Goal: Task Accomplishment & Management: Use online tool/utility

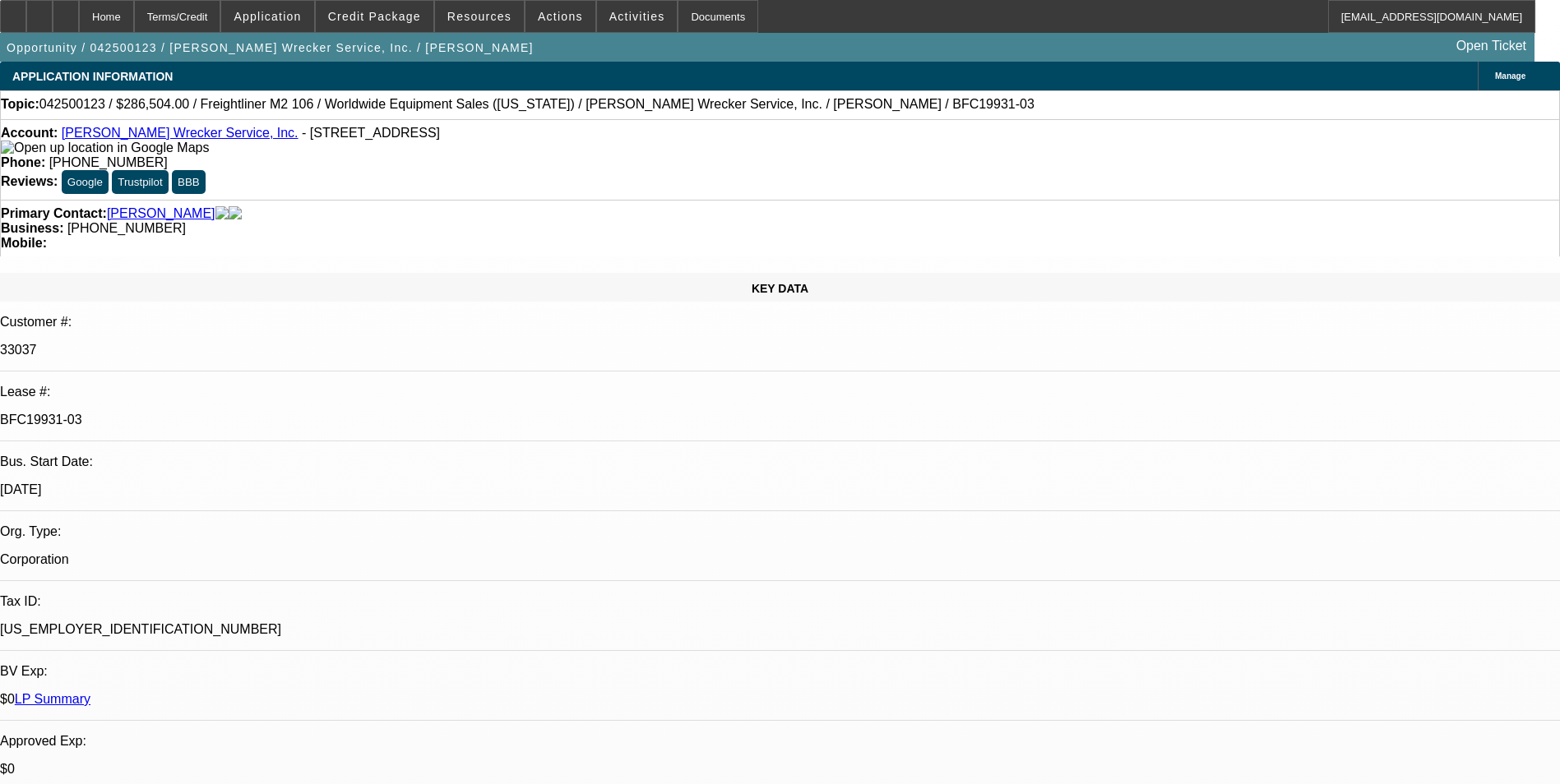
select select "0"
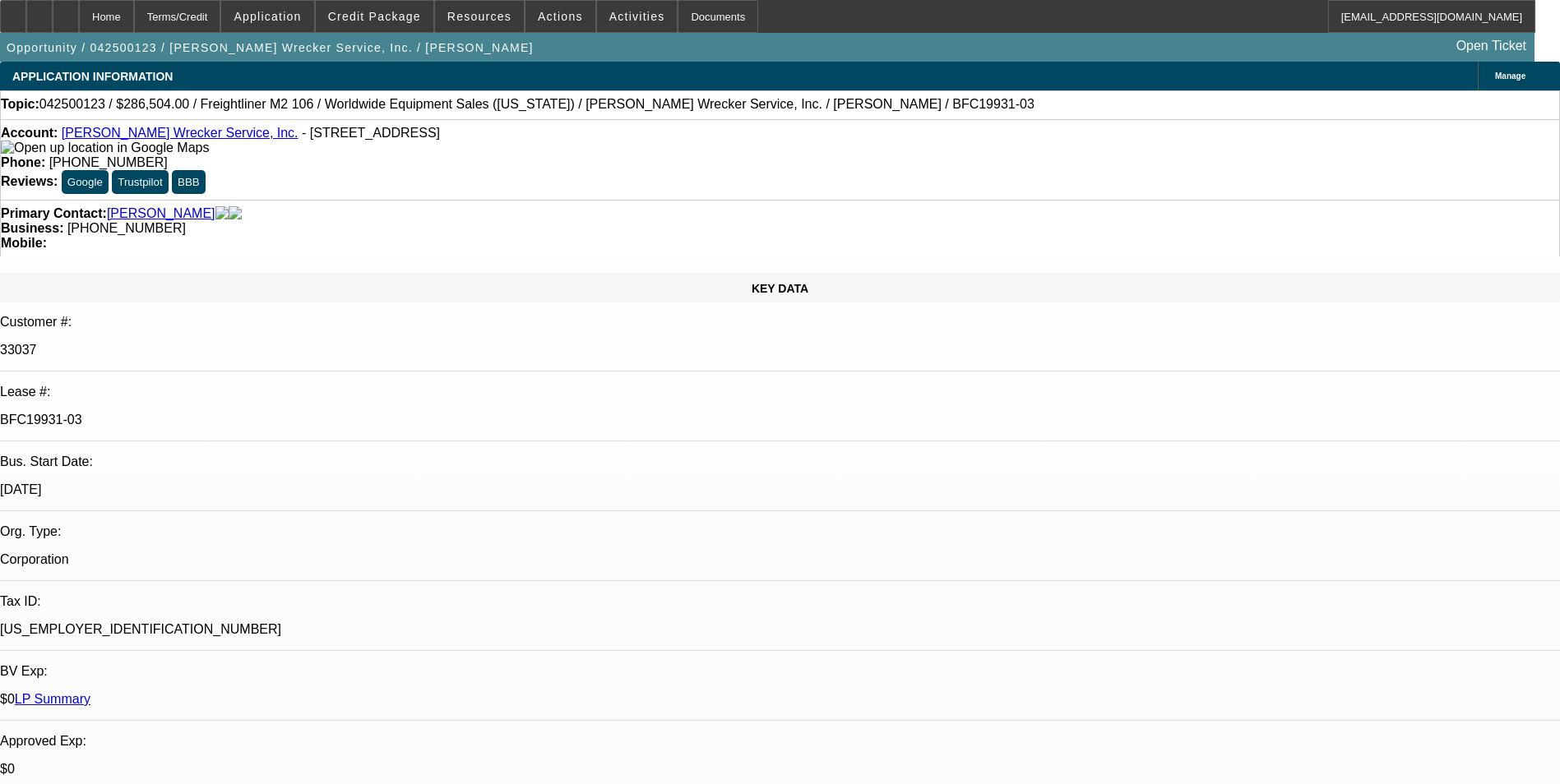
select select "0"
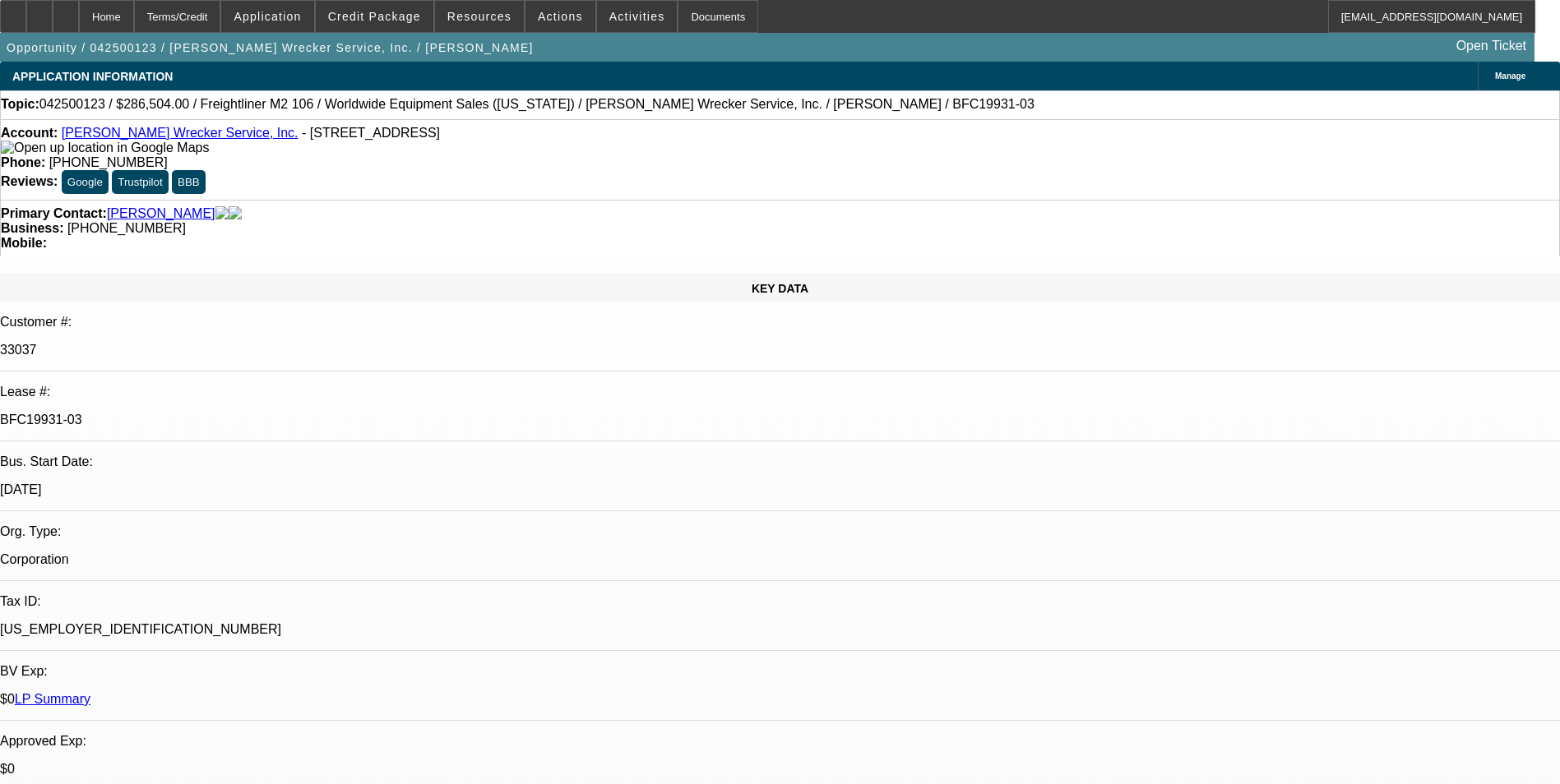
select select "0"
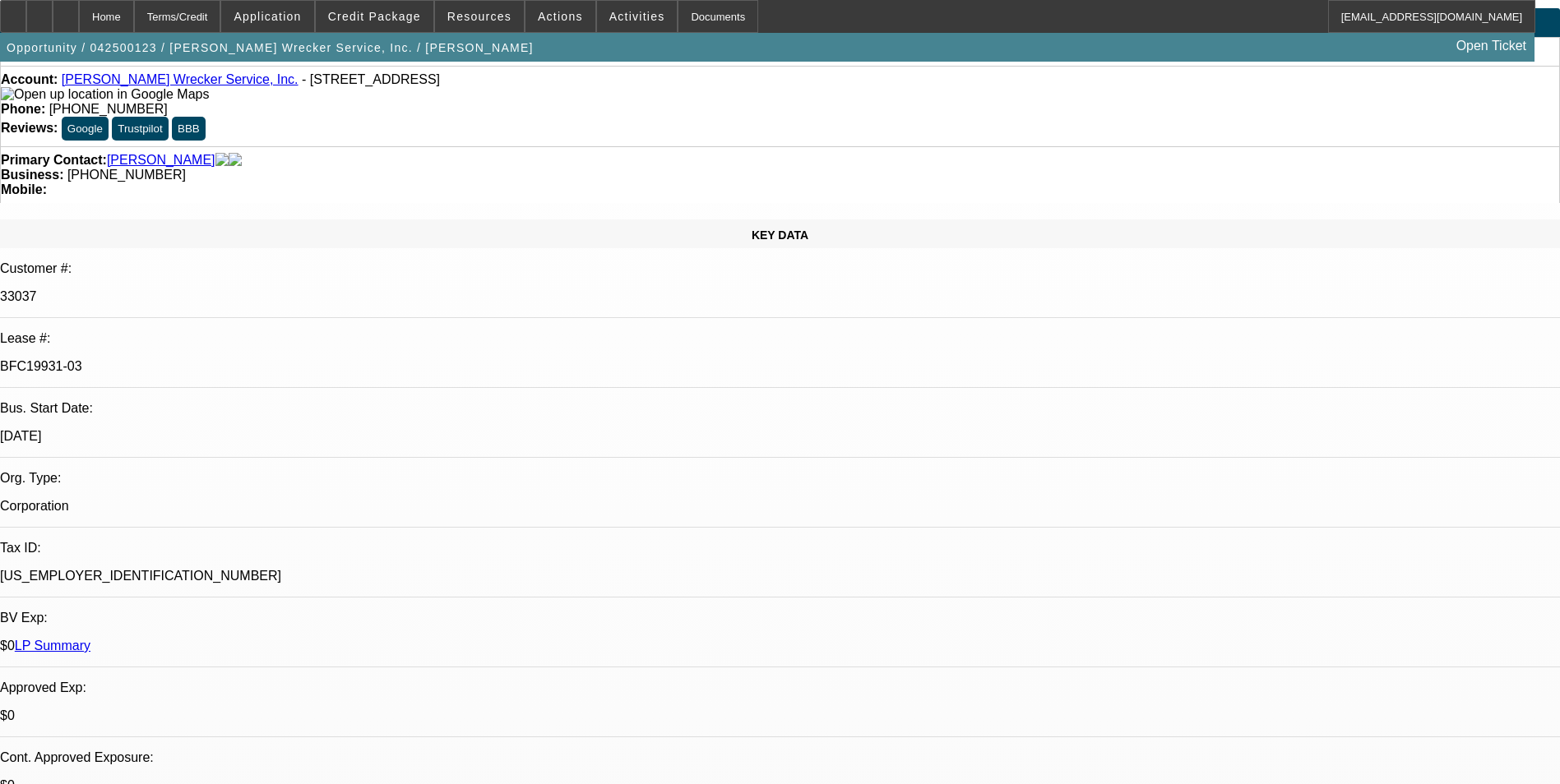
select select "1"
select select "2"
select select "6"
select select "1"
select select "2"
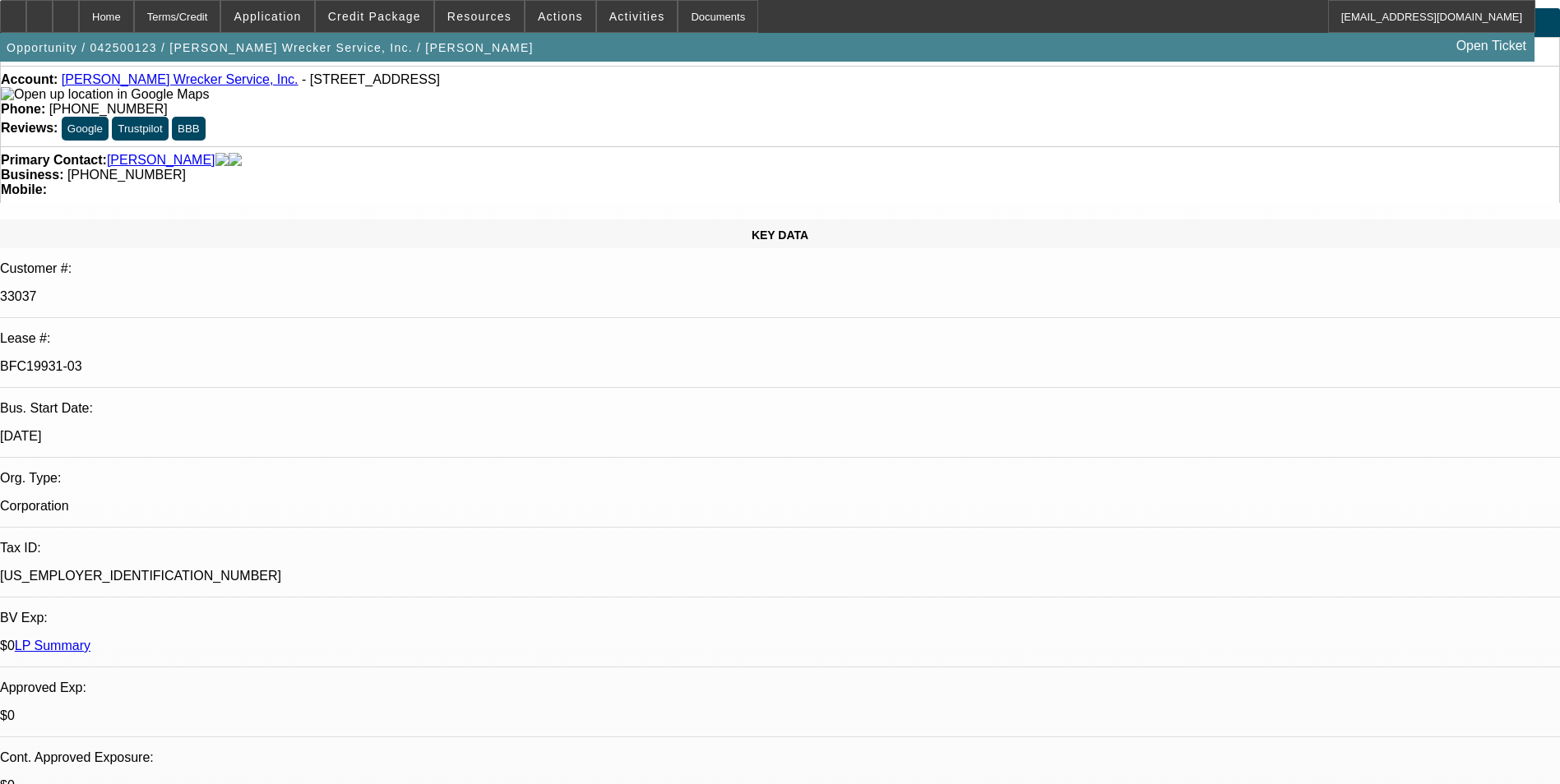
select select "6"
select select "1"
select select "6"
select select "1"
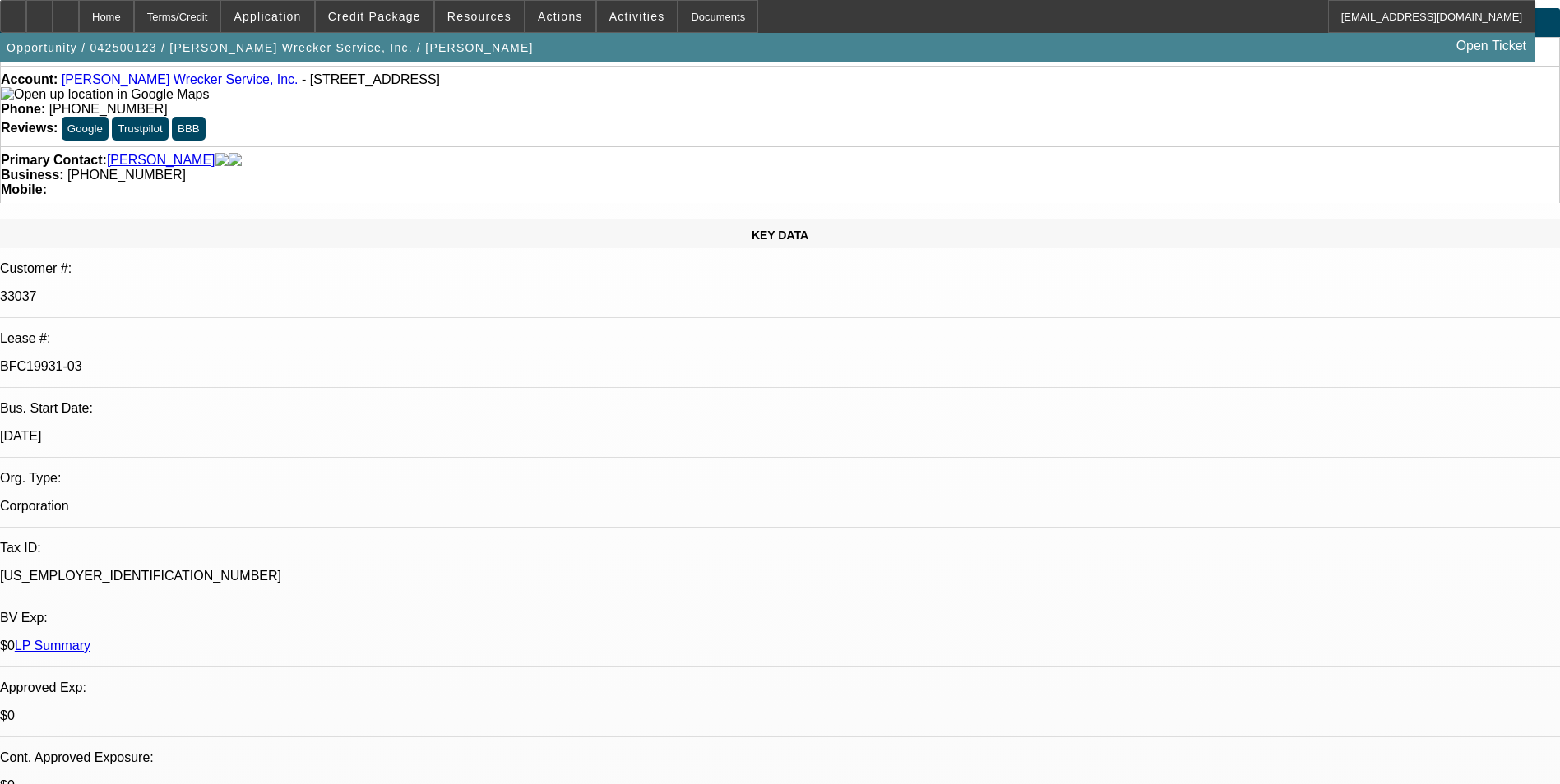
select select "2"
select select "6"
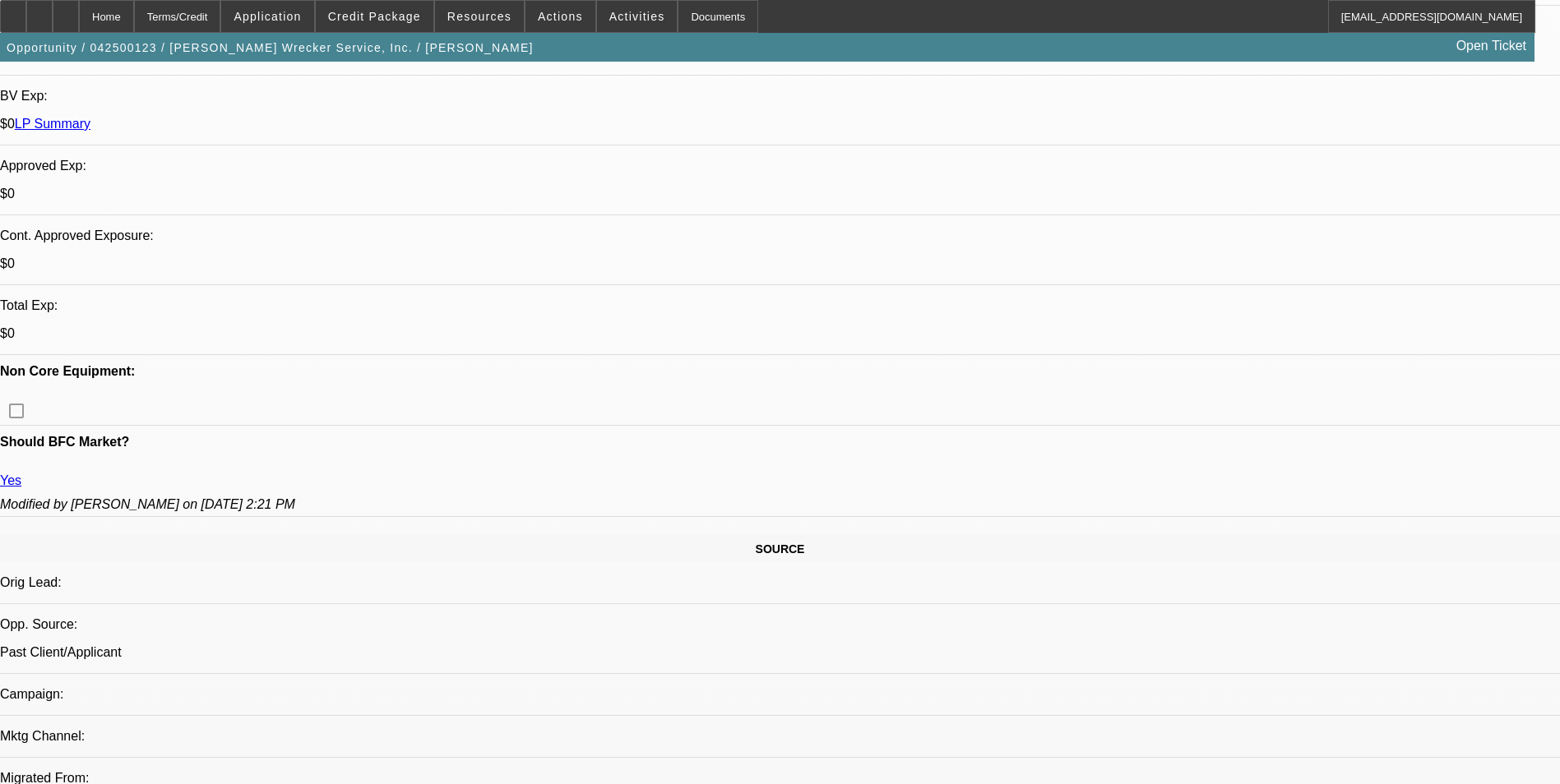
scroll to position [822, 0]
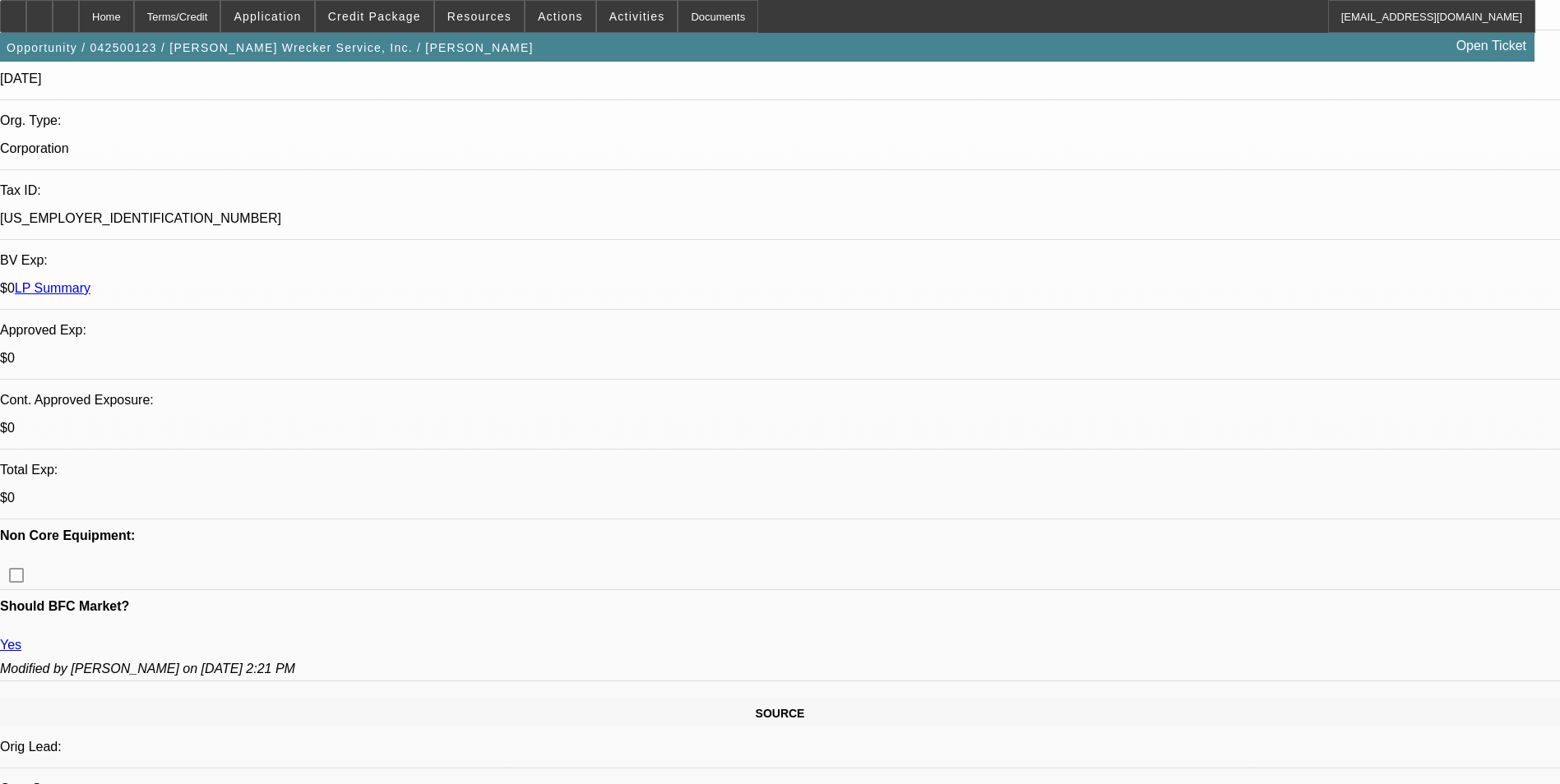
scroll to position [0, 0]
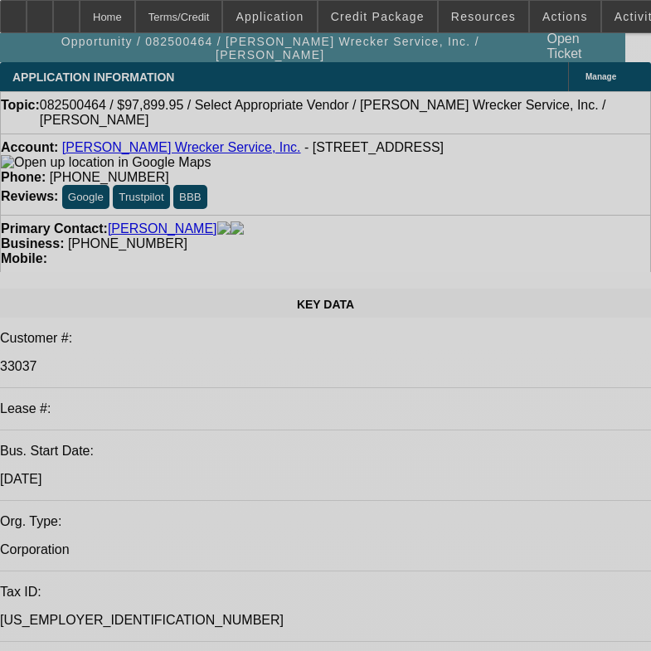
select select "0"
select select "2"
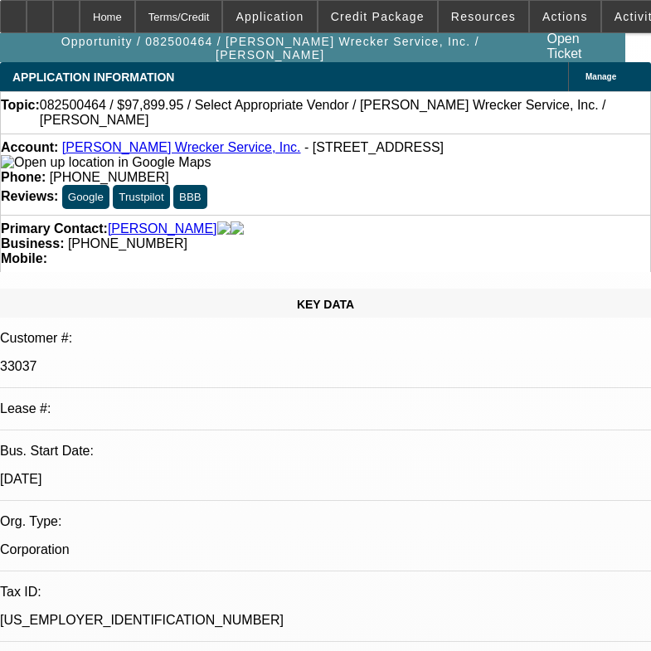
select select "2"
select select "0.1"
select select "4"
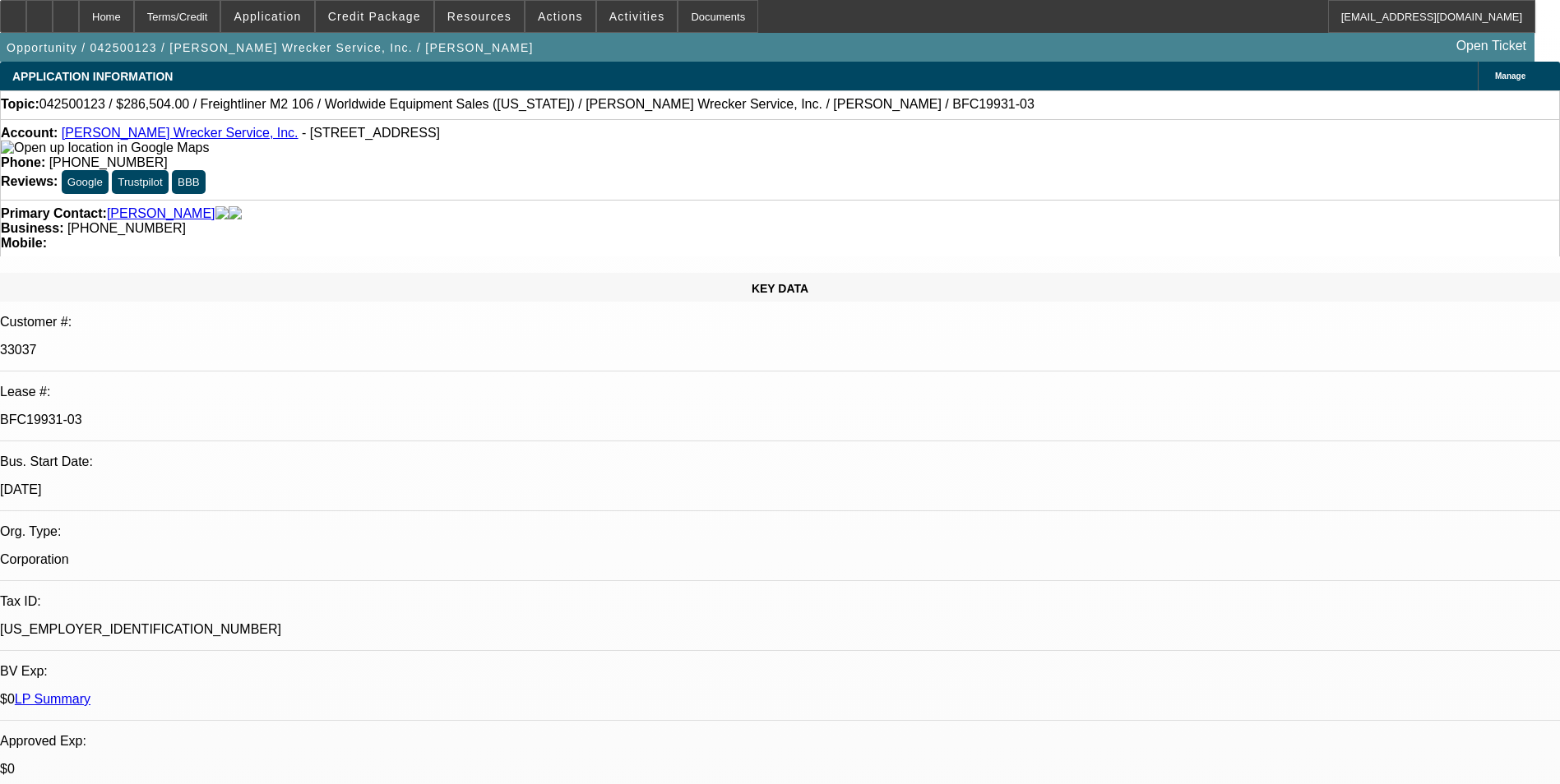
select select "0"
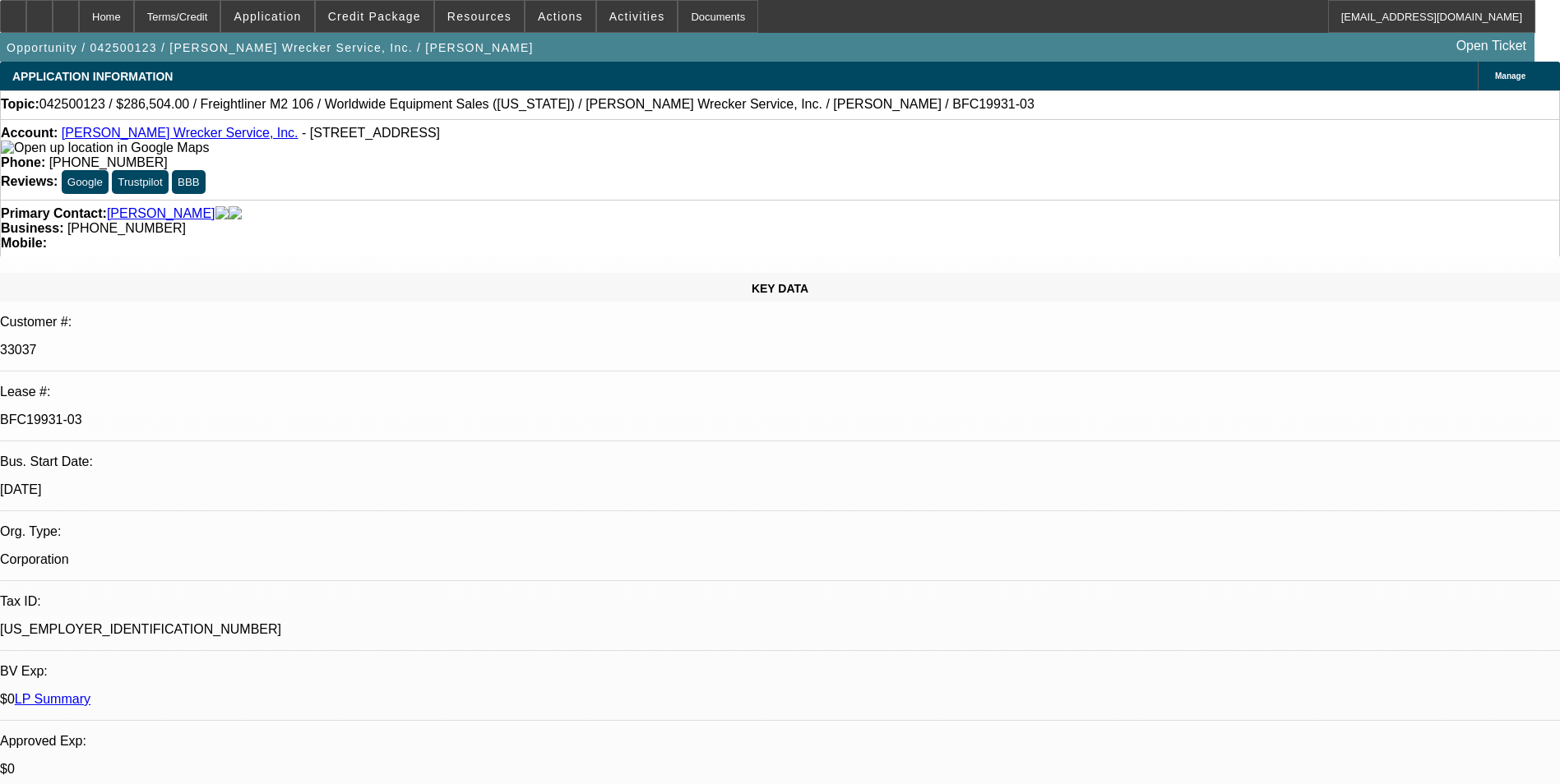
select select "0"
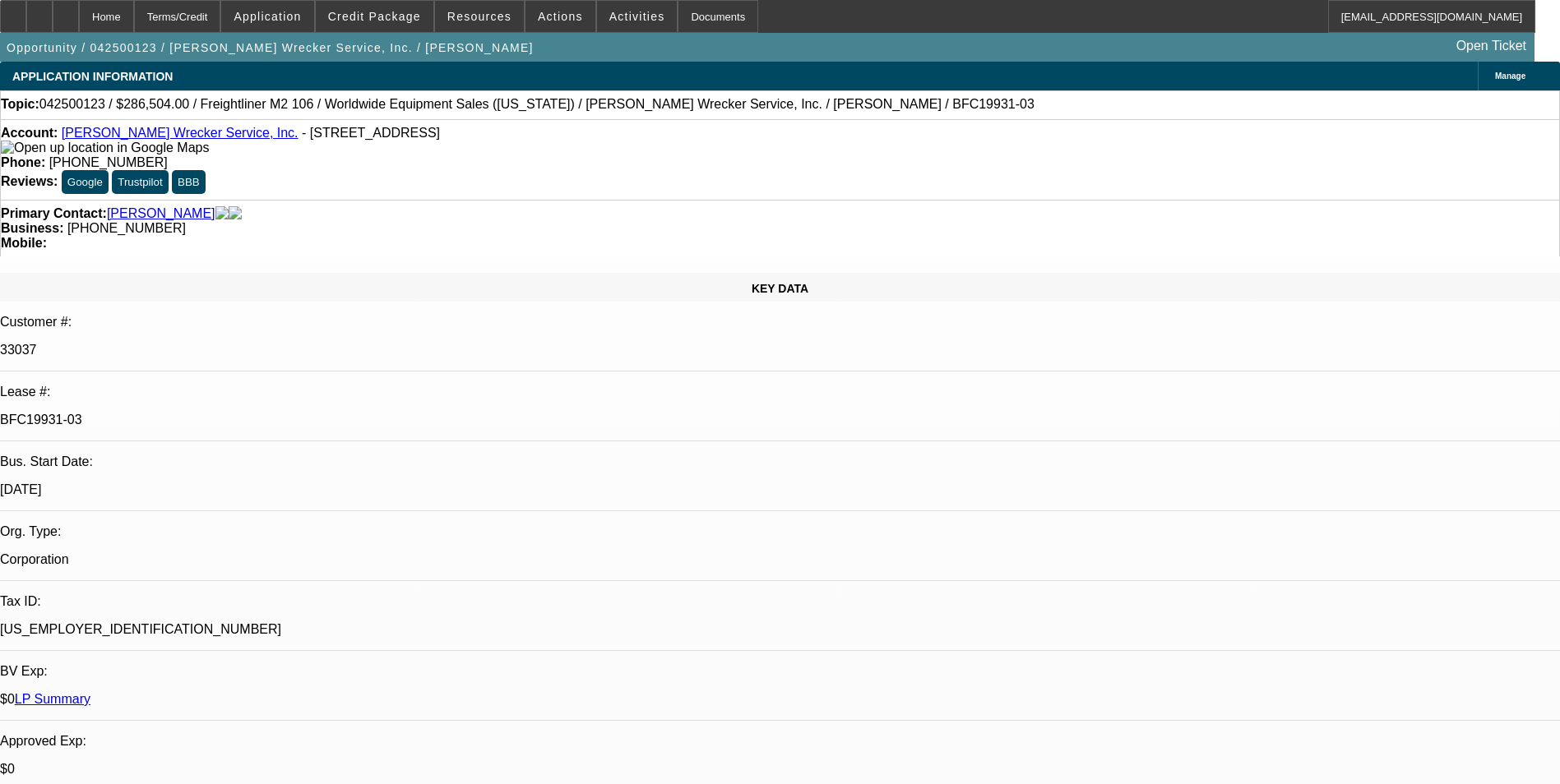
select select "0"
select select "1"
select select "2"
select select "6"
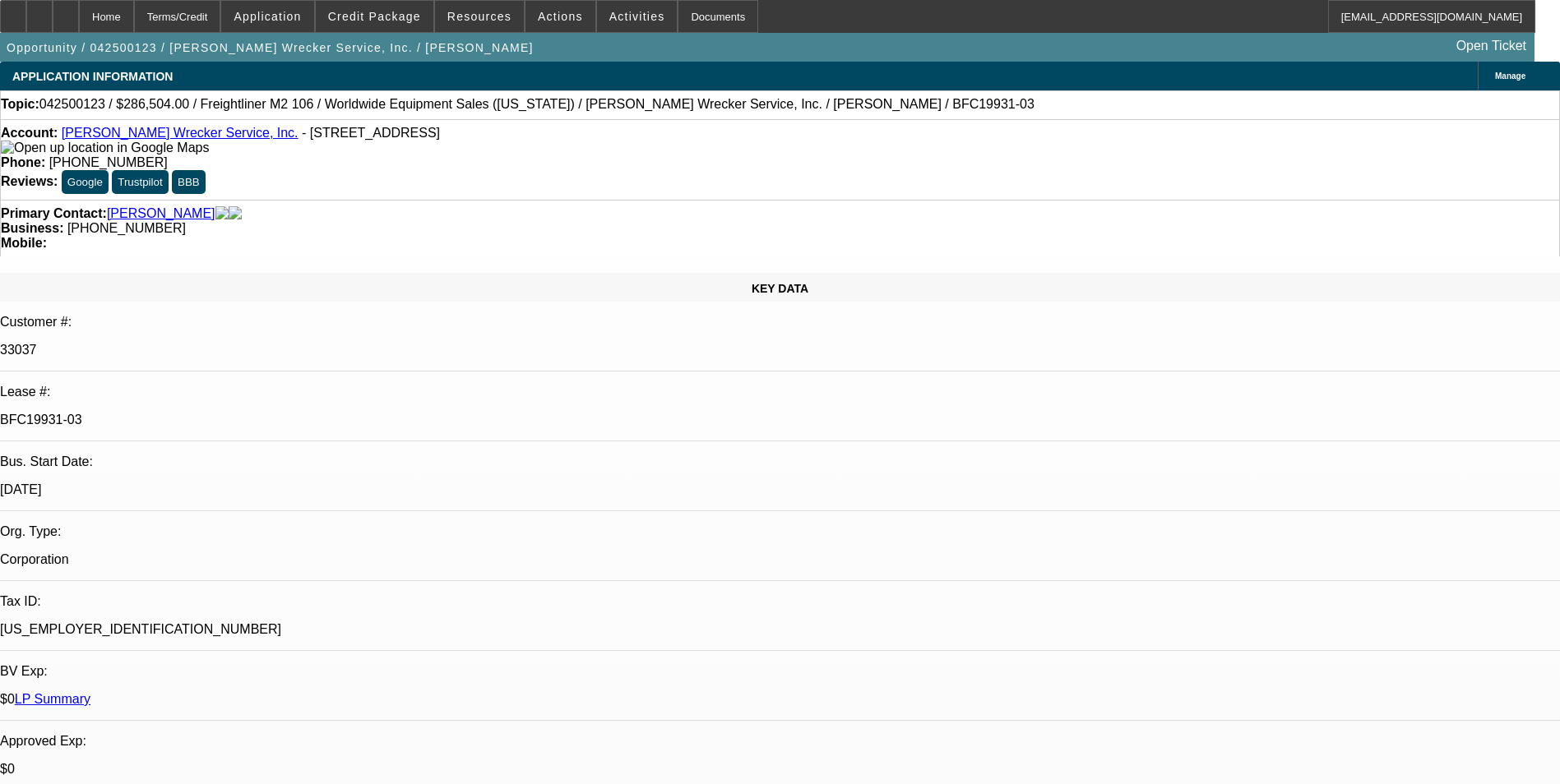
select select "1"
select select "2"
select select "6"
select select "1"
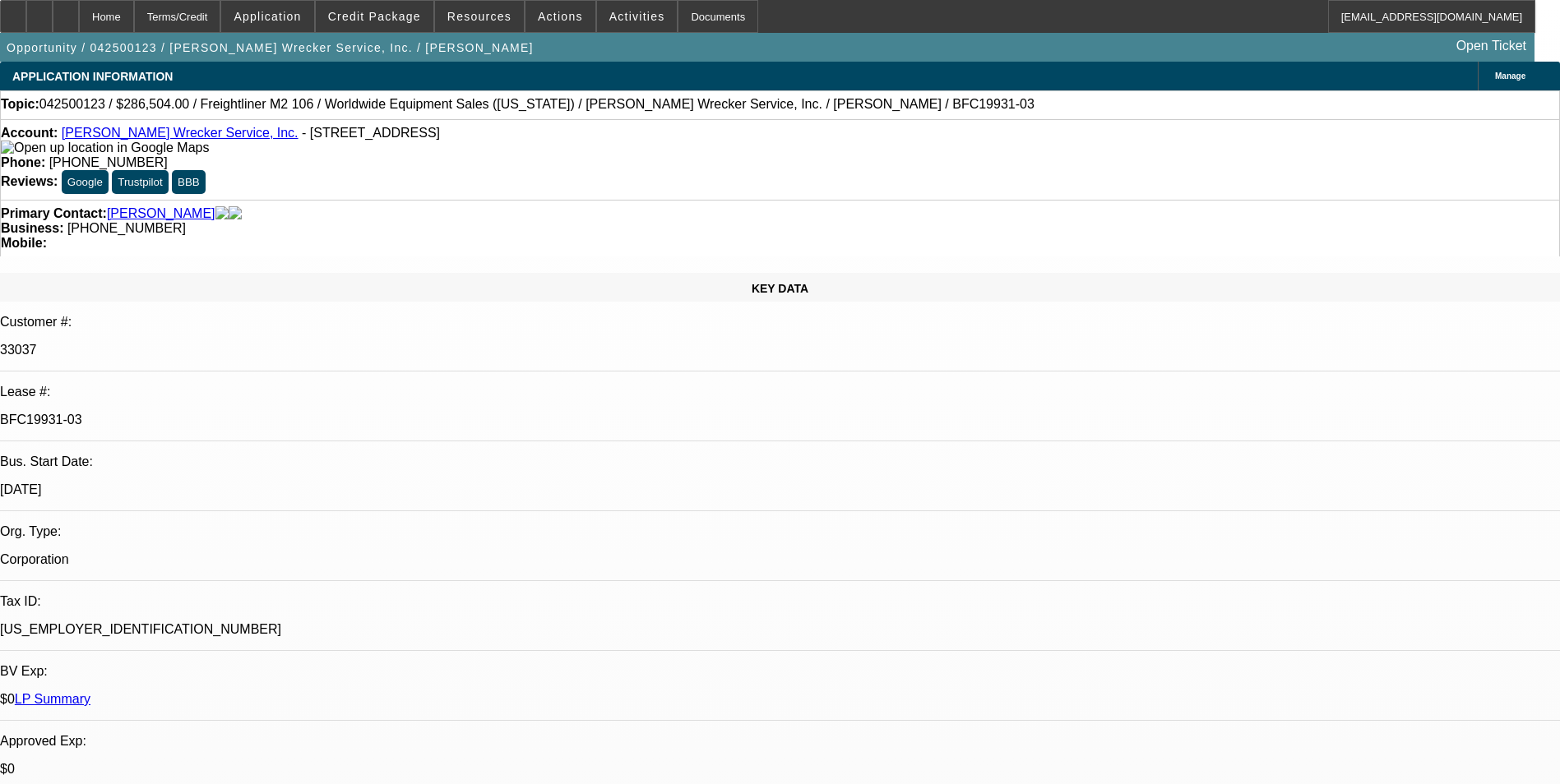
select select "6"
select select "1"
select select "2"
select select "6"
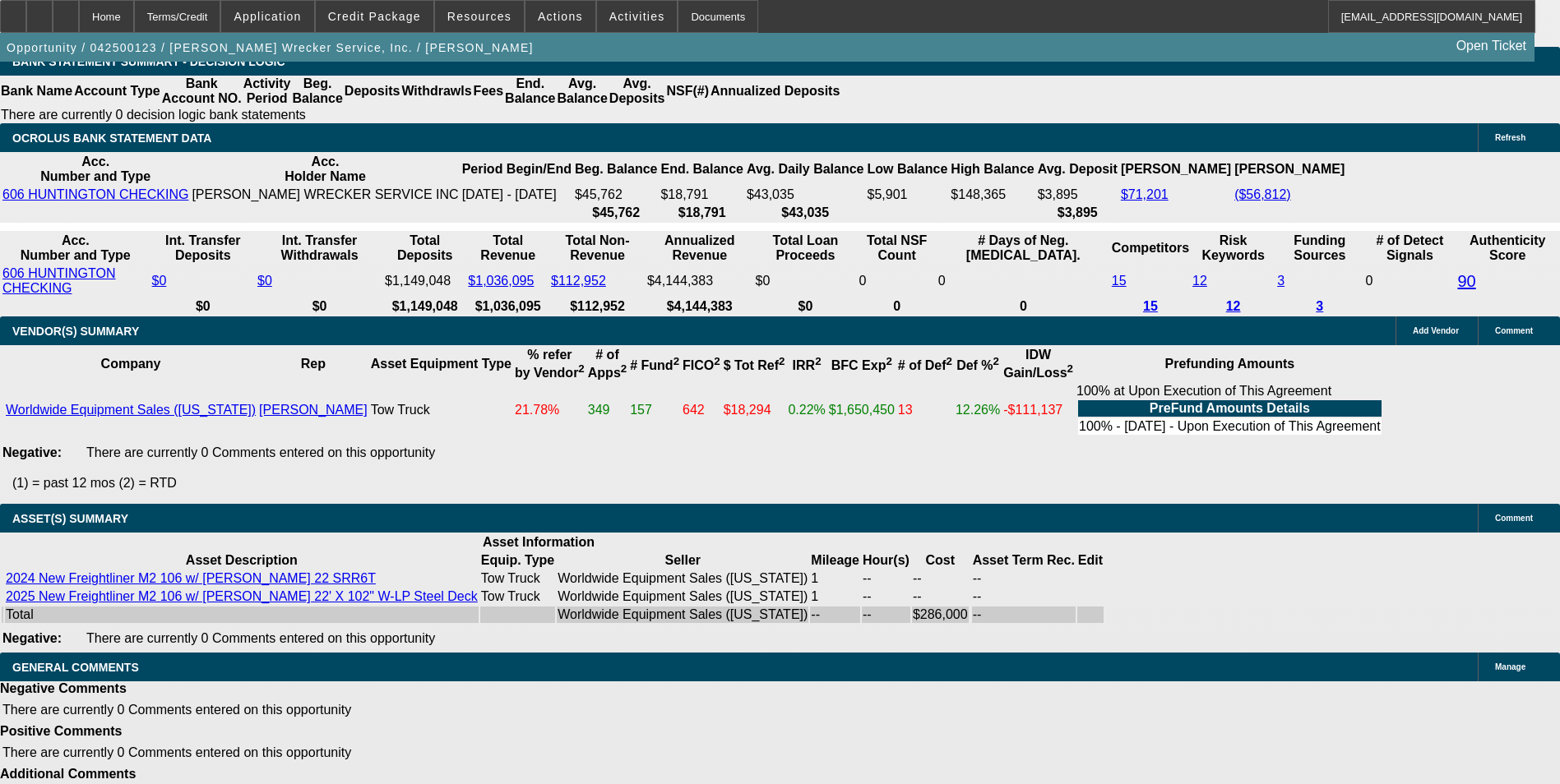
scroll to position [2055, 0]
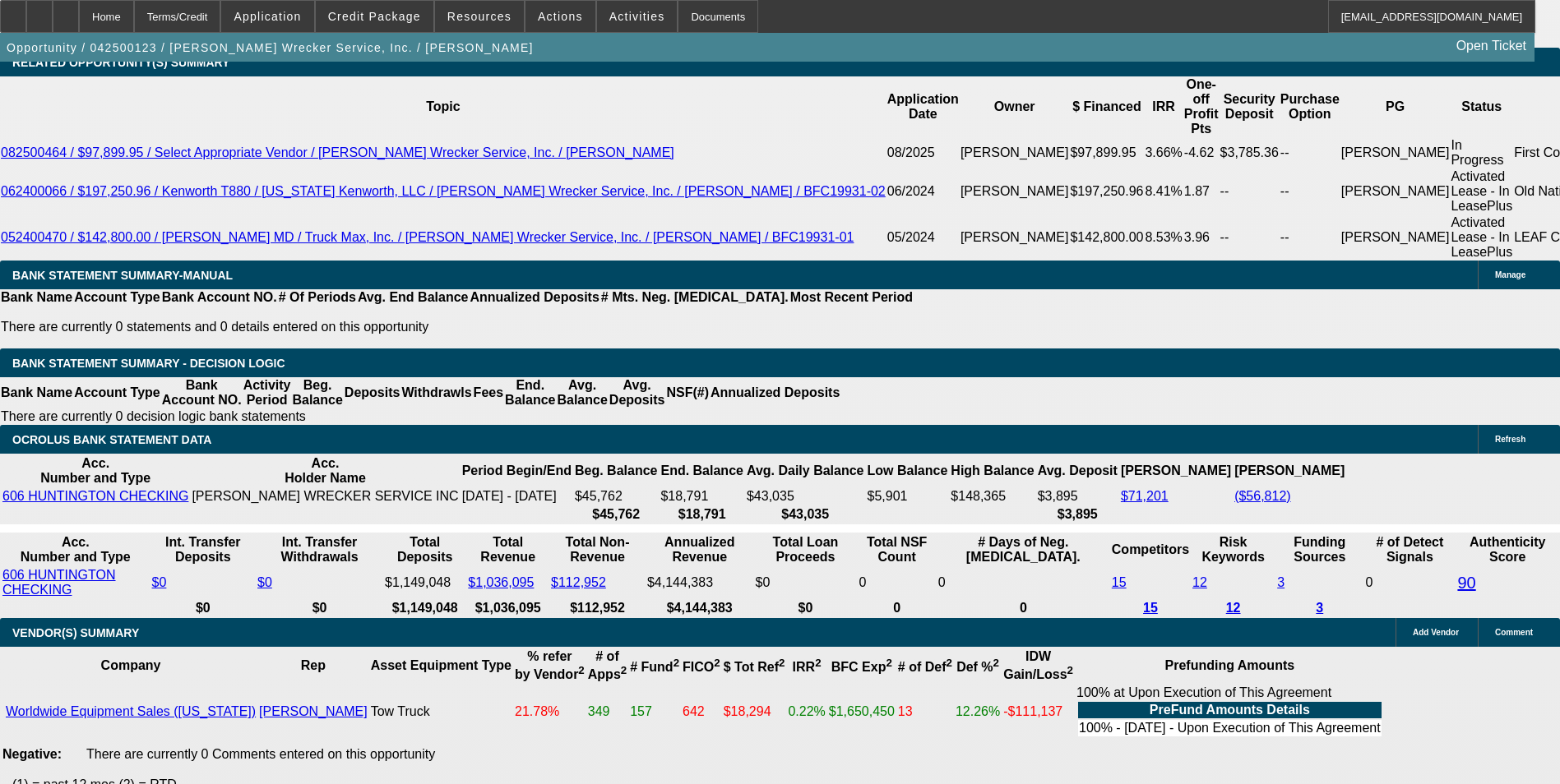
scroll to position [2953, 0]
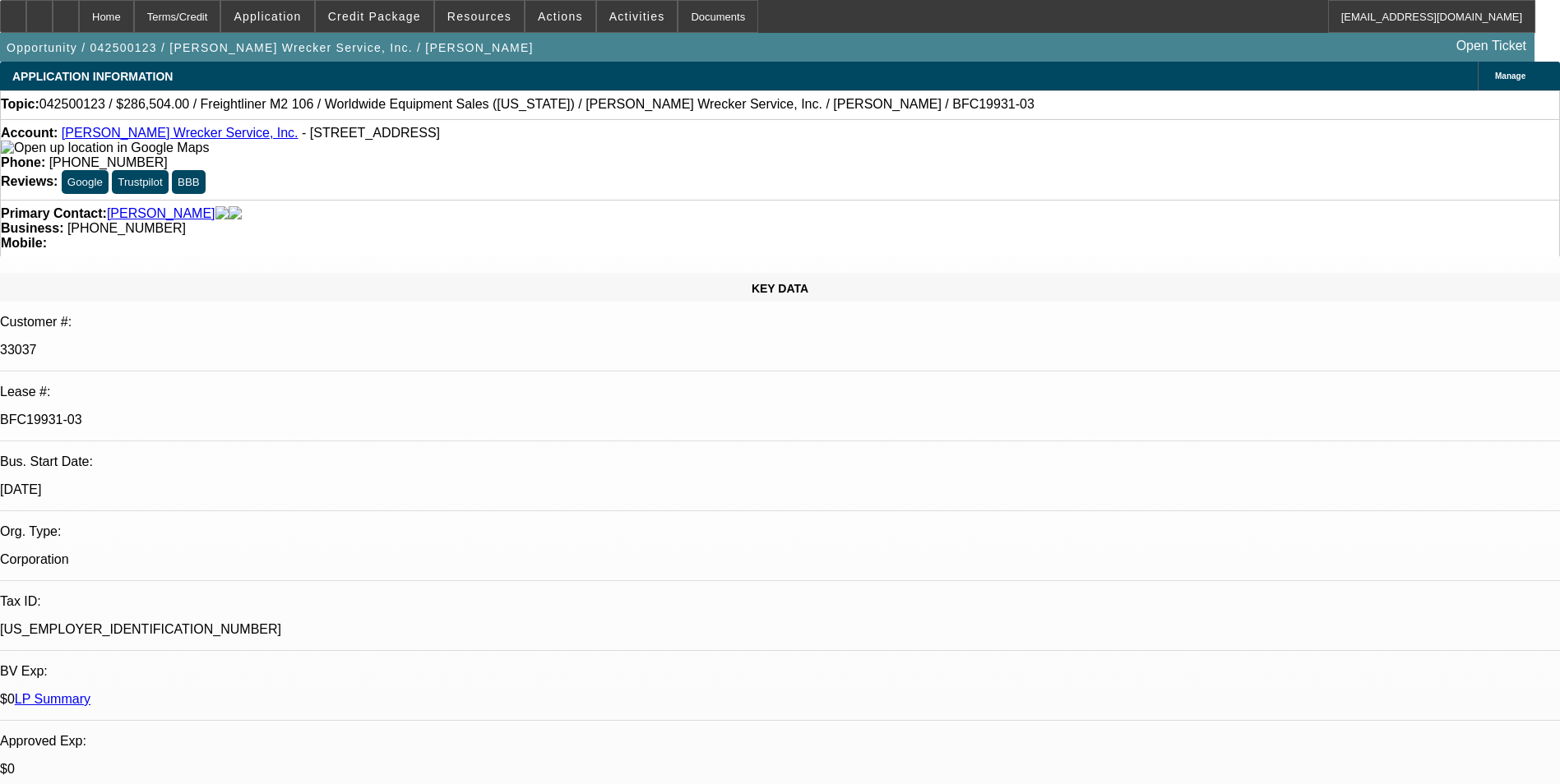
select select "0"
select select "2"
select select "0"
select select "6"
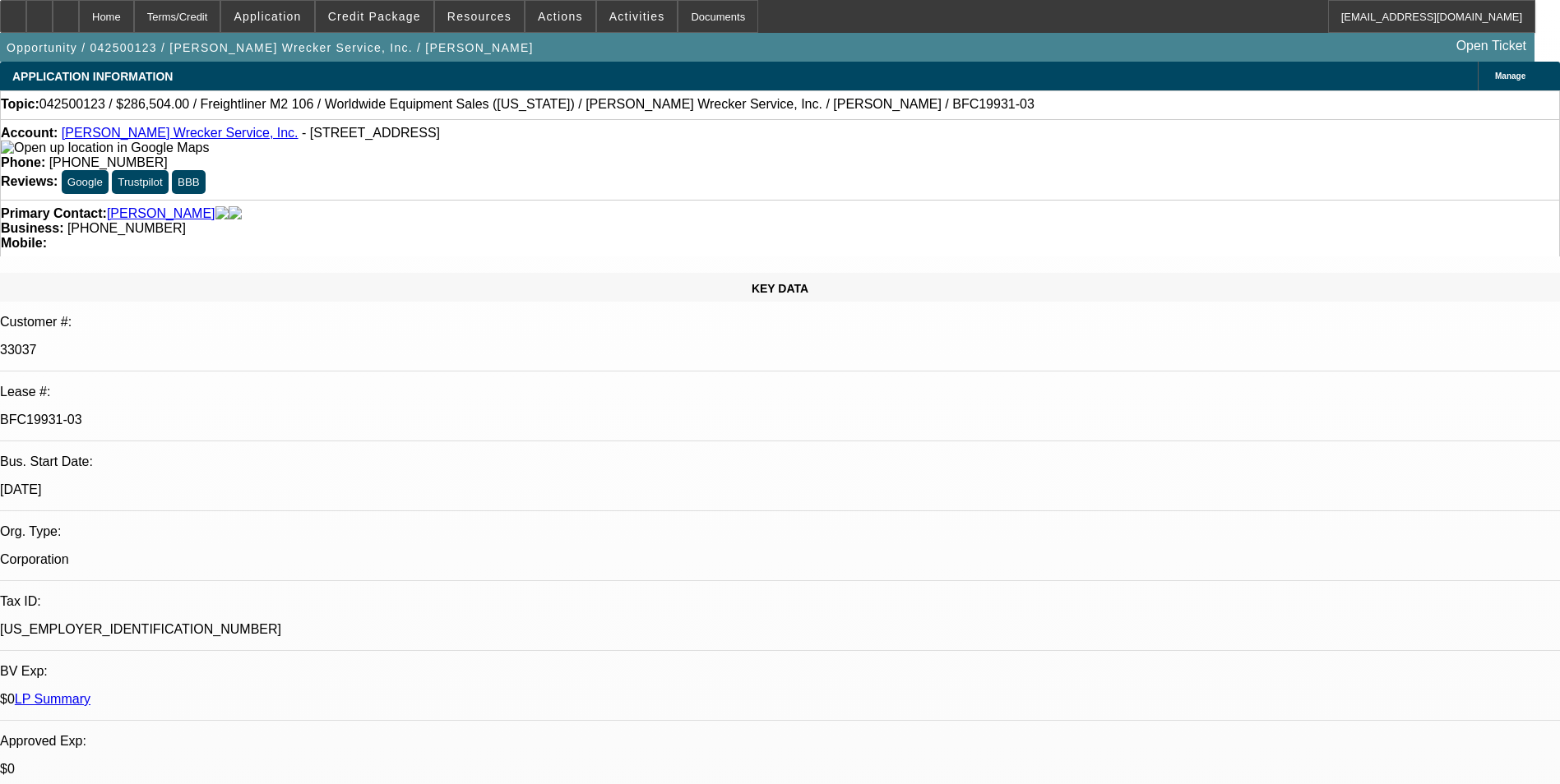
select select "0"
select select "2"
select select "0"
select select "6"
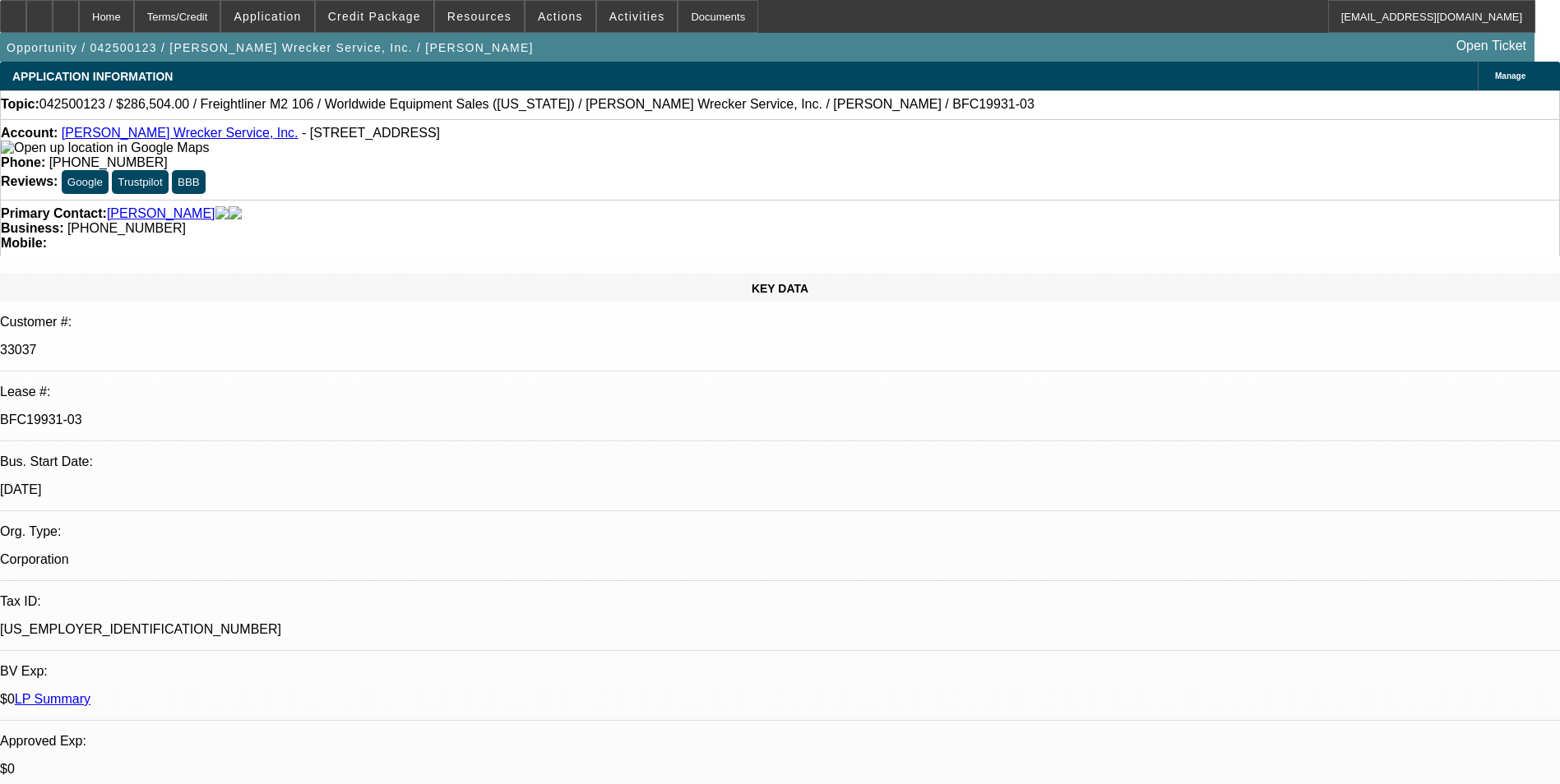
select select "0"
select select "6"
select select "0"
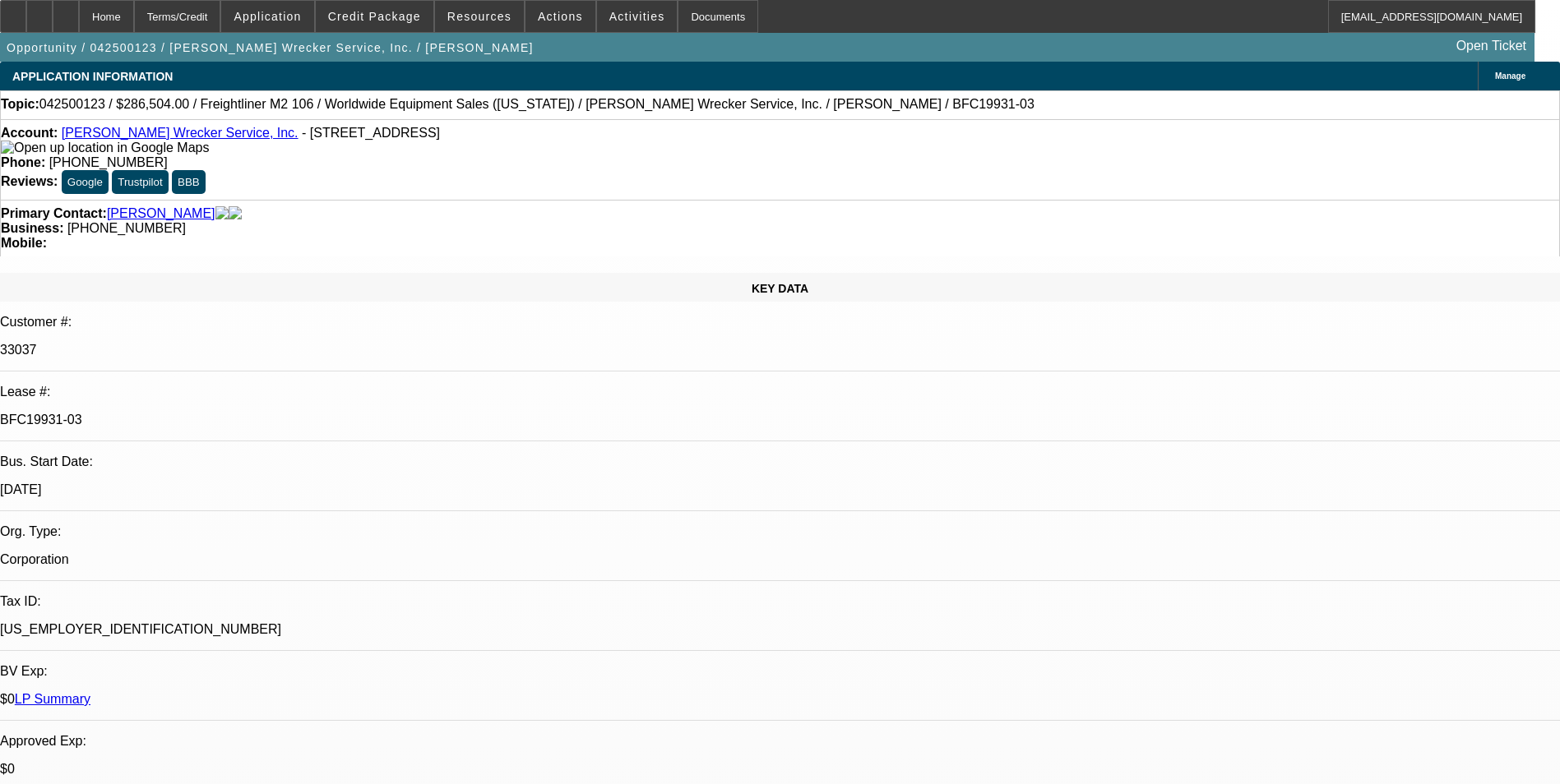
select select "0"
select select "2"
select select "0"
select select "6"
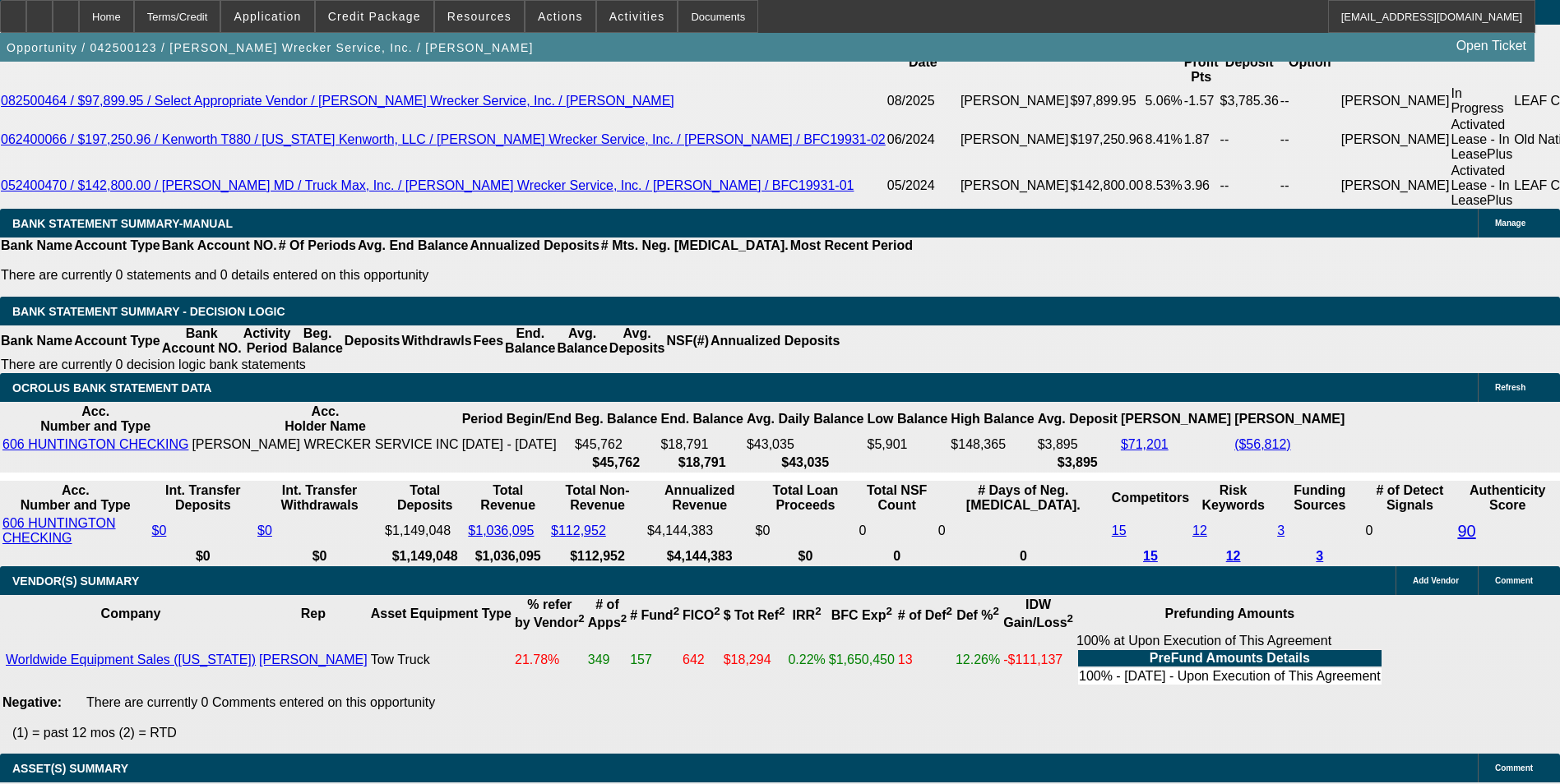
scroll to position [3282, 0]
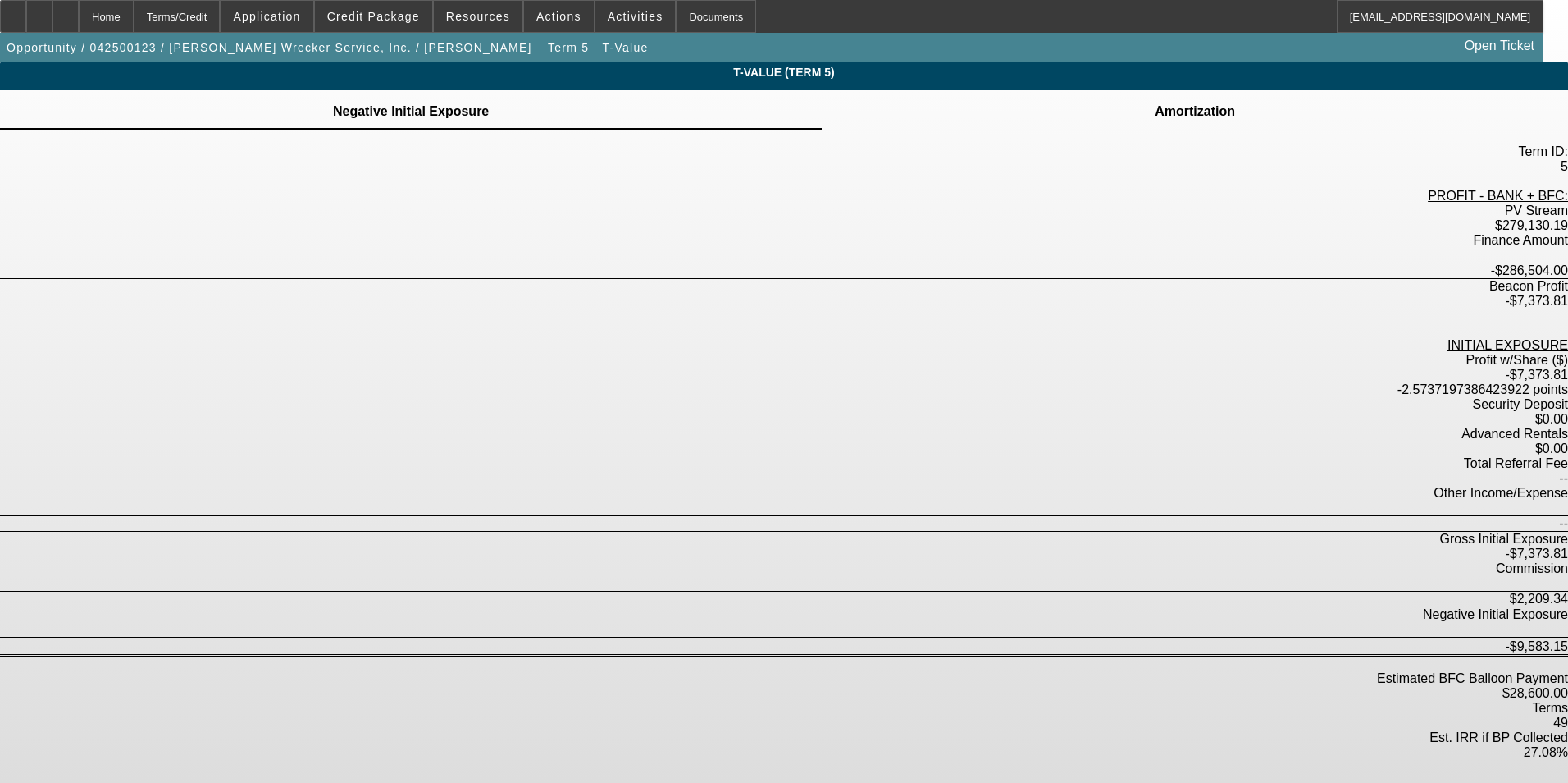
click at [1154, 116] on td "Amortization" at bounding box center [1195, 111] width 82 height 15
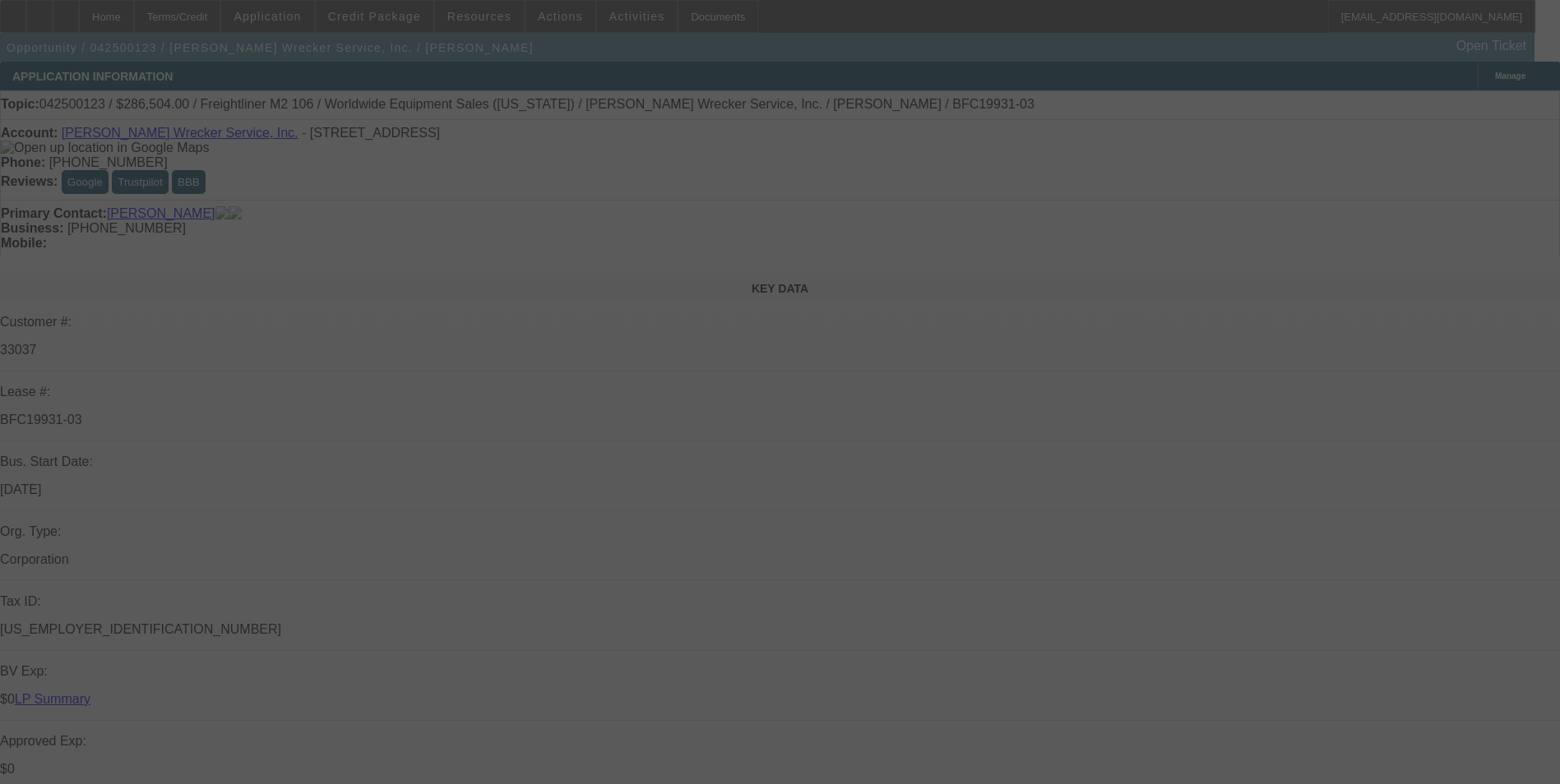
select select "0"
select select "2"
select select "0"
select select "6"
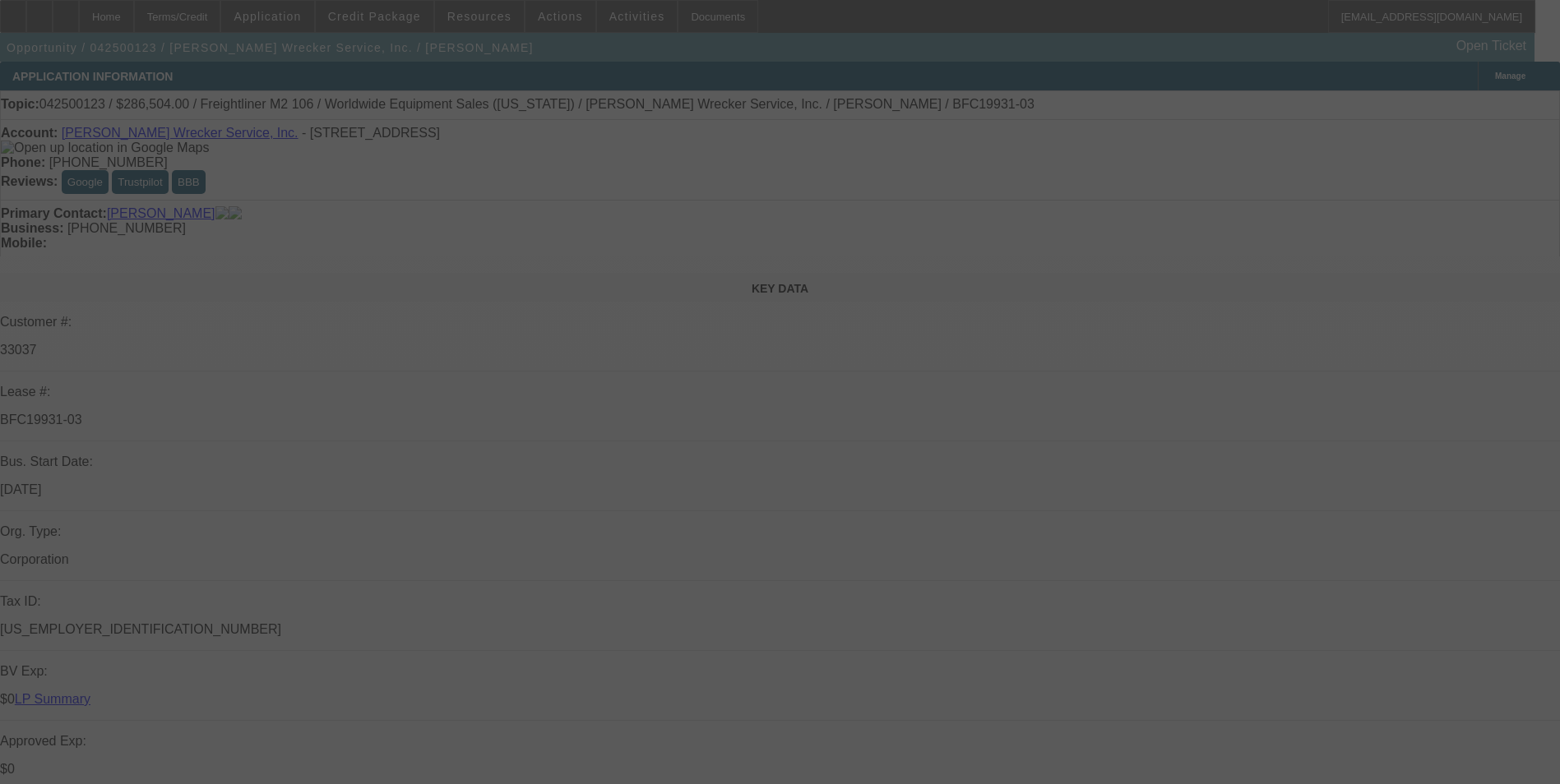
select select "0"
select select "2"
select select "0"
select select "6"
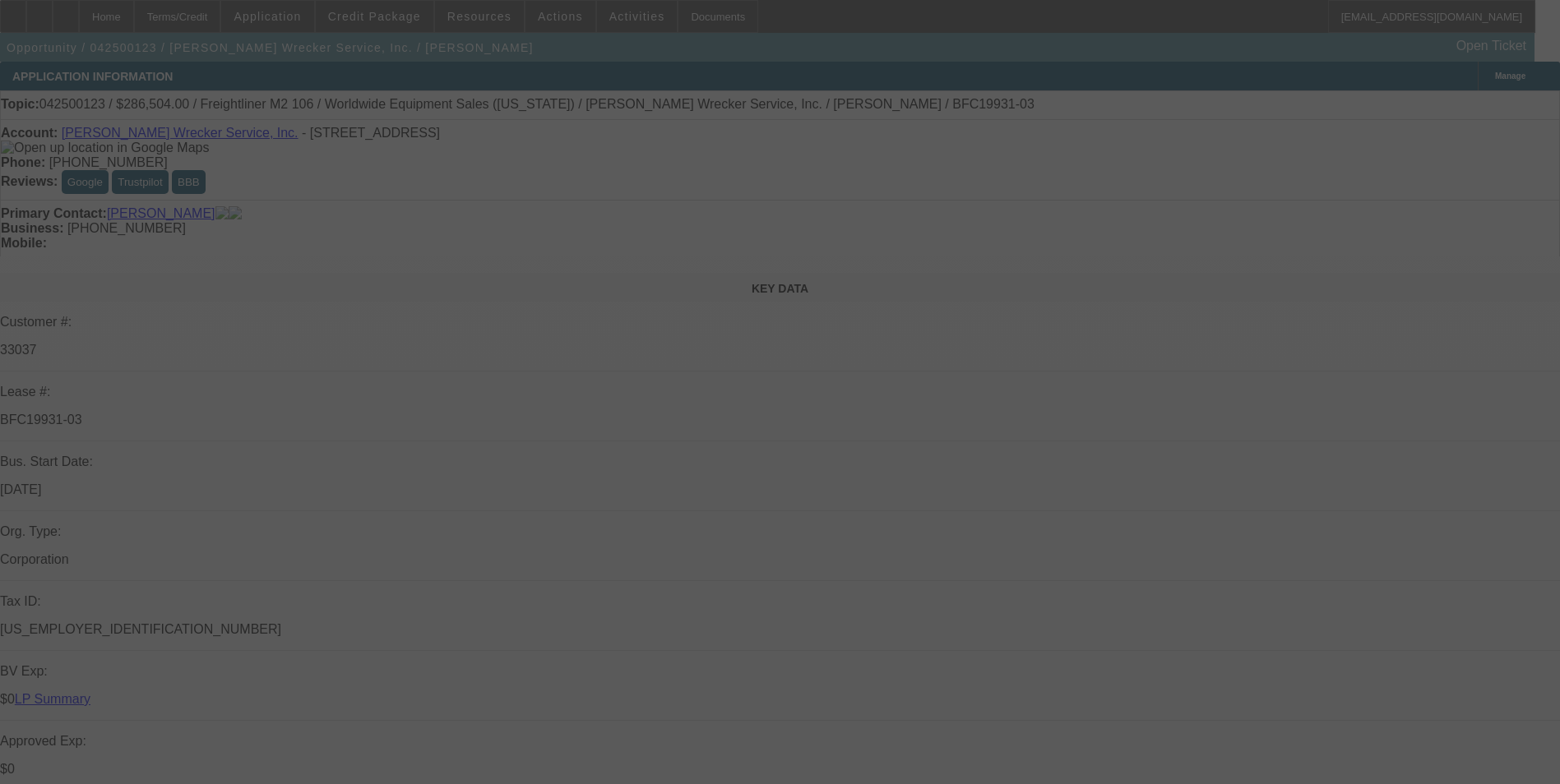
select select "0"
select select "6"
select select "0"
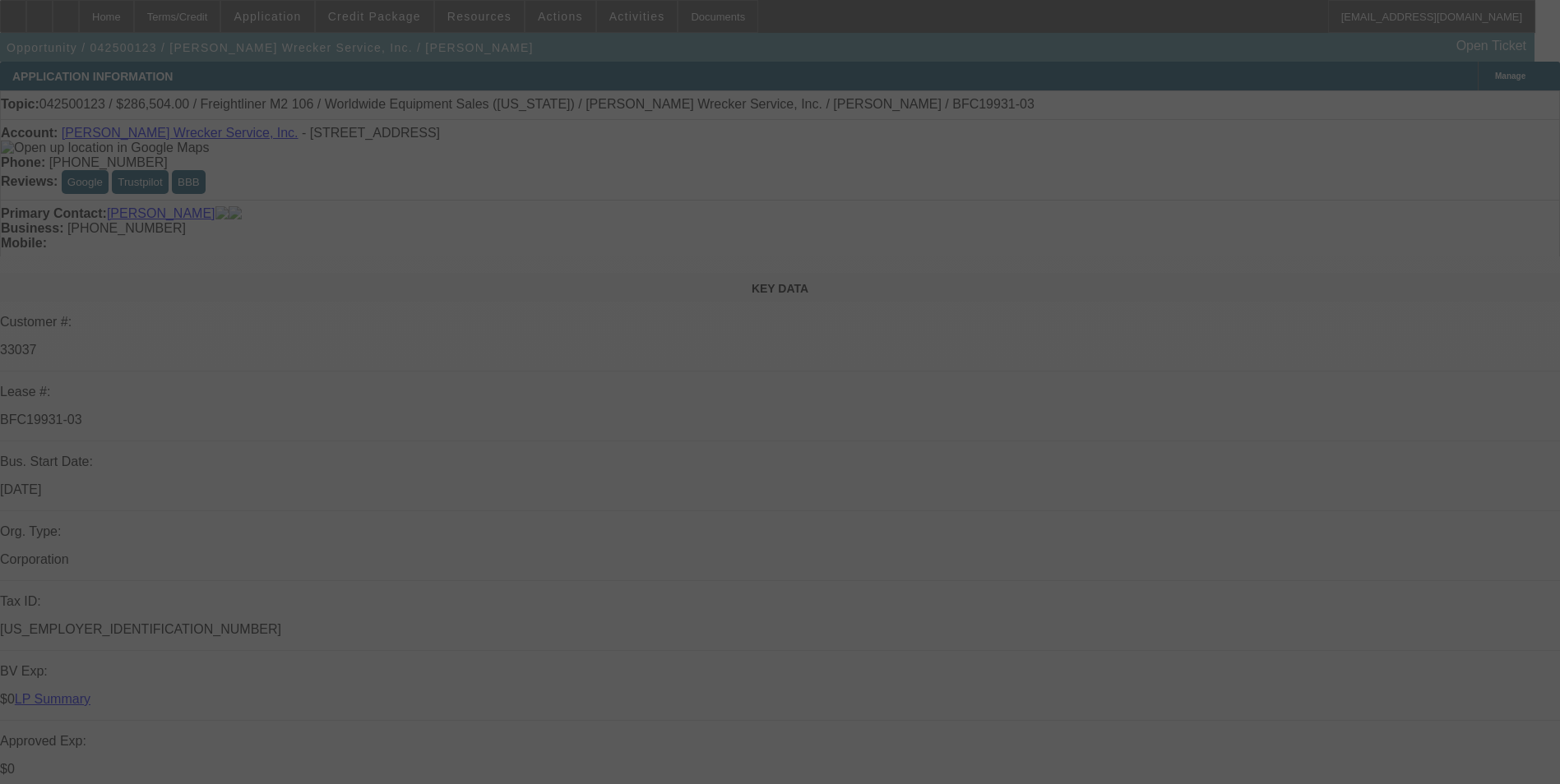
select select "0"
select select "2"
select select "0"
select select "6"
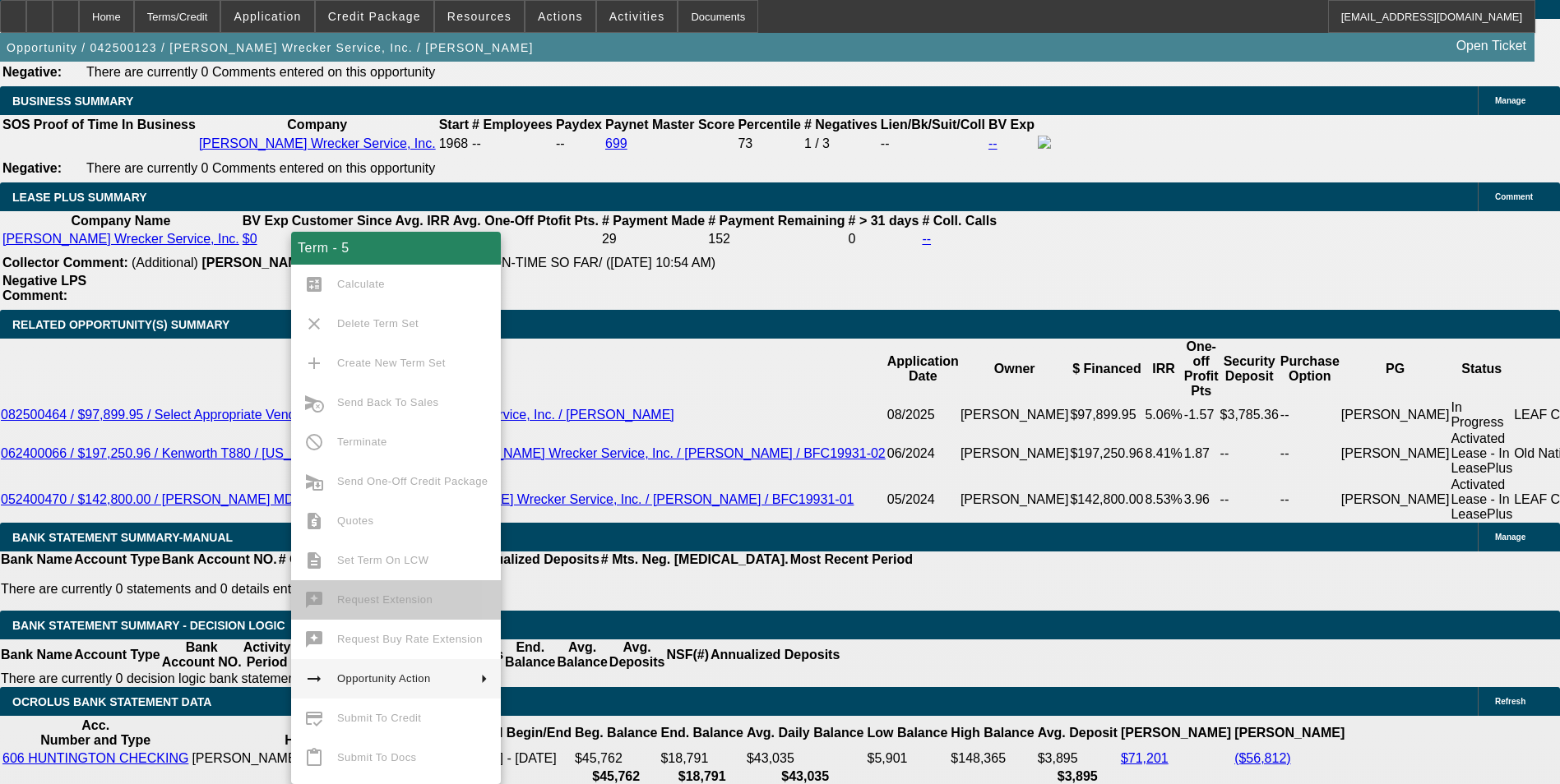
scroll to position [2869, 0]
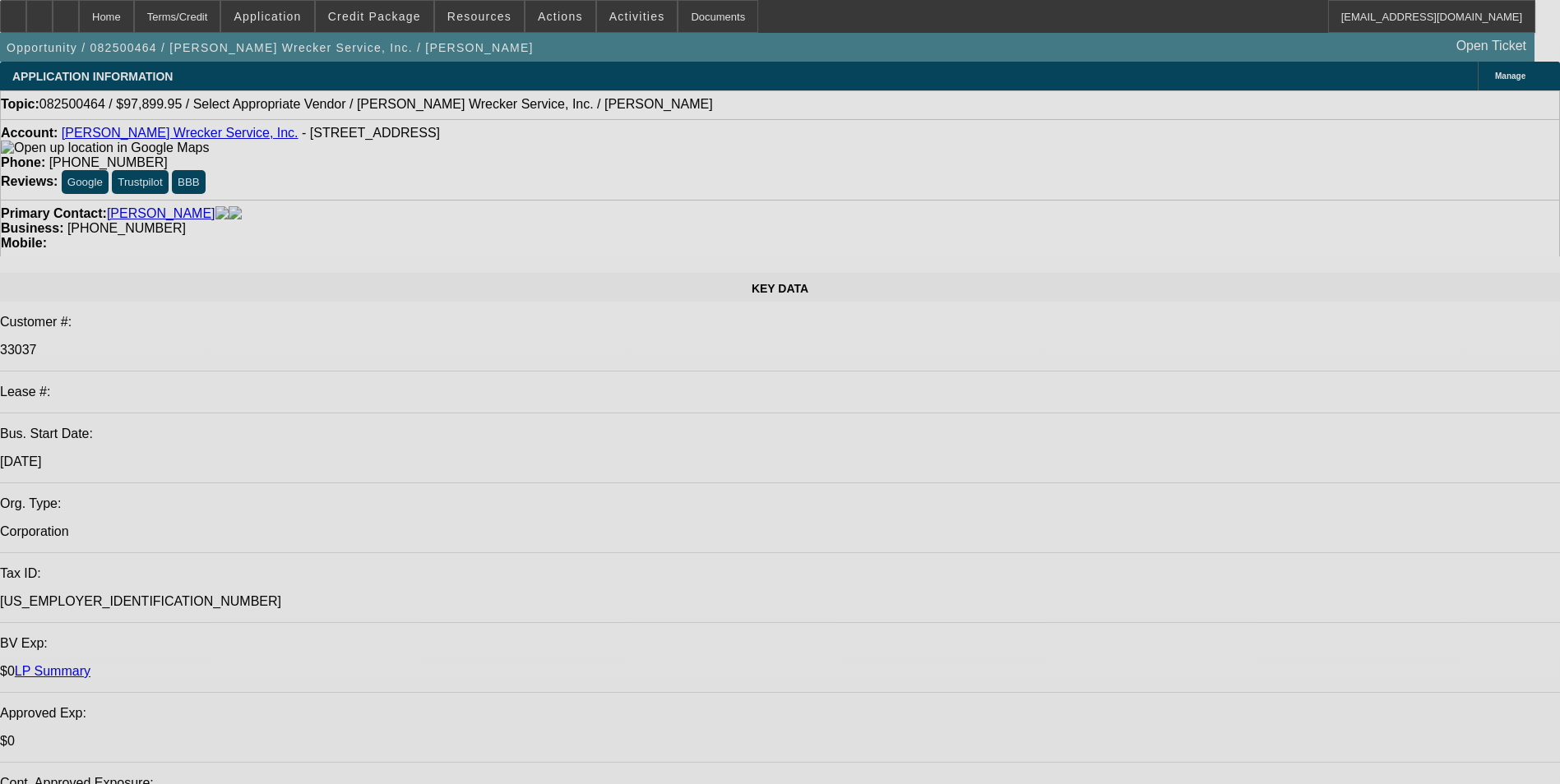
select select "0"
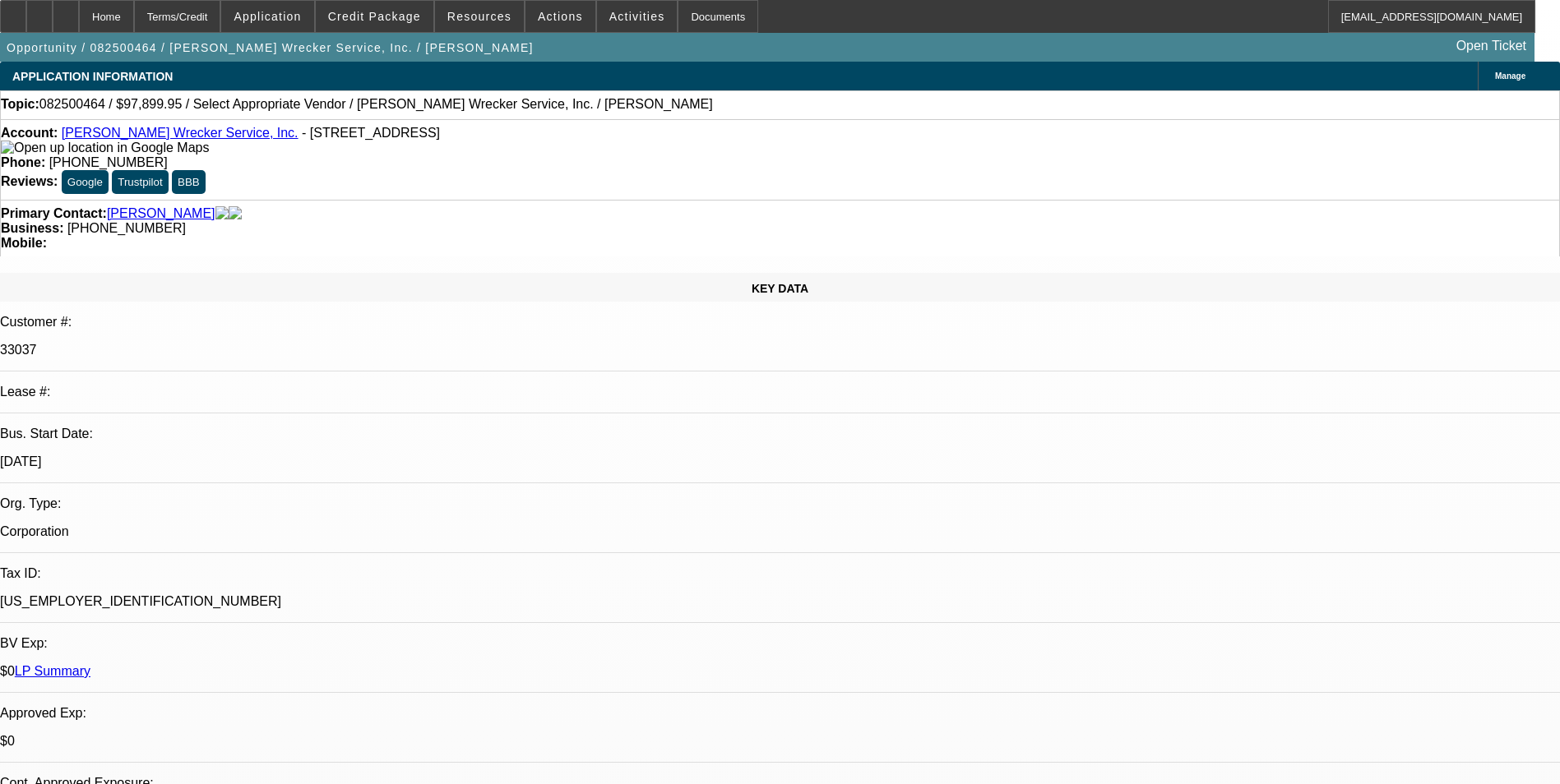
select select "2"
select select "0"
select select "6"
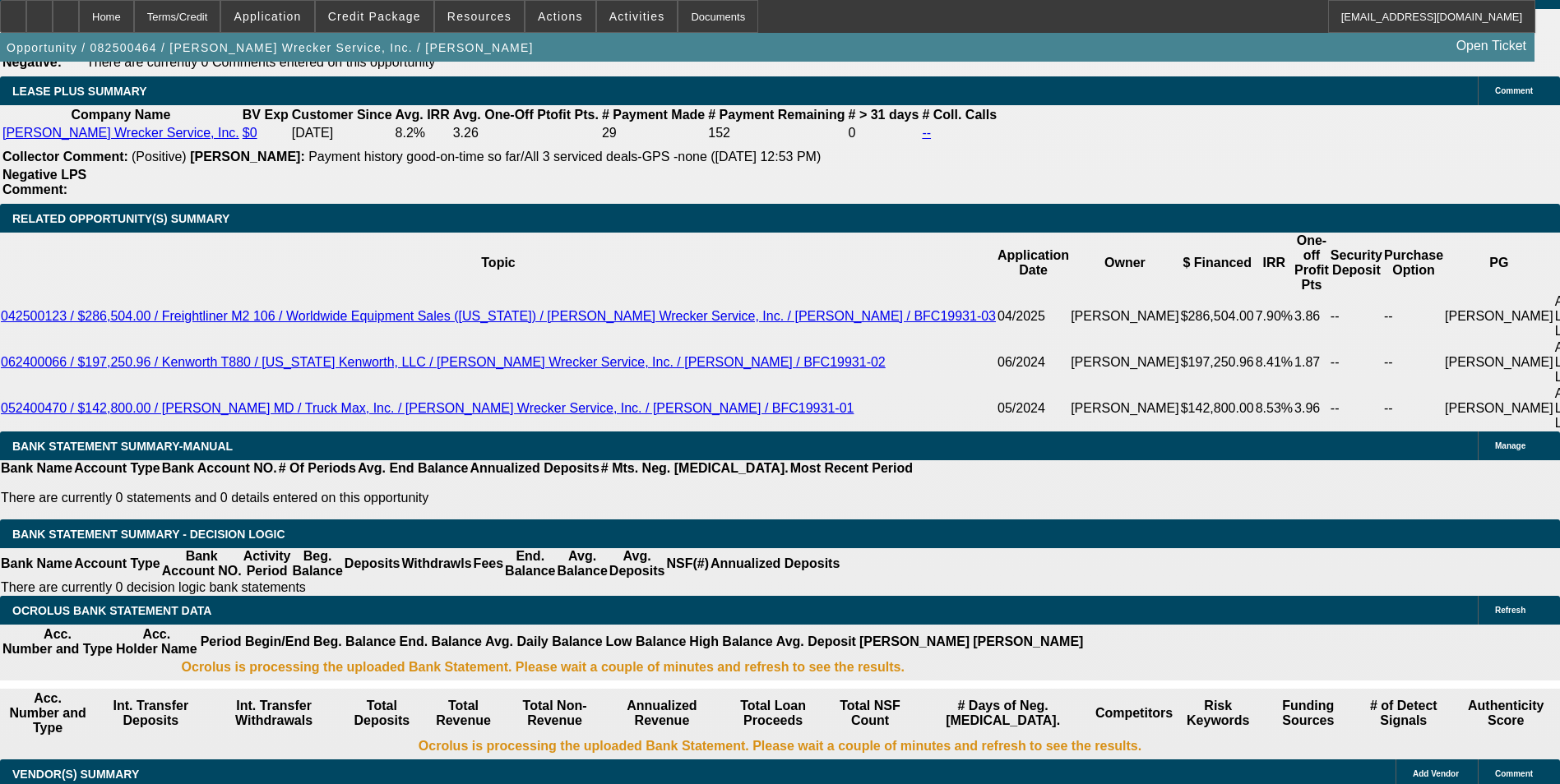
scroll to position [2300, 0]
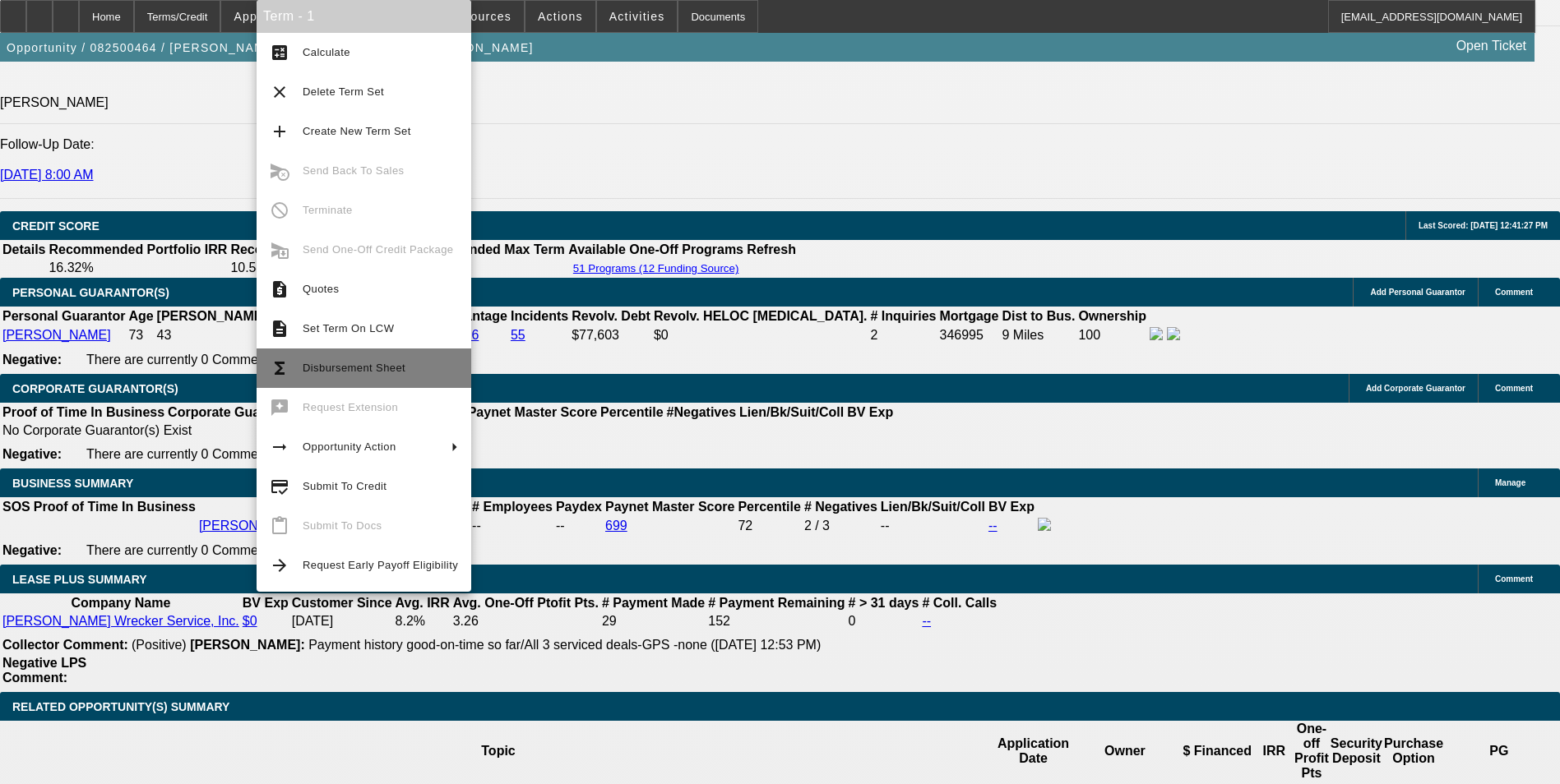
click at [329, 363] on span "Disbursement Sheet" at bounding box center [354, 368] width 103 height 12
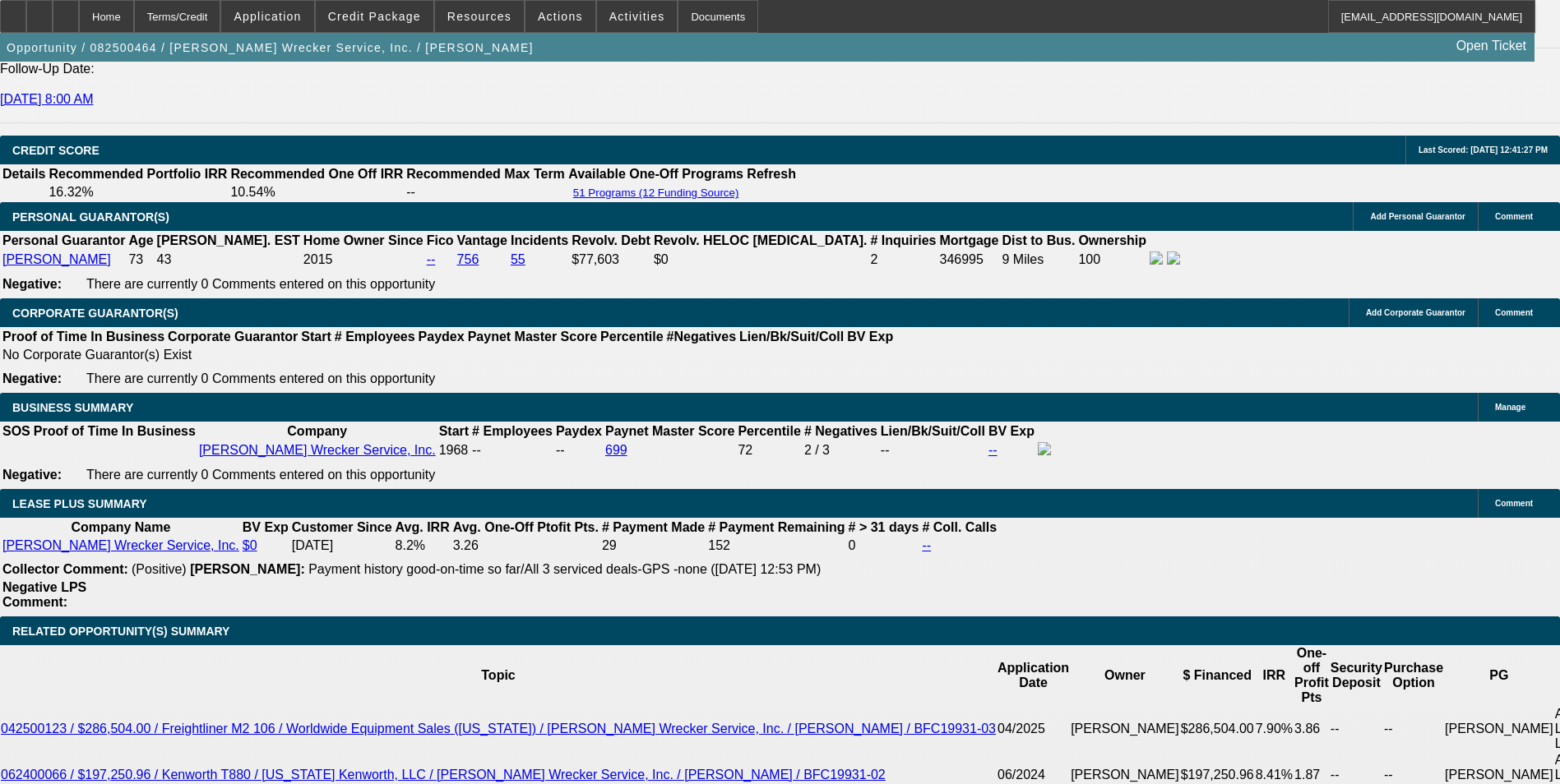
scroll to position [2547, 0]
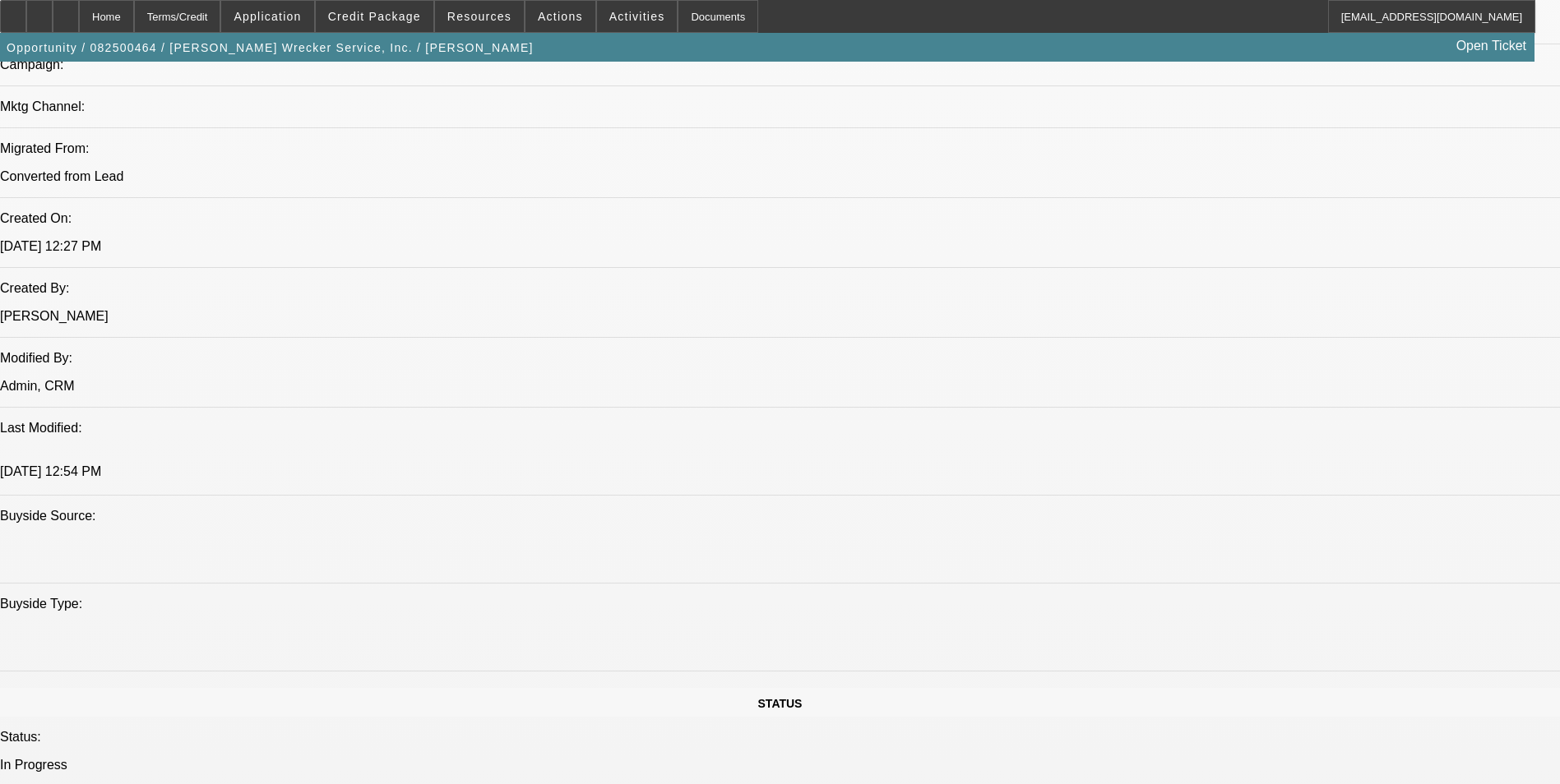
select select "0"
select select "2"
select select "0"
select select "6"
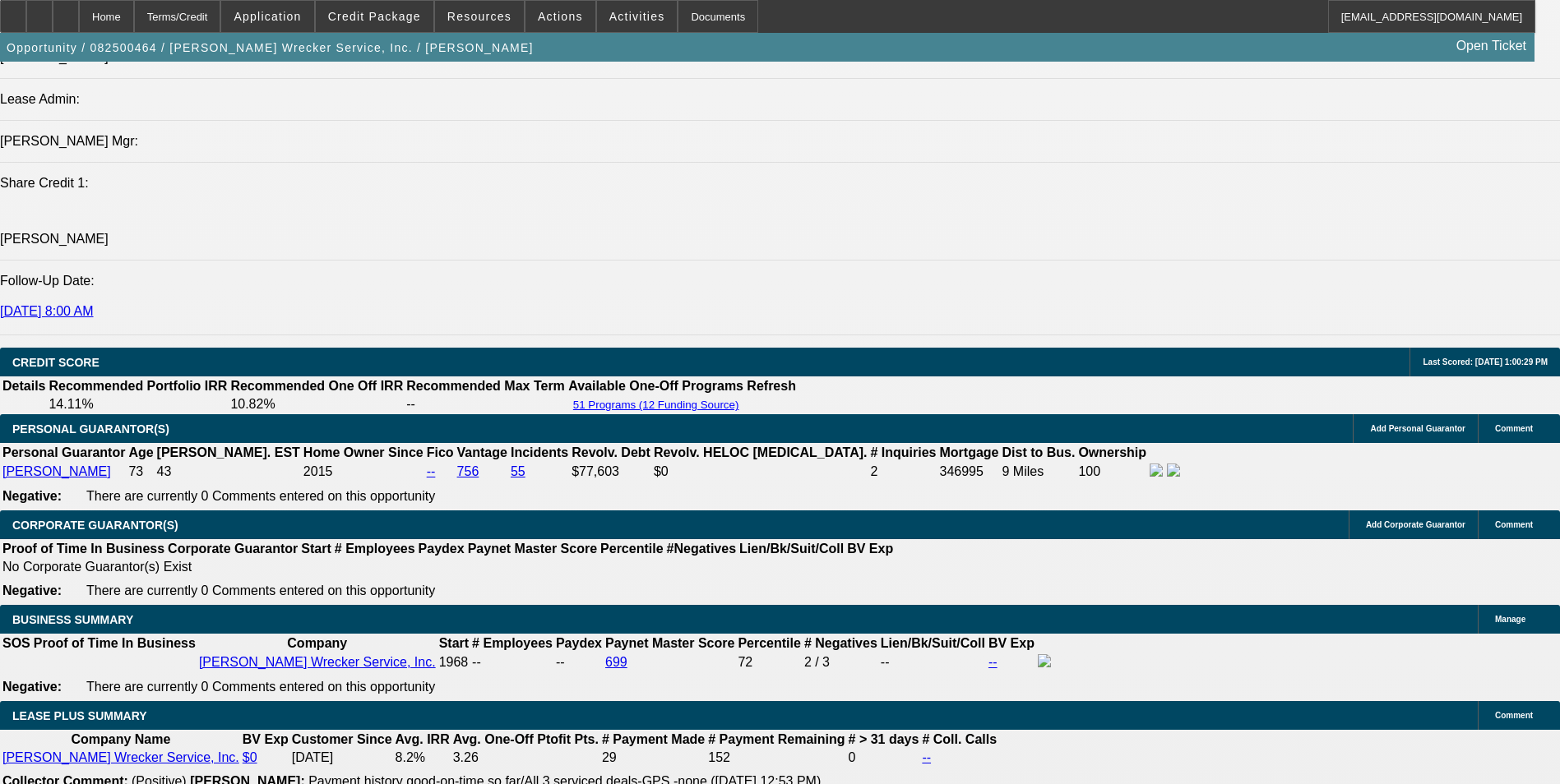
scroll to position [2446, 0]
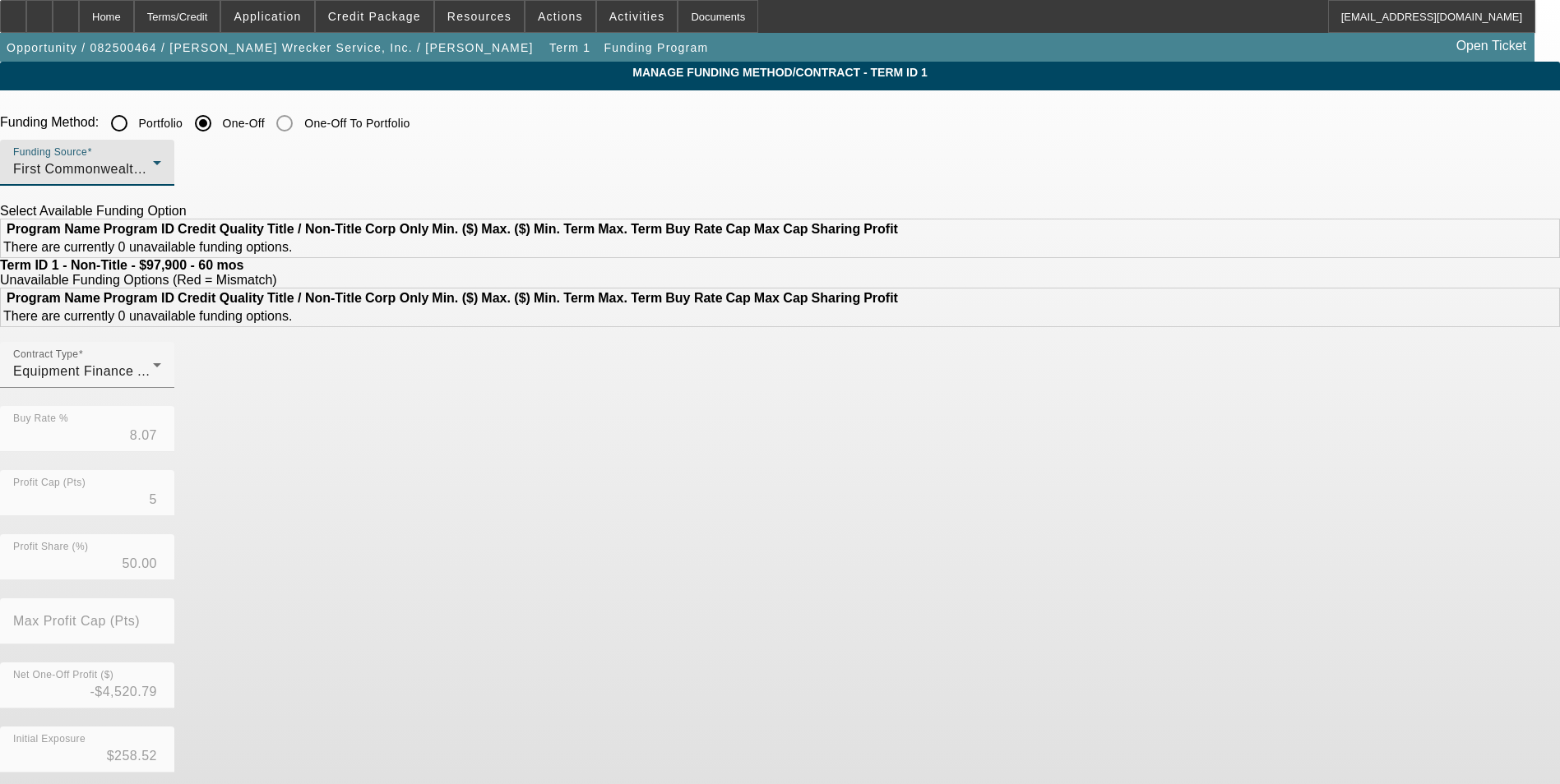
click at [266, 165] on span "First Commonwealth Equipment Finance" at bounding box center [139, 168] width 253 height 14
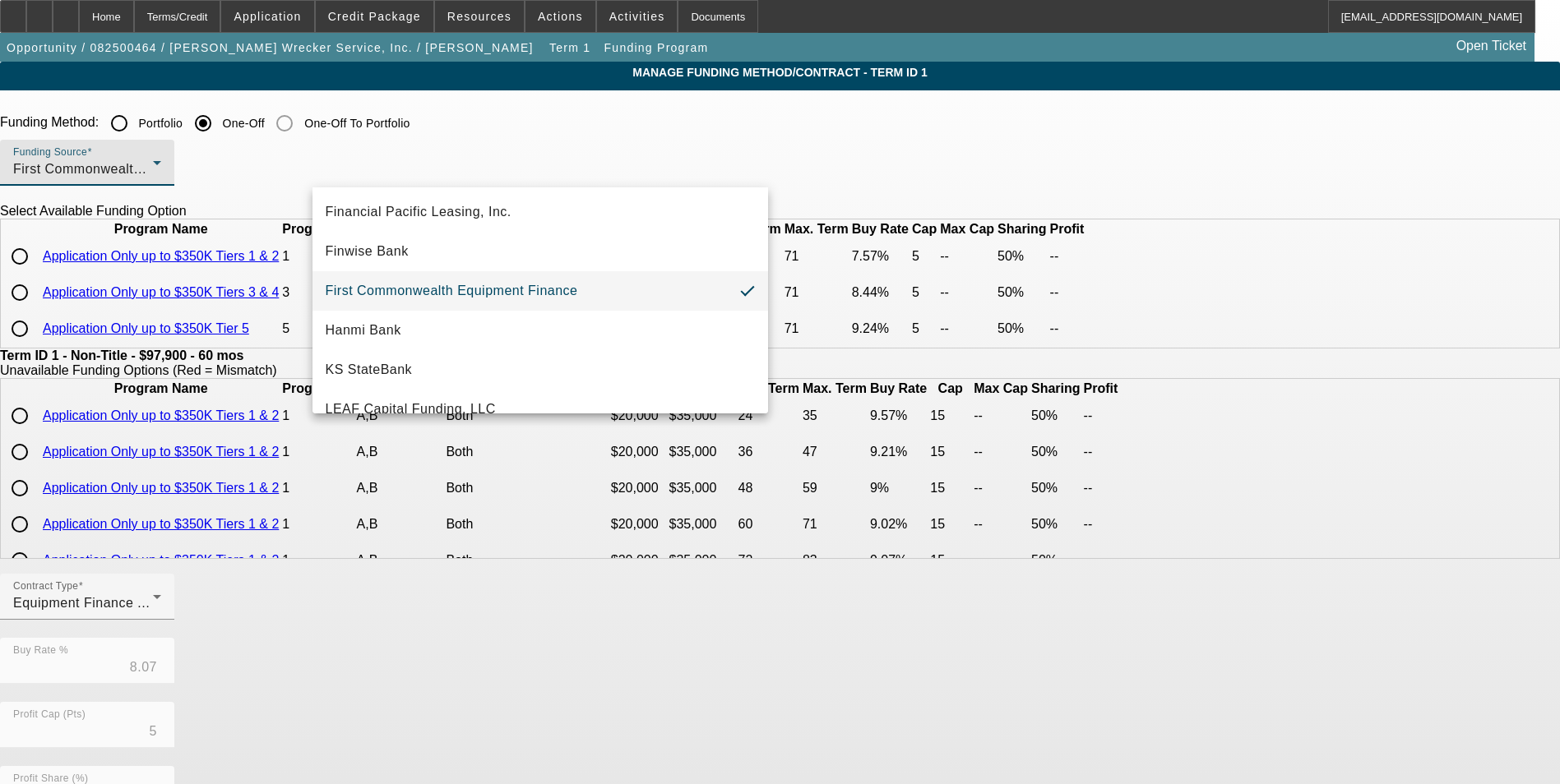
scroll to position [235, 0]
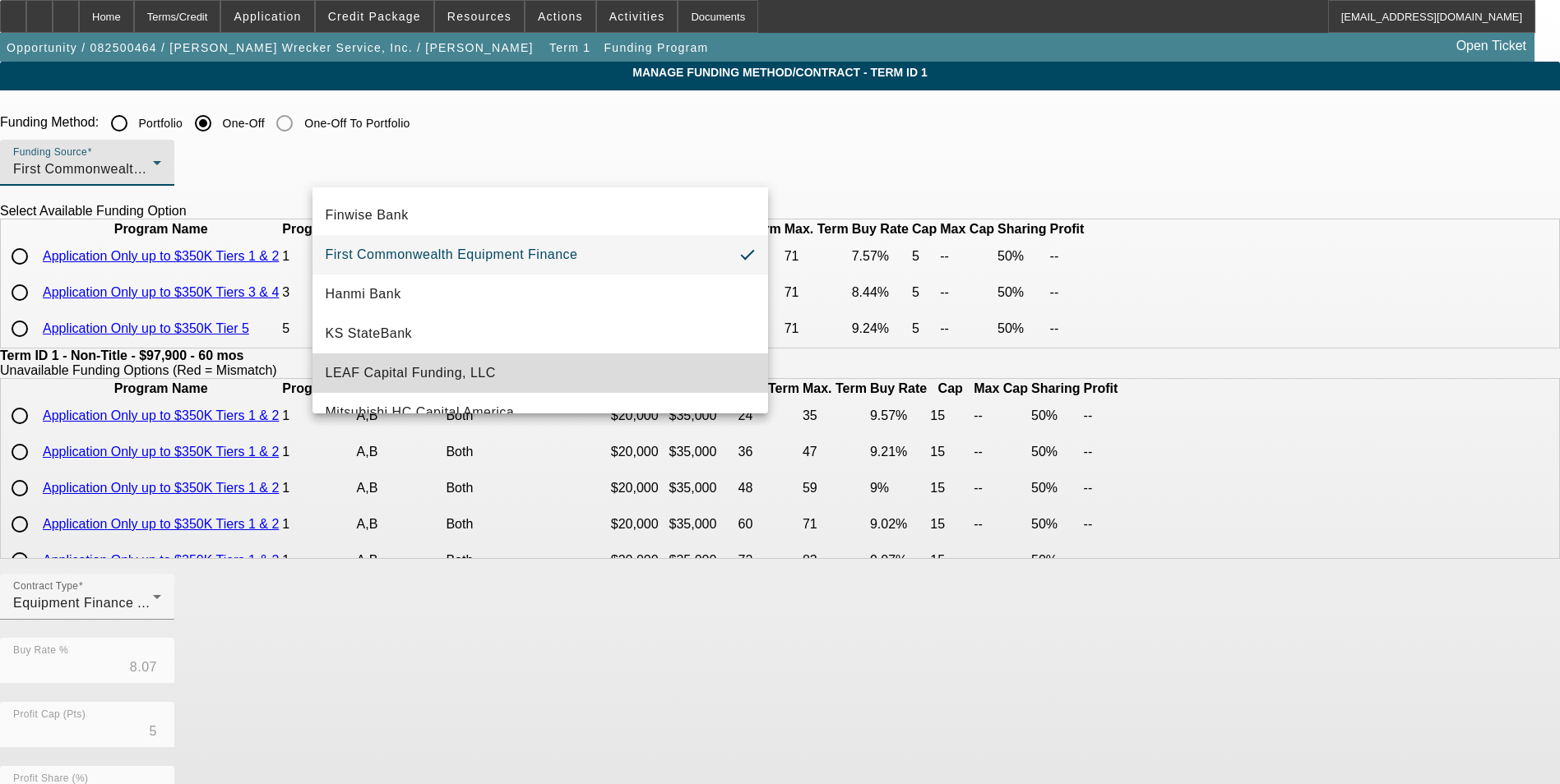
click at [575, 367] on mat-option "LEAF Capital Funding, LLC" at bounding box center [540, 374] width 455 height 40
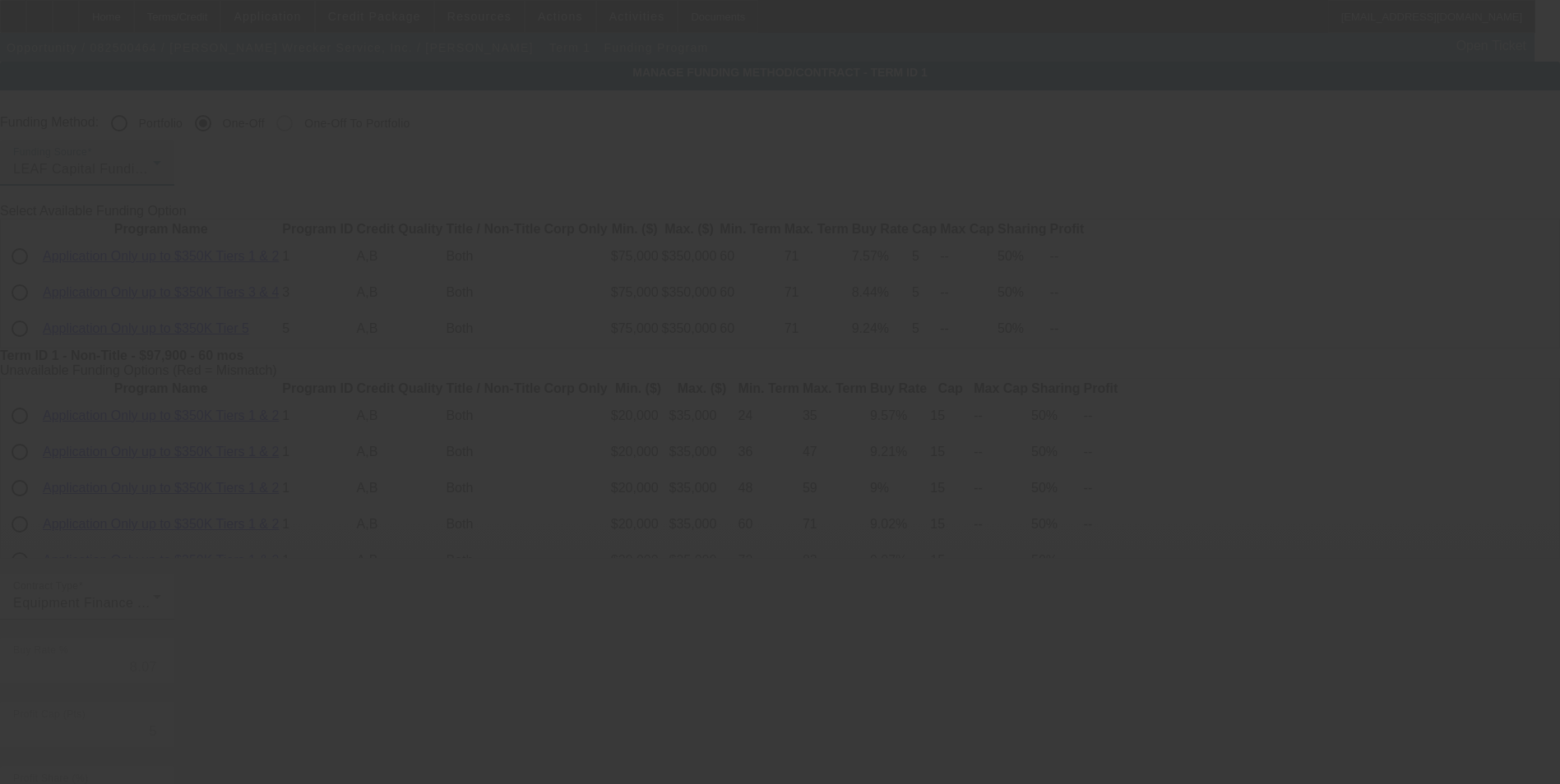
type input "6.90"
type input "6"
type input "10"
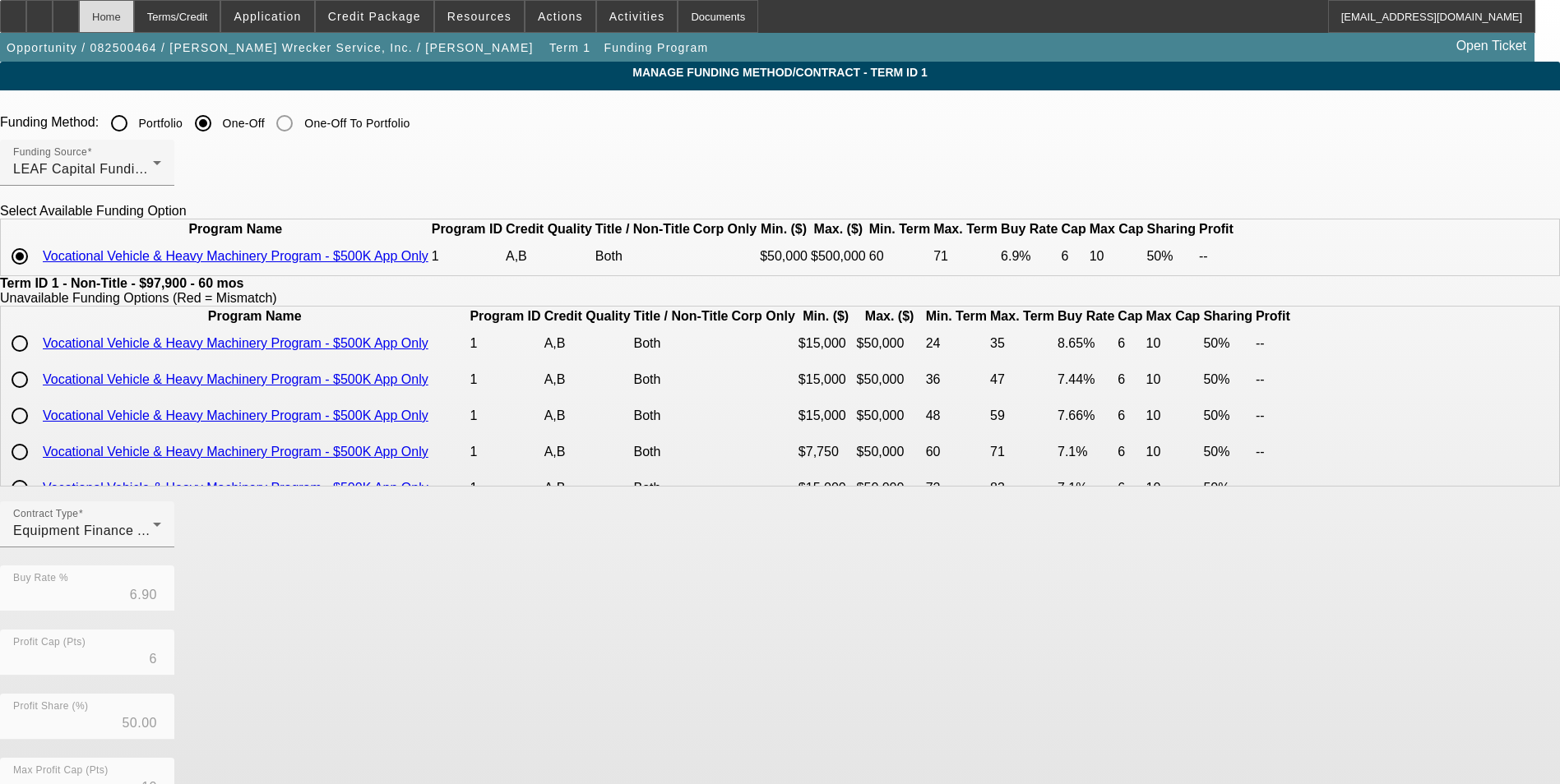
click at [134, 15] on div "Home" at bounding box center [107, 16] width 56 height 33
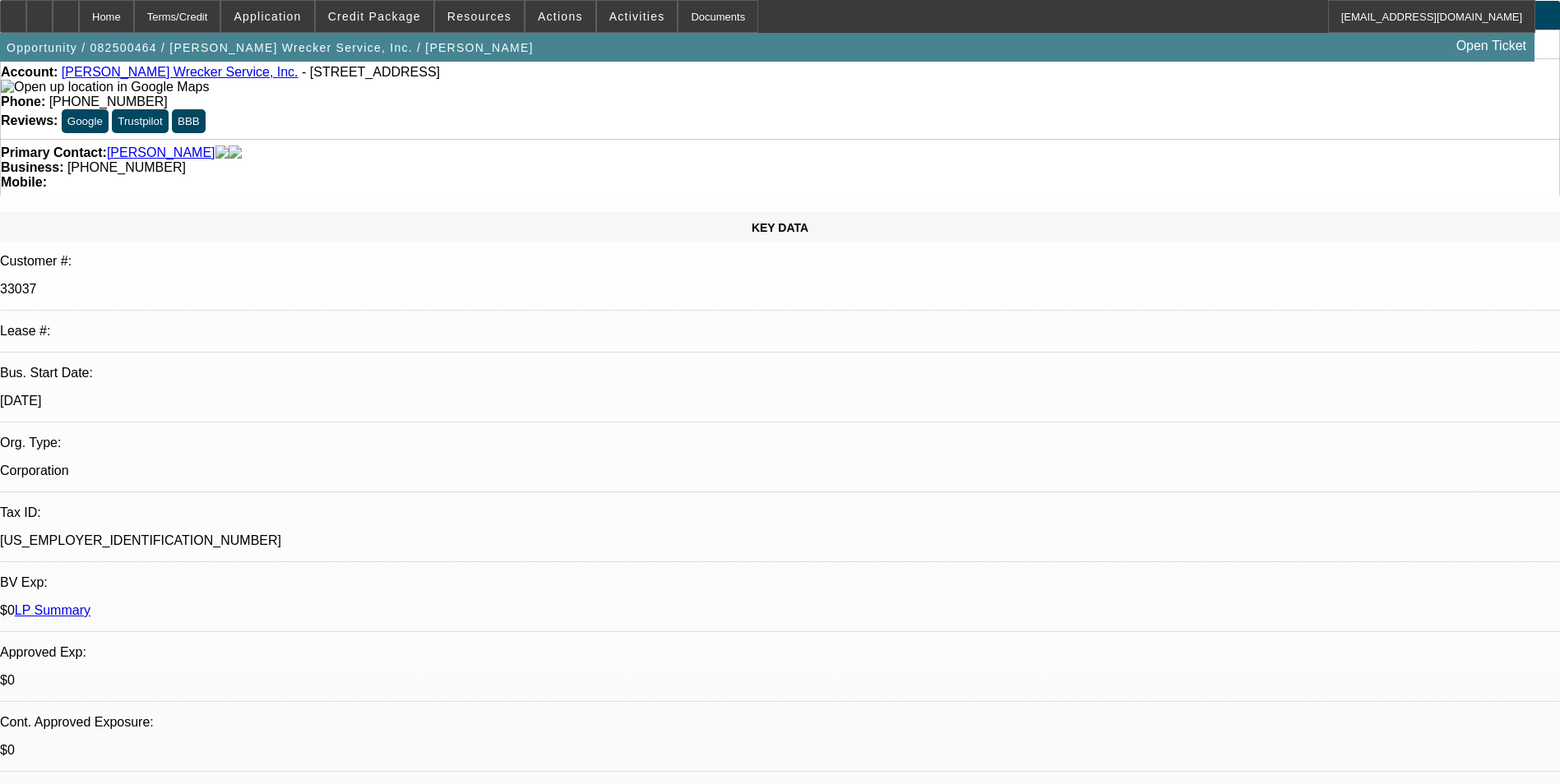
select select "0"
select select "2"
select select "0"
select select "6"
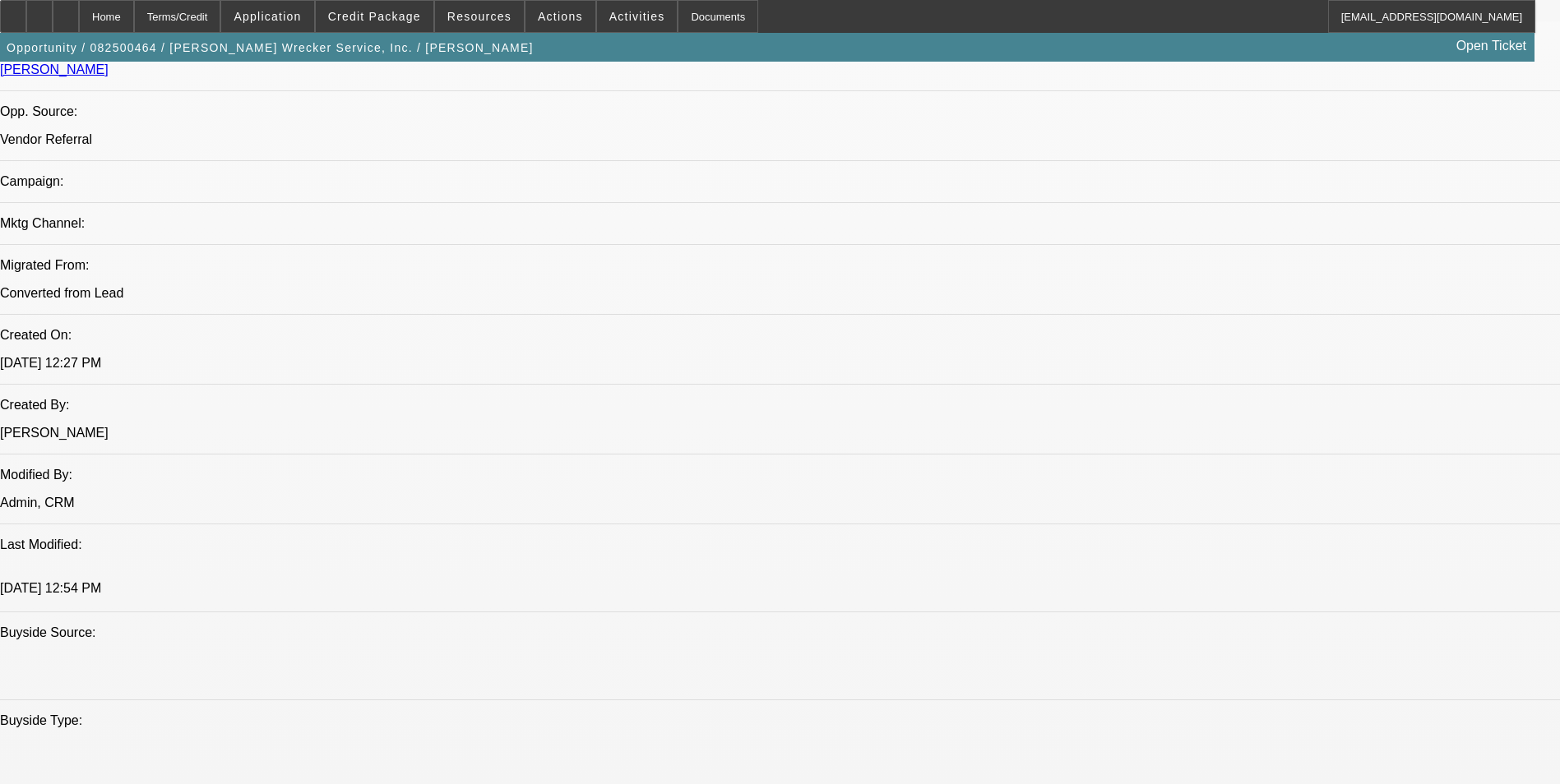
scroll to position [924, 0]
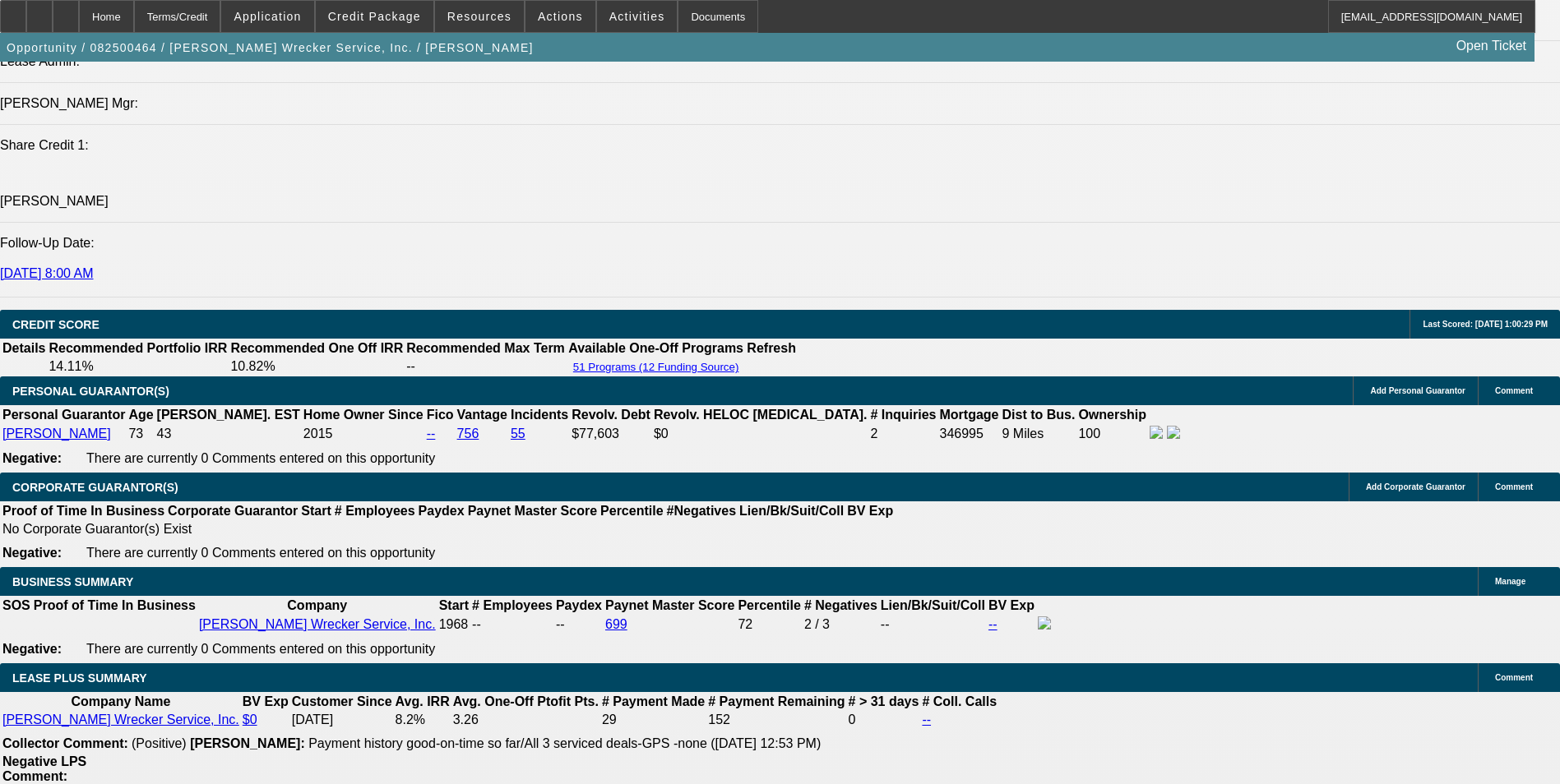
scroll to position [2295, 0]
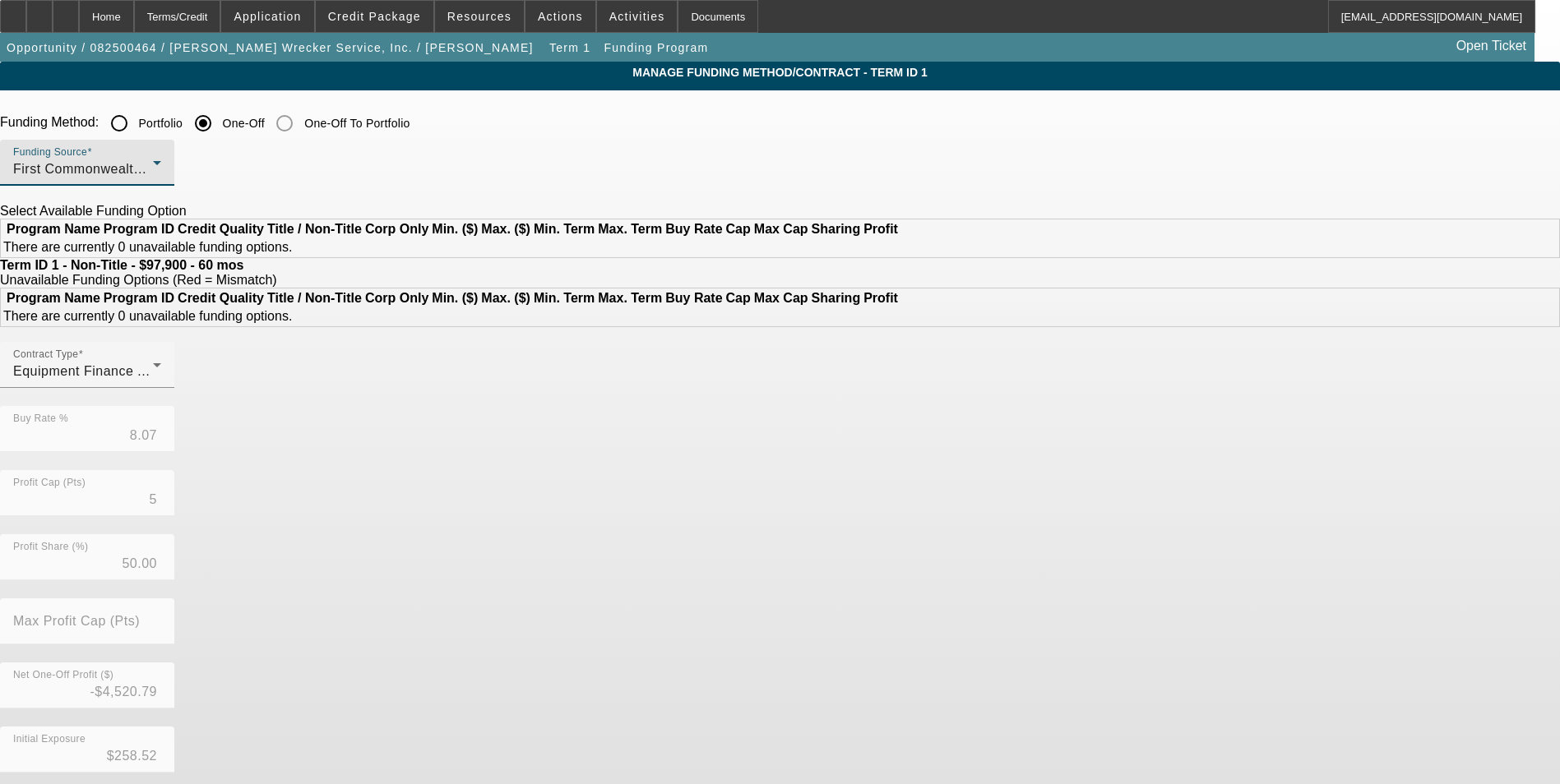
click at [266, 166] on span "First Commonwealth Equipment Finance" at bounding box center [139, 168] width 253 height 14
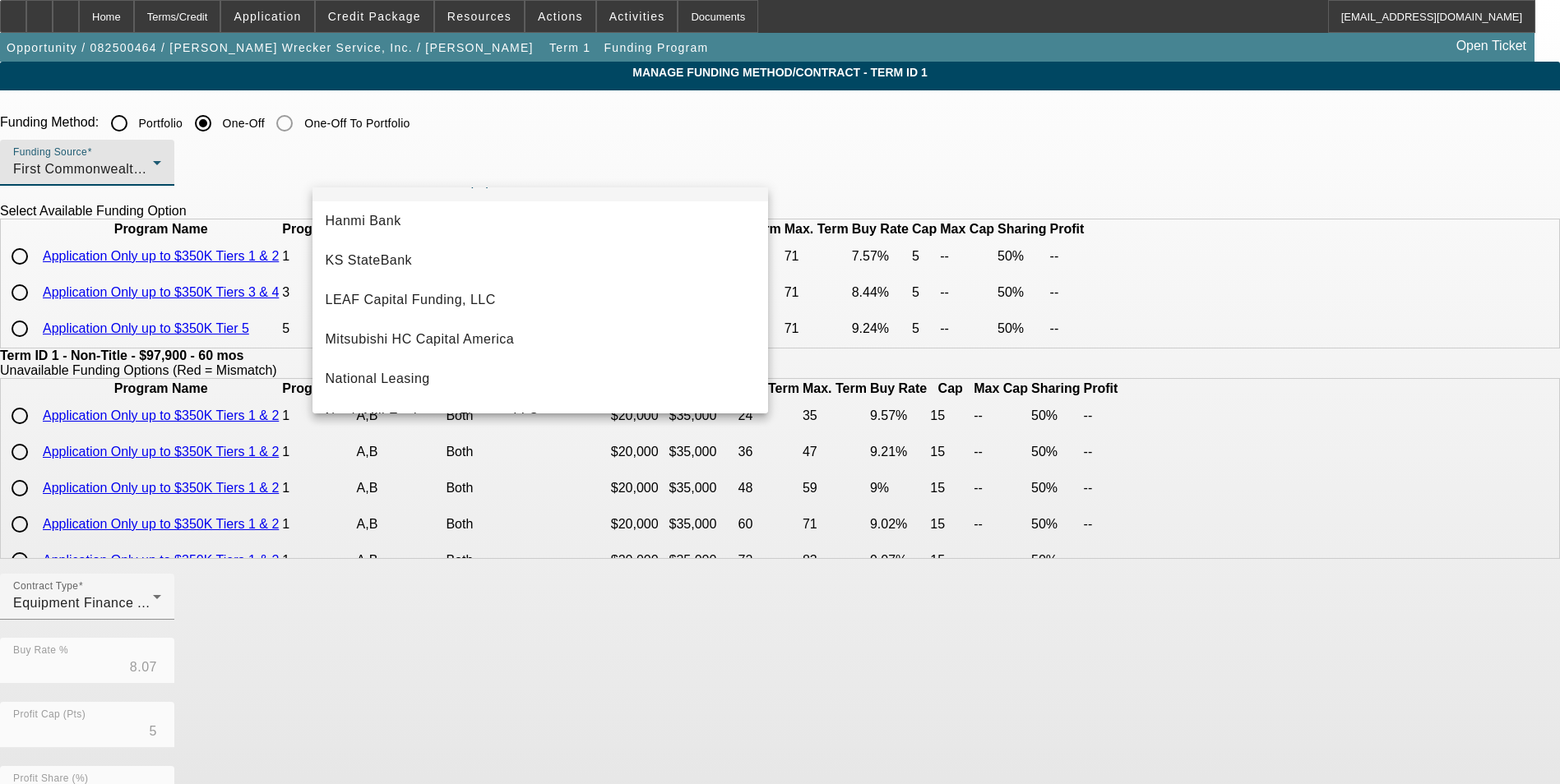
scroll to position [314, 0]
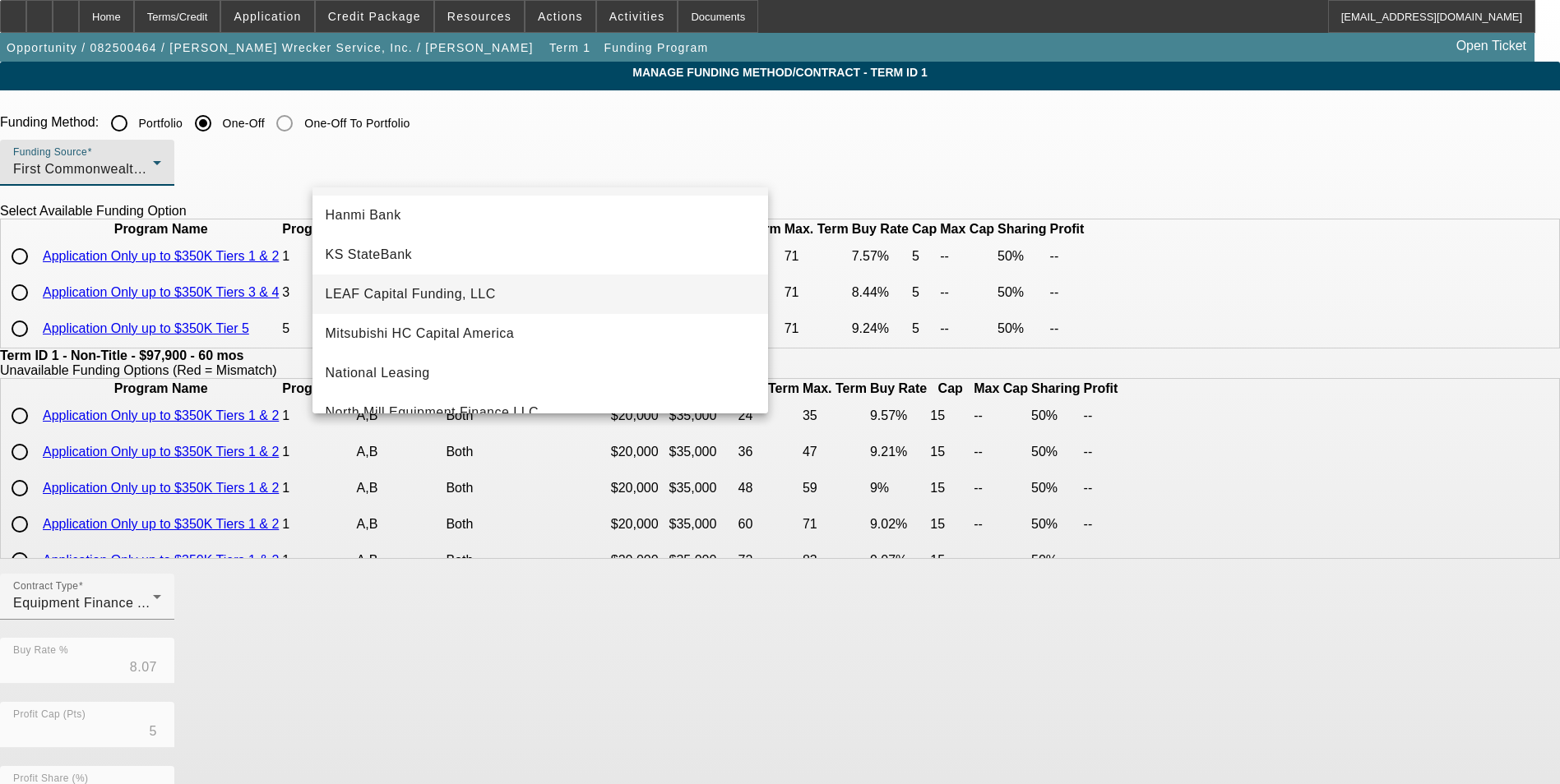
click at [498, 286] on mat-option "LEAF Capital Funding, LLC" at bounding box center [540, 294] width 455 height 40
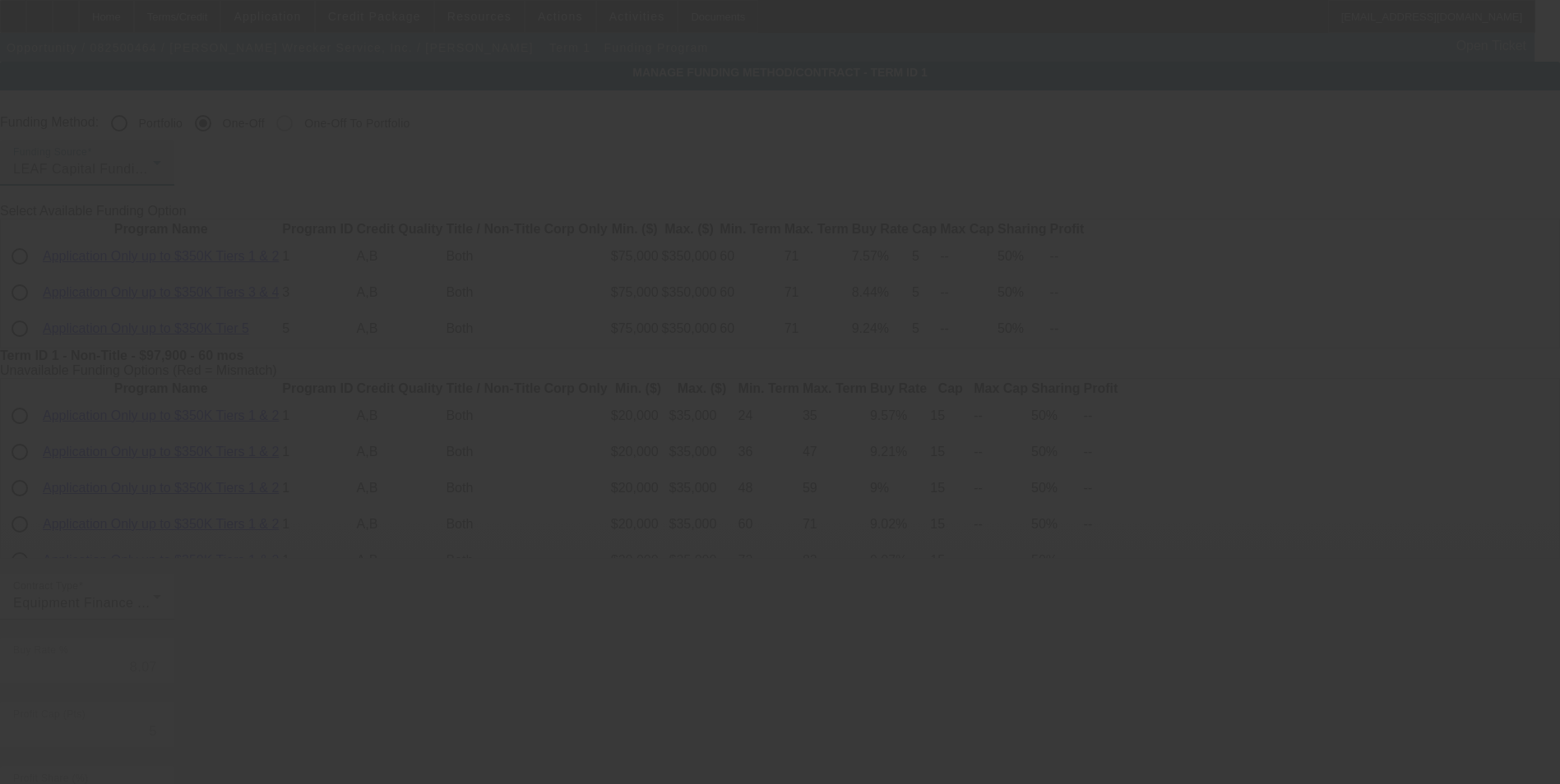
type input "6.90"
type input "6"
type input "10"
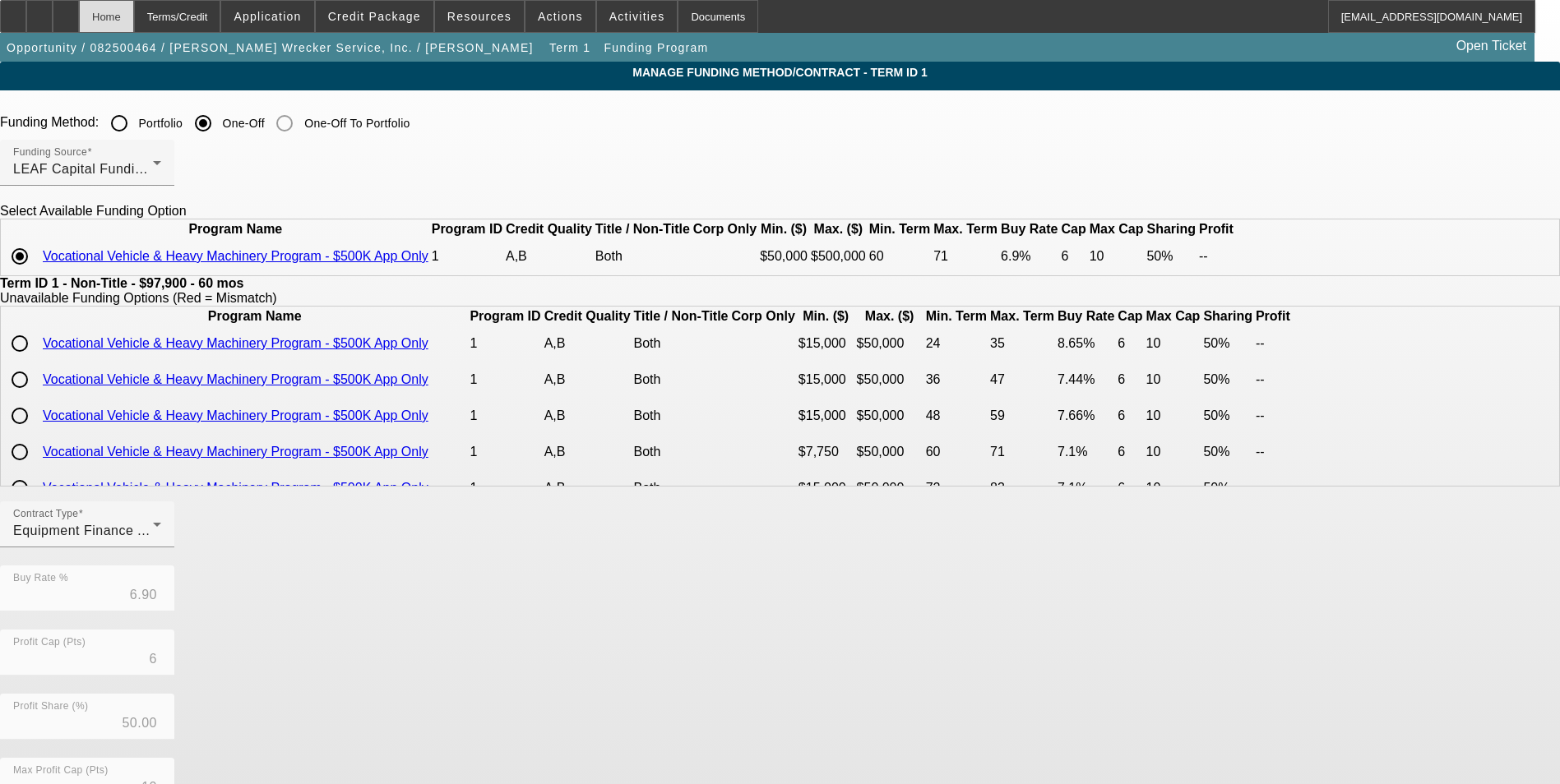
click at [134, 10] on div "Home" at bounding box center [107, 16] width 56 height 33
click at [134, 21] on div "Home" at bounding box center [107, 16] width 56 height 33
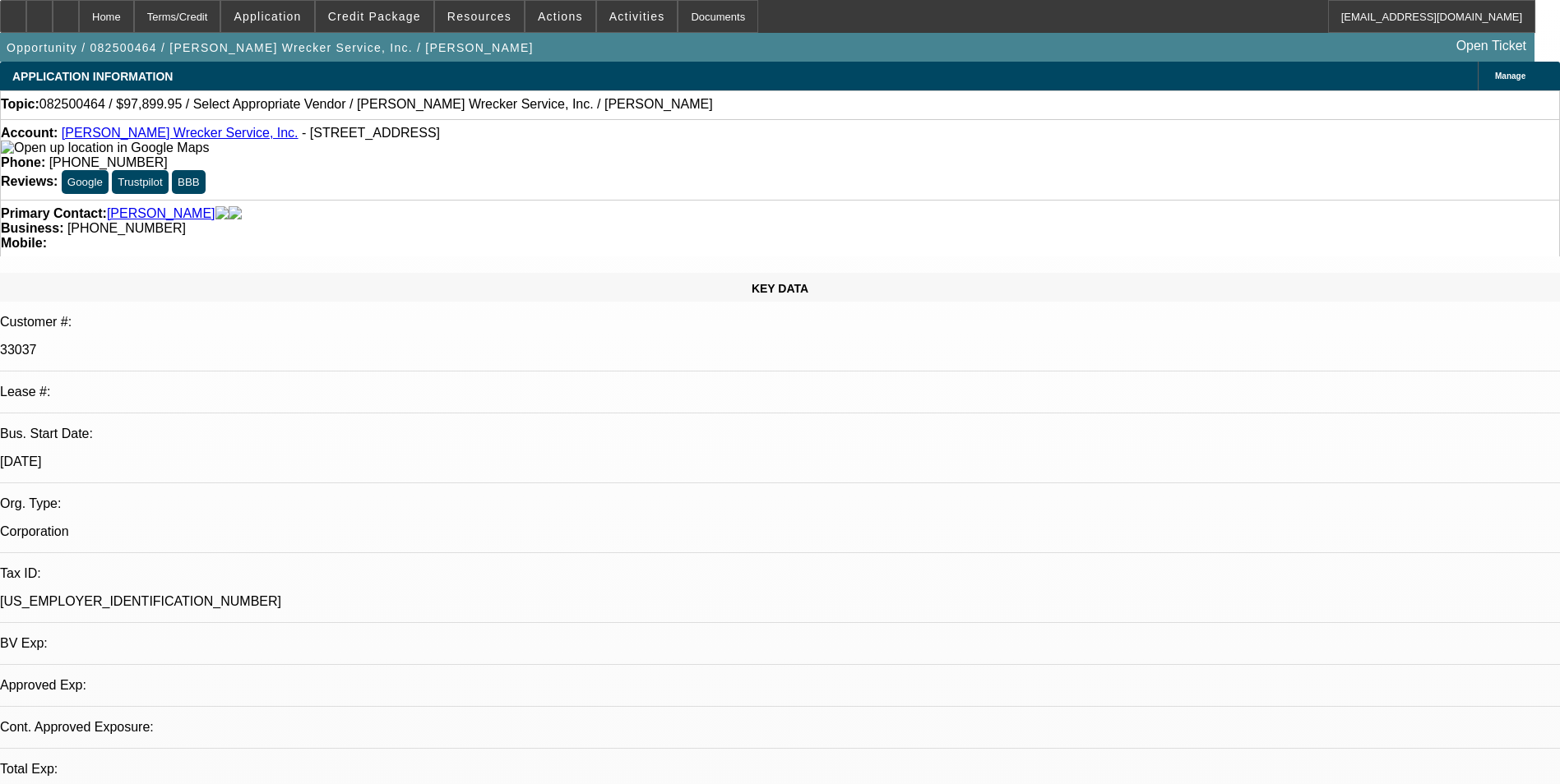
select select "0"
select select "2"
select select "0"
select select "6"
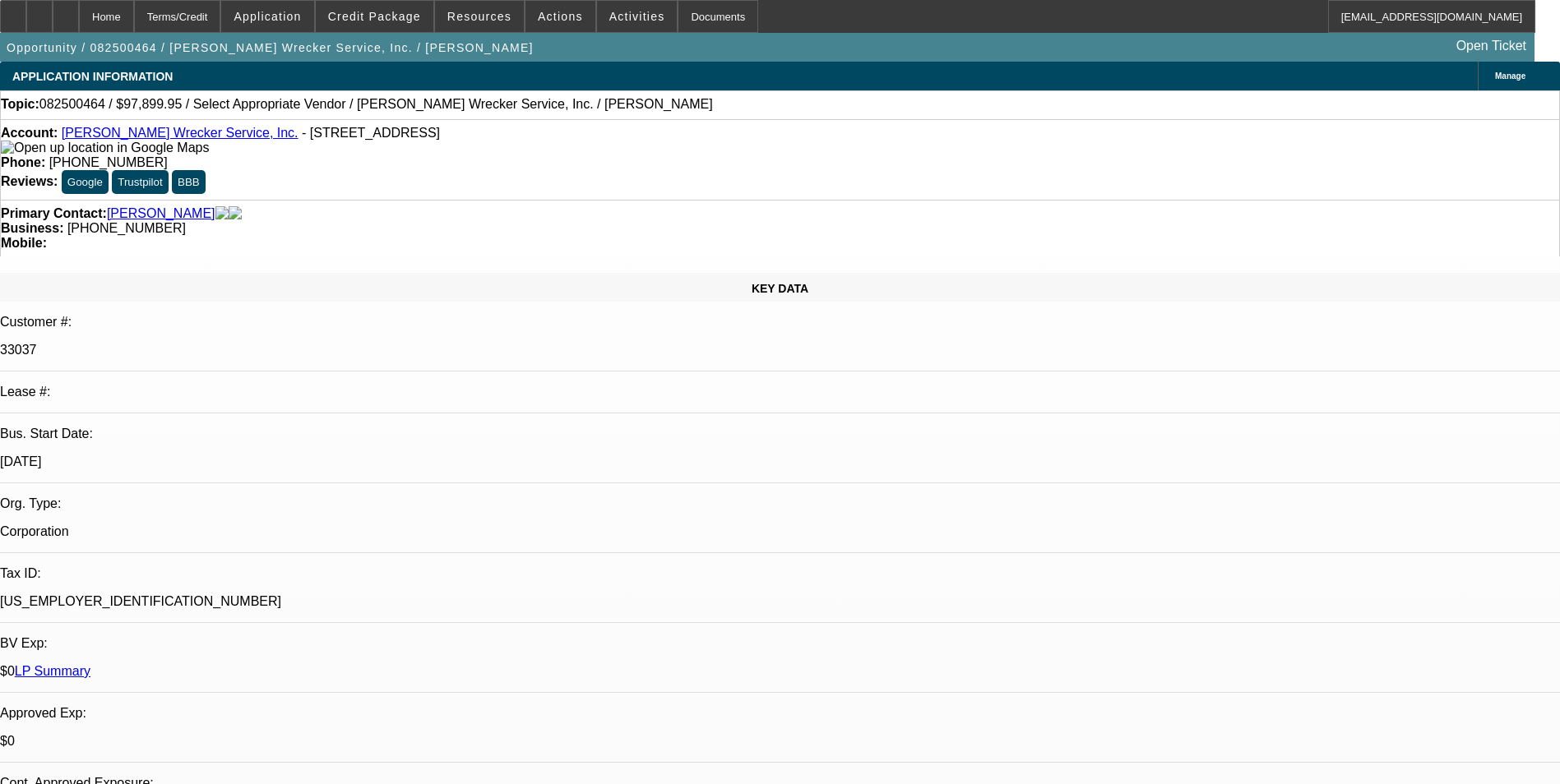
click at [90, 664] on link "LP Summary" at bounding box center [53, 671] width 75 height 14
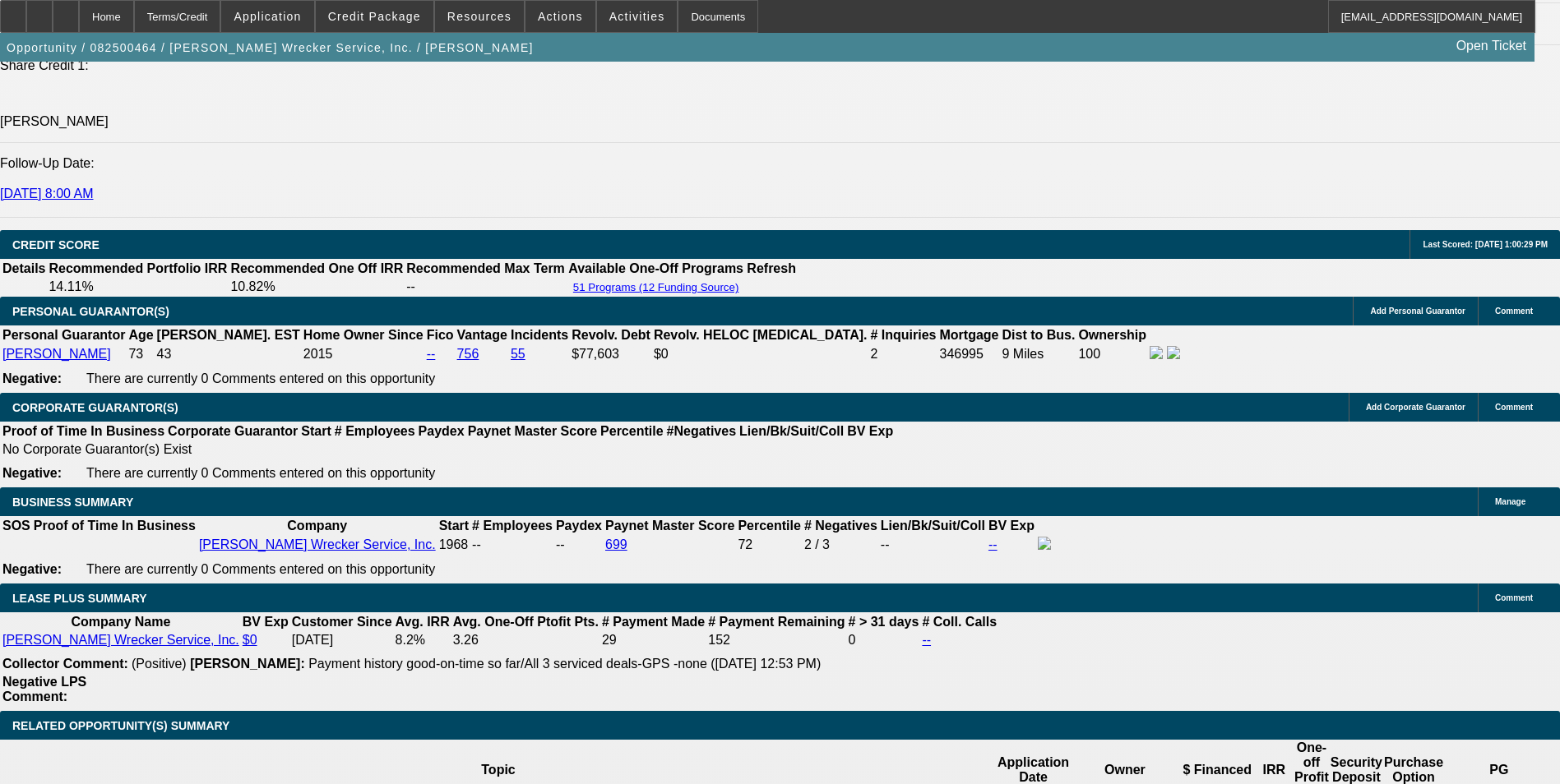
scroll to position [2295, 0]
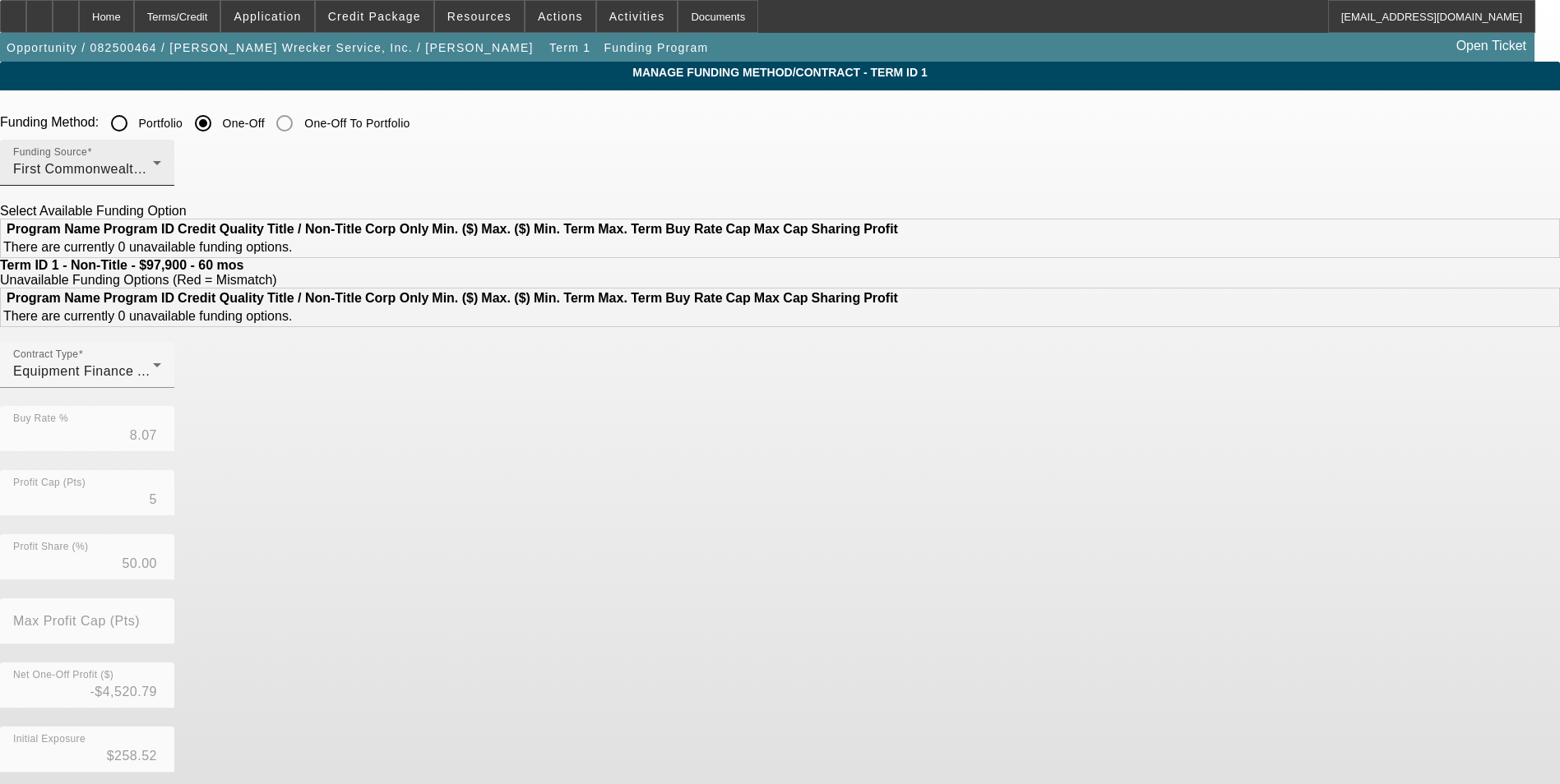
click at [153, 162] on div "First Commonwealth Equipment Finance" at bounding box center [82, 169] width 140 height 20
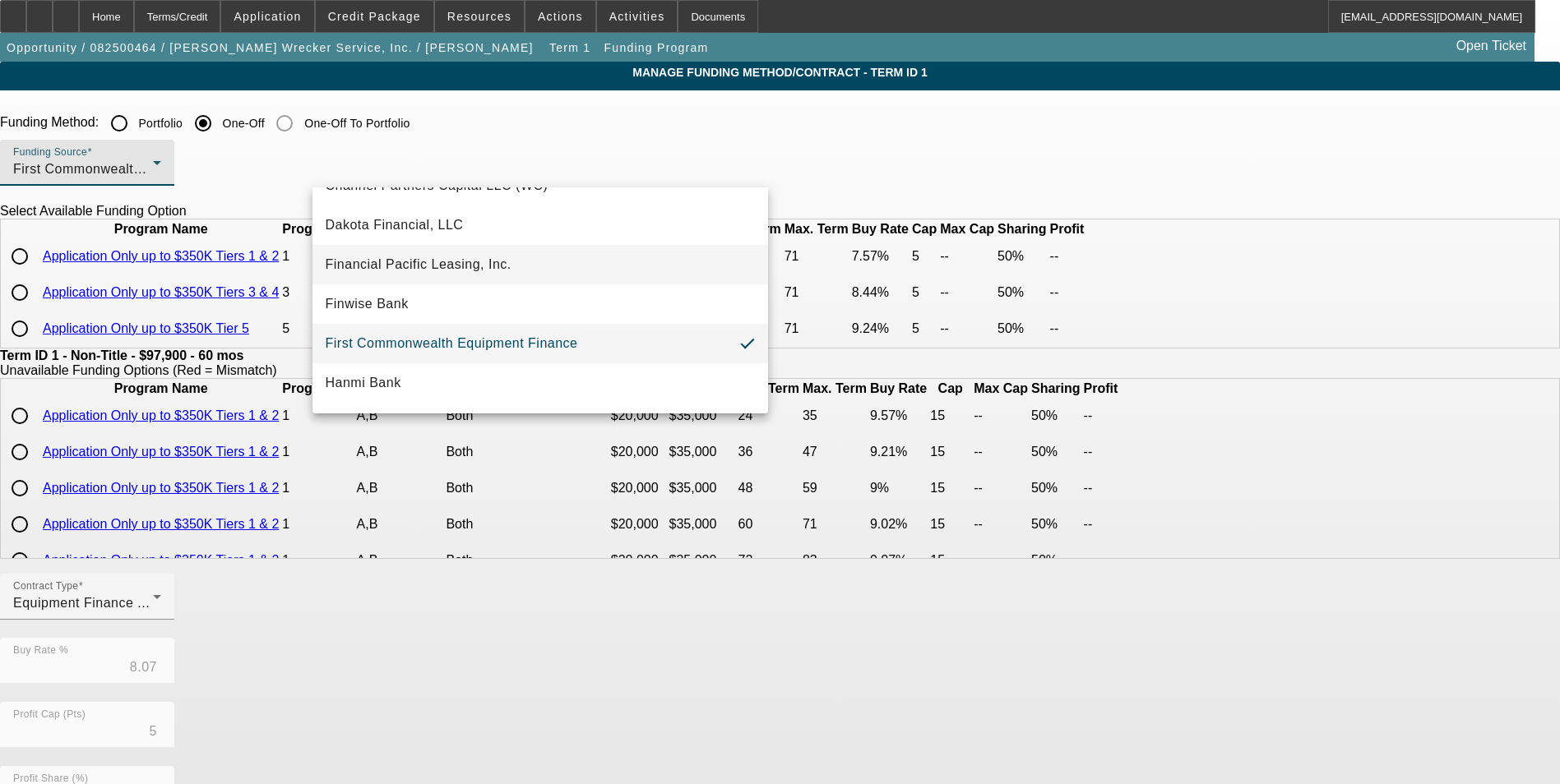
scroll to position [261, 0]
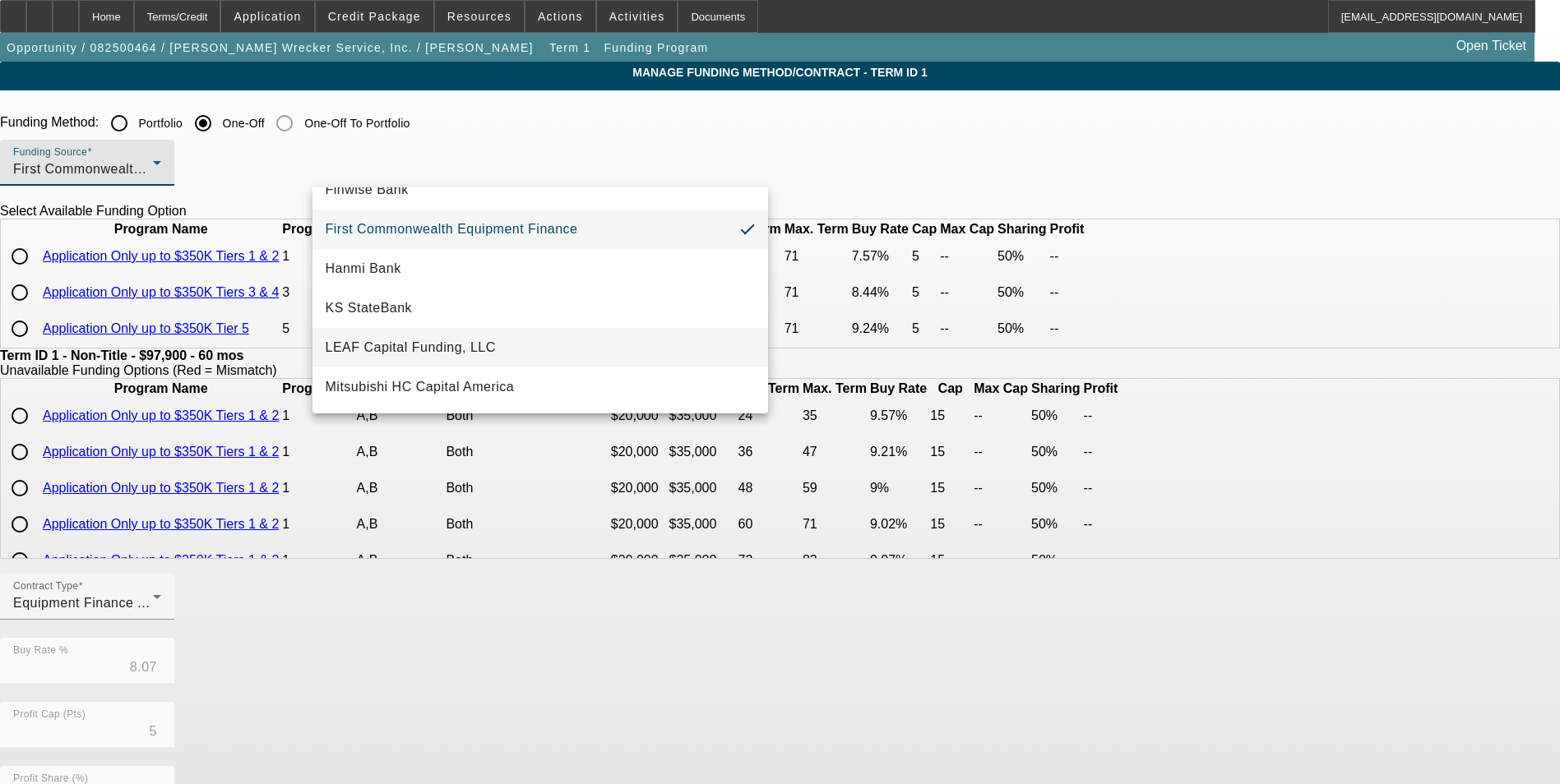
click at [509, 349] on mat-option "LEAF Capital Funding, LLC" at bounding box center [540, 348] width 455 height 40
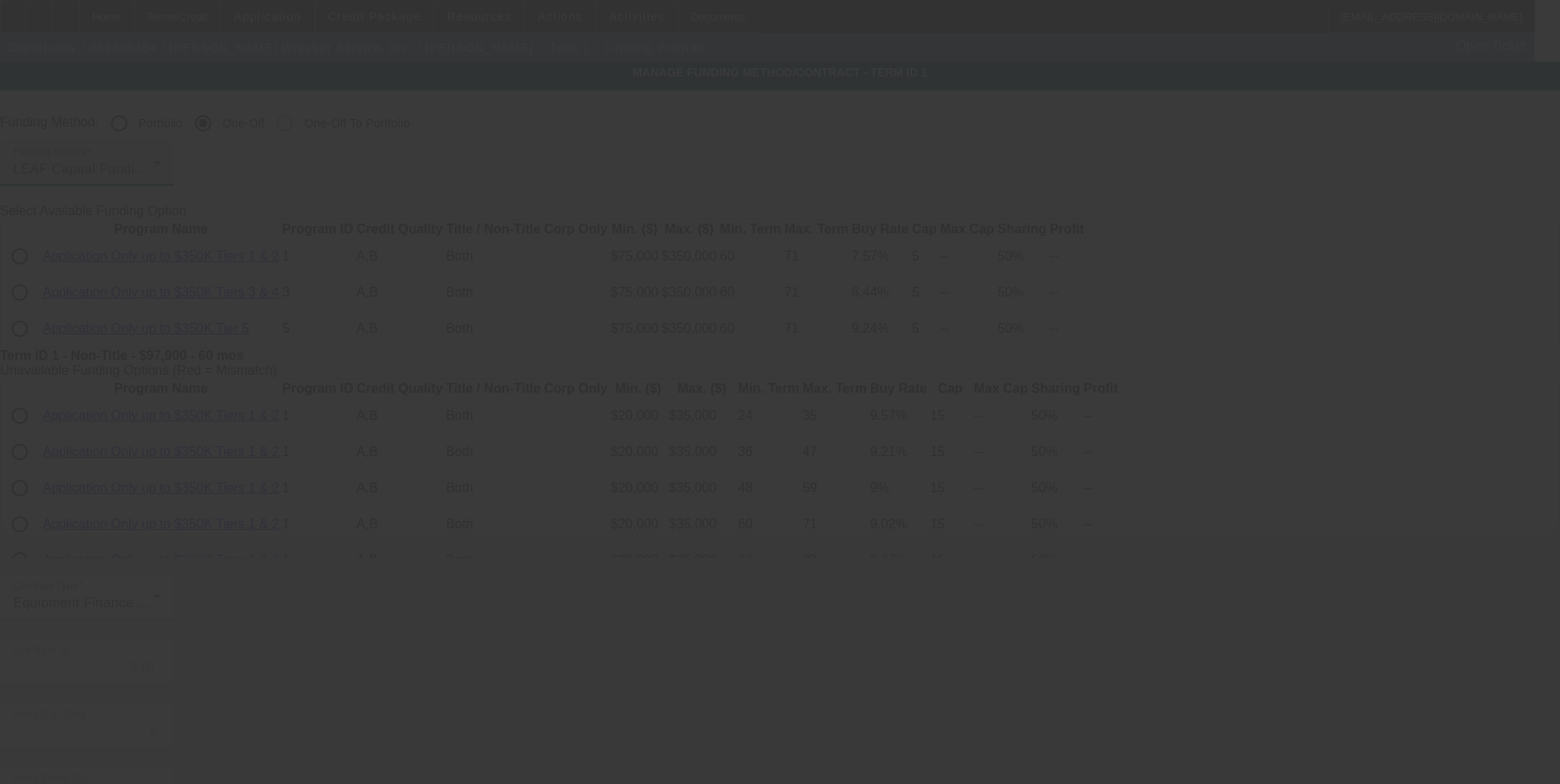
type input "6.90"
type input "6"
type input "10"
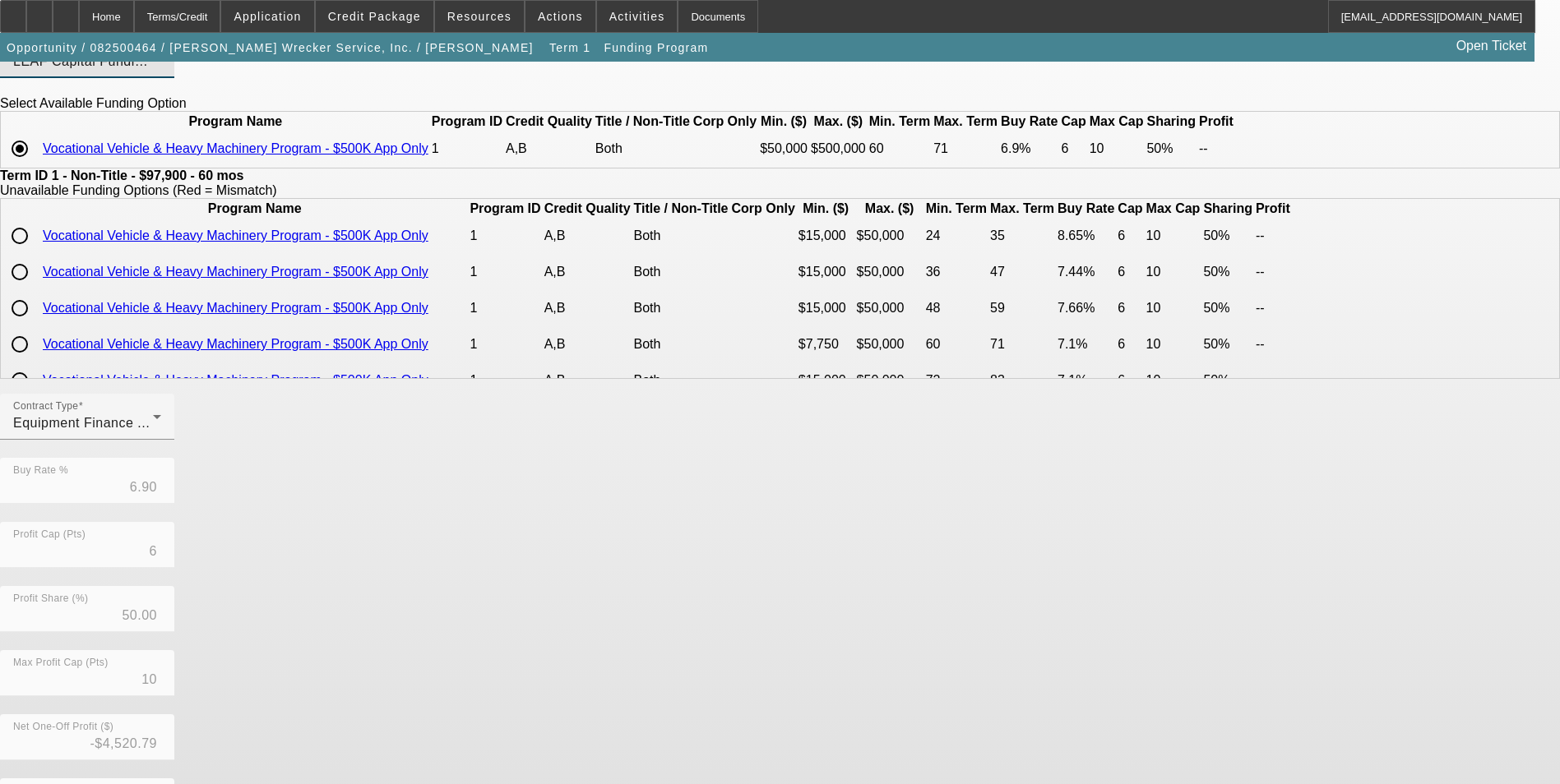
scroll to position [257, 0]
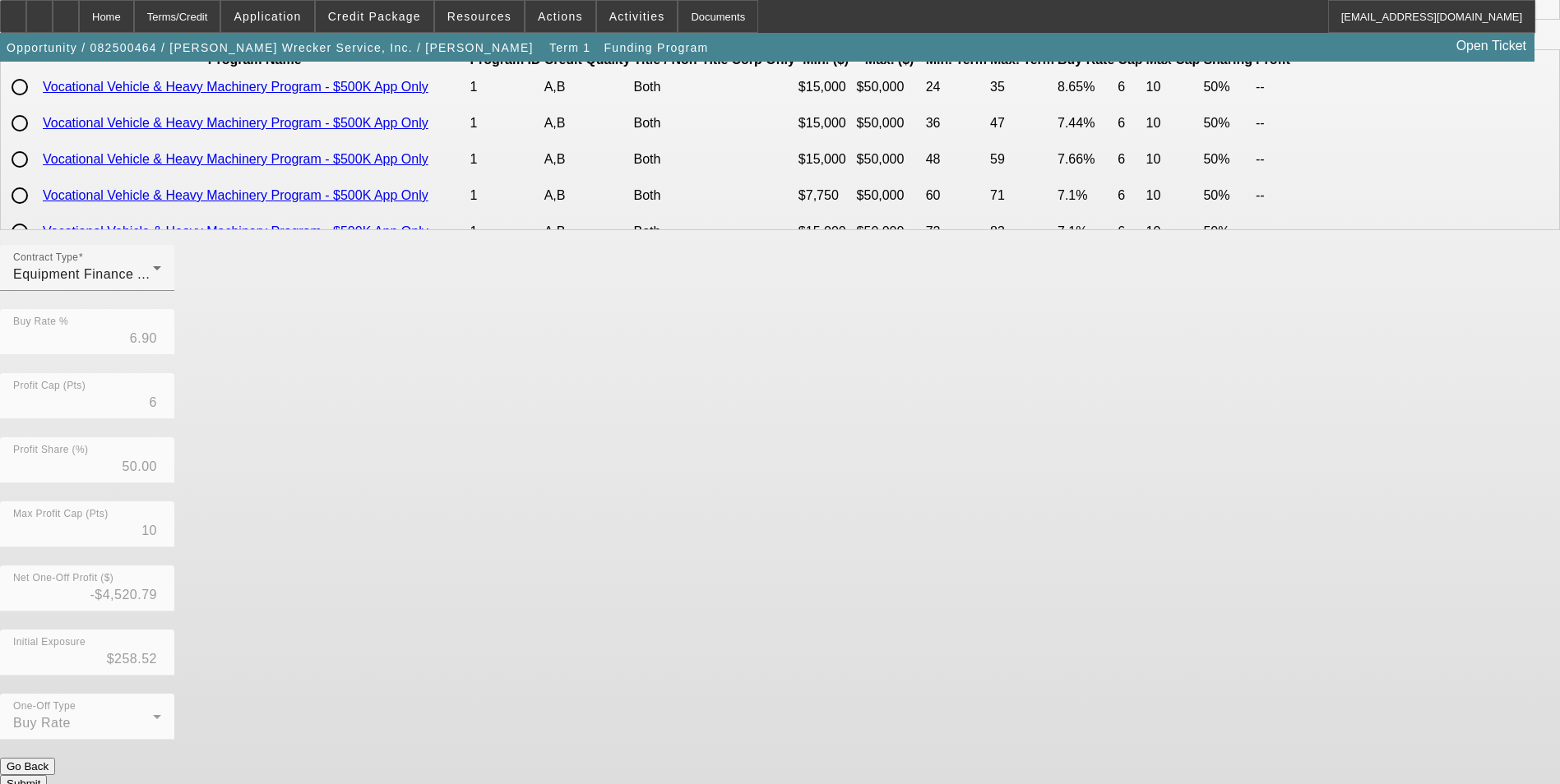
click at [47, 775] on button "Submit" at bounding box center [23, 783] width 47 height 17
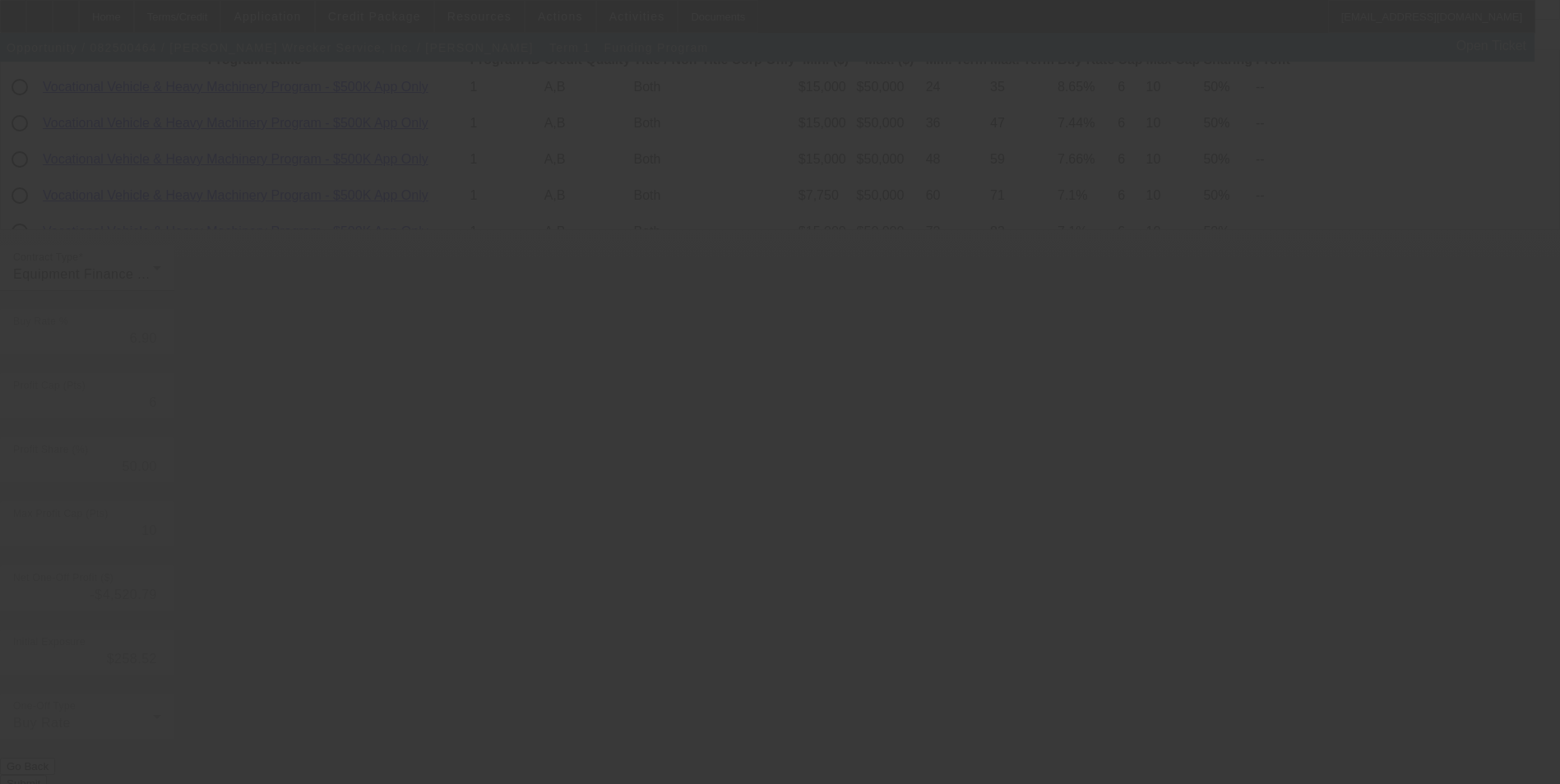
type input "8.07"
type input "5"
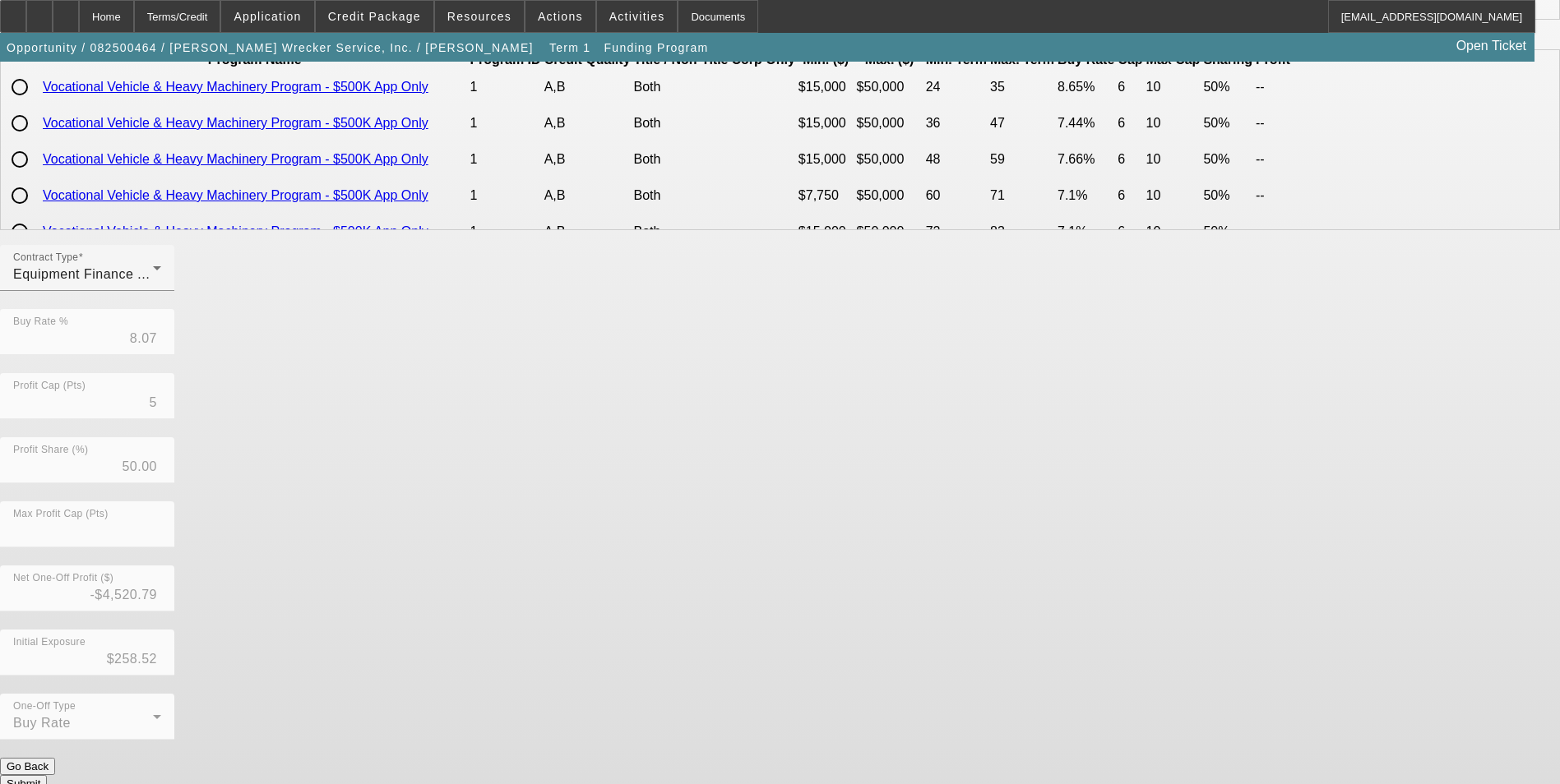
scroll to position [0, 0]
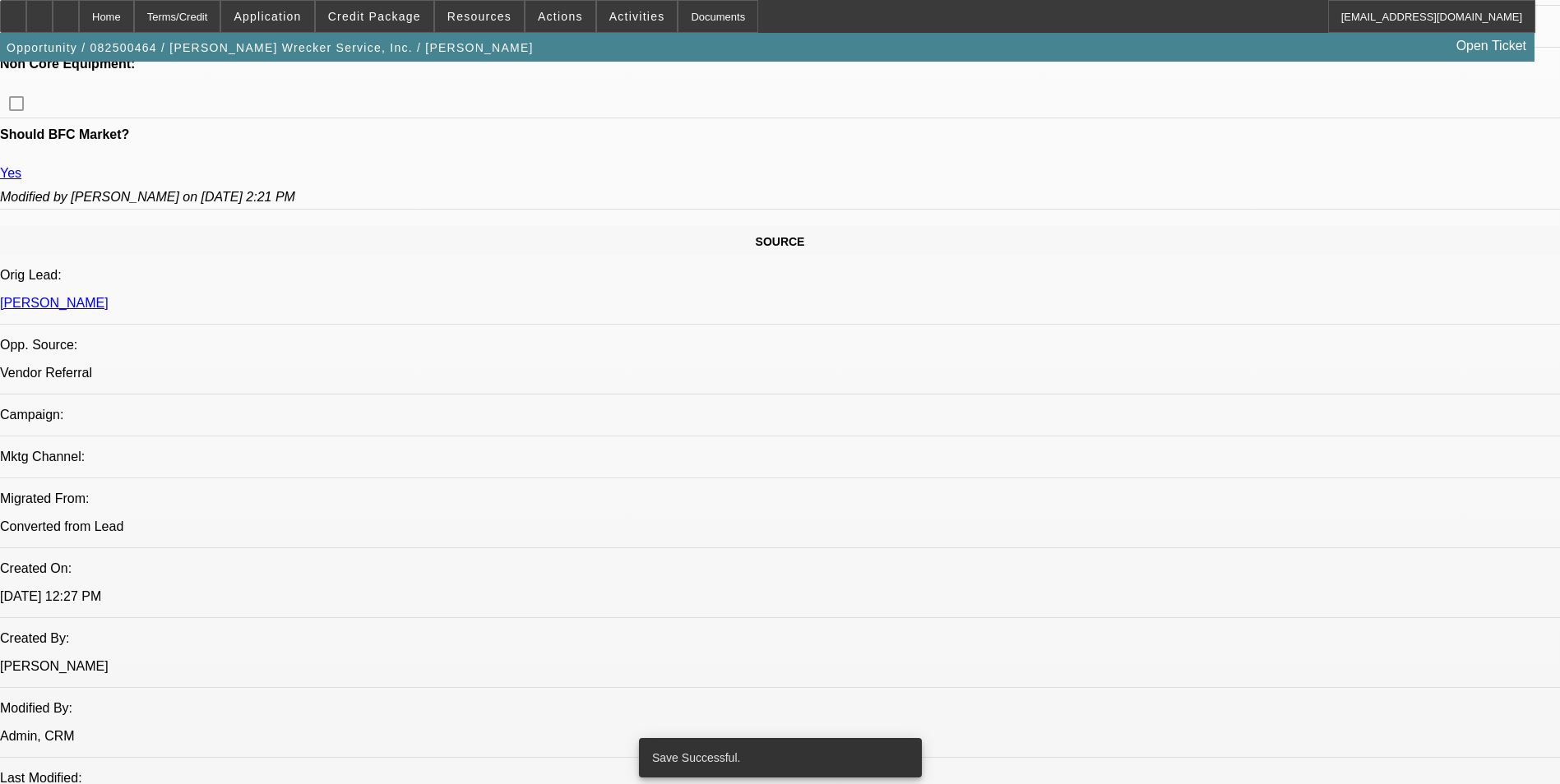
select select "0"
select select "2"
select select "0"
select select "6"
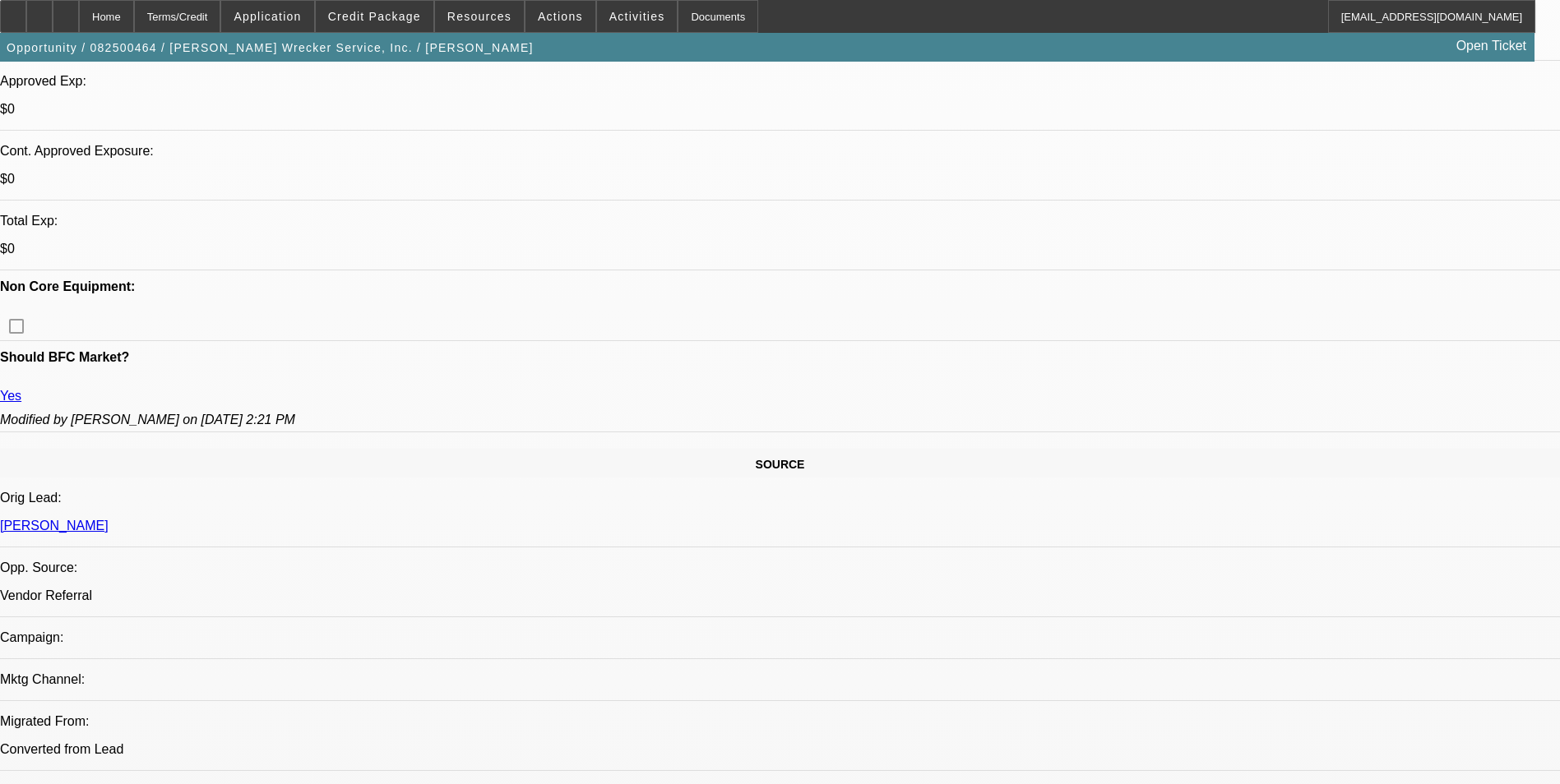
scroll to position [654, 0]
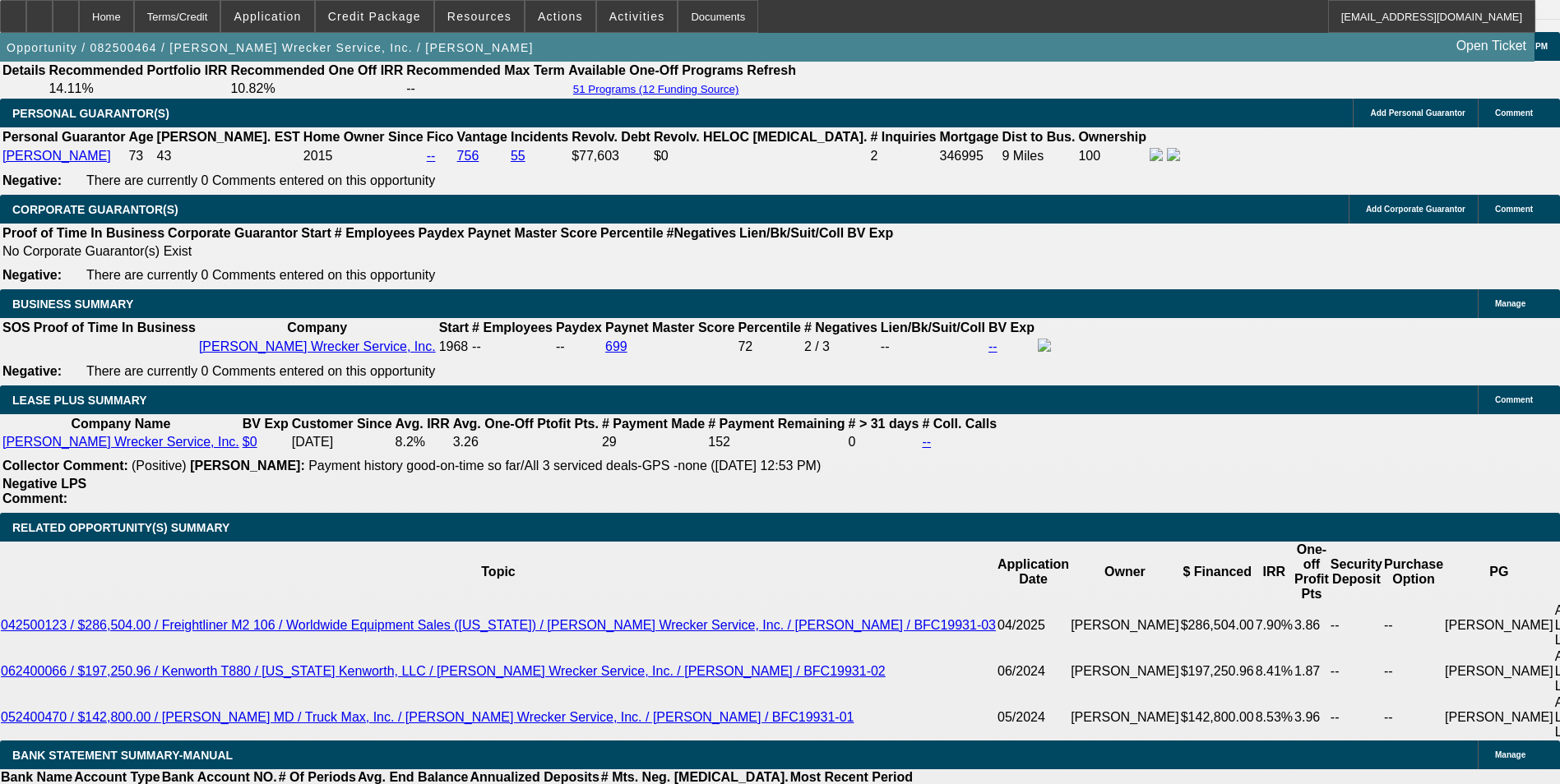
scroll to position [2489, 0]
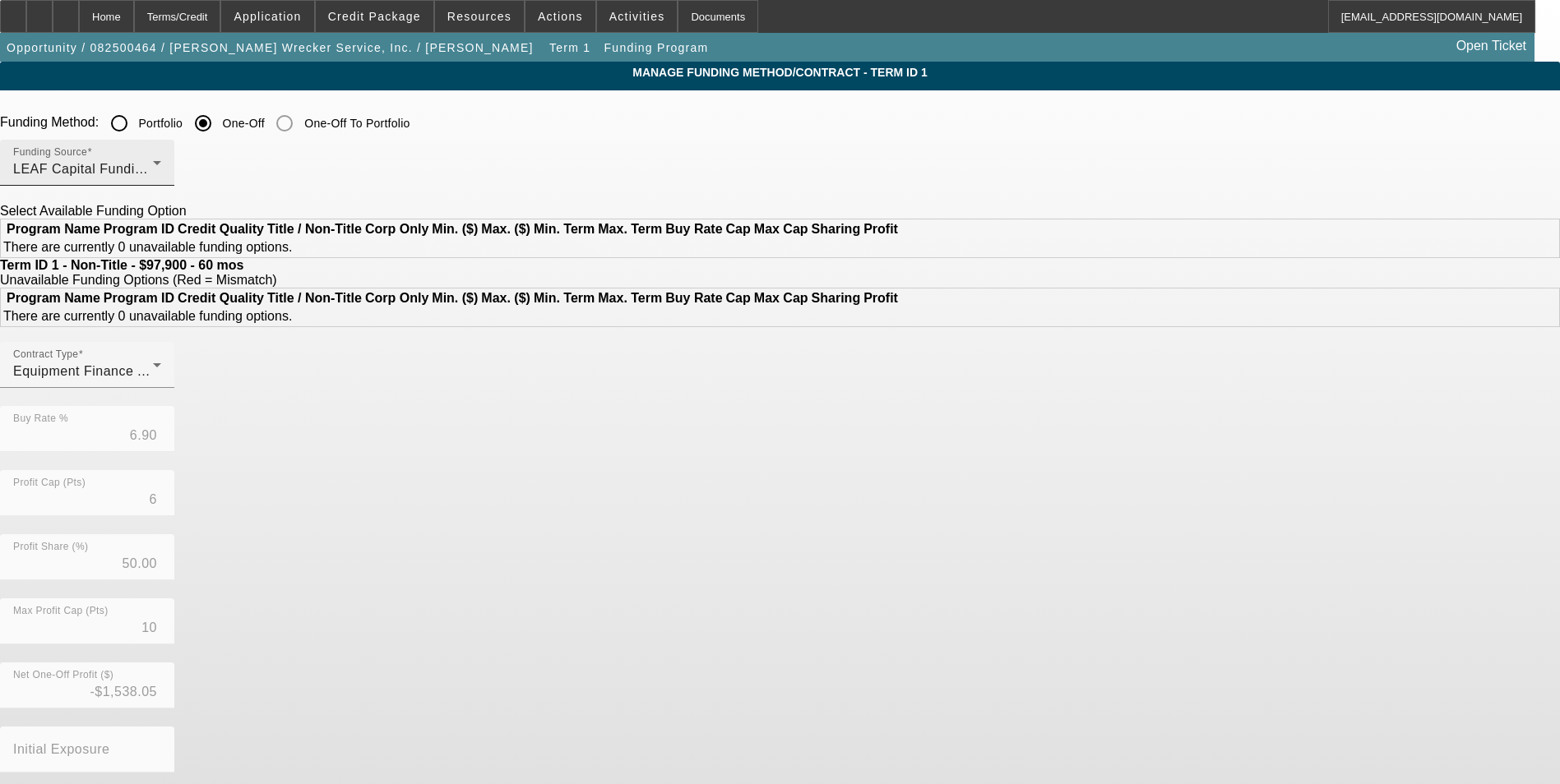
click at [153, 161] on div "LEAF Capital Funding, LLC" at bounding box center [82, 169] width 140 height 20
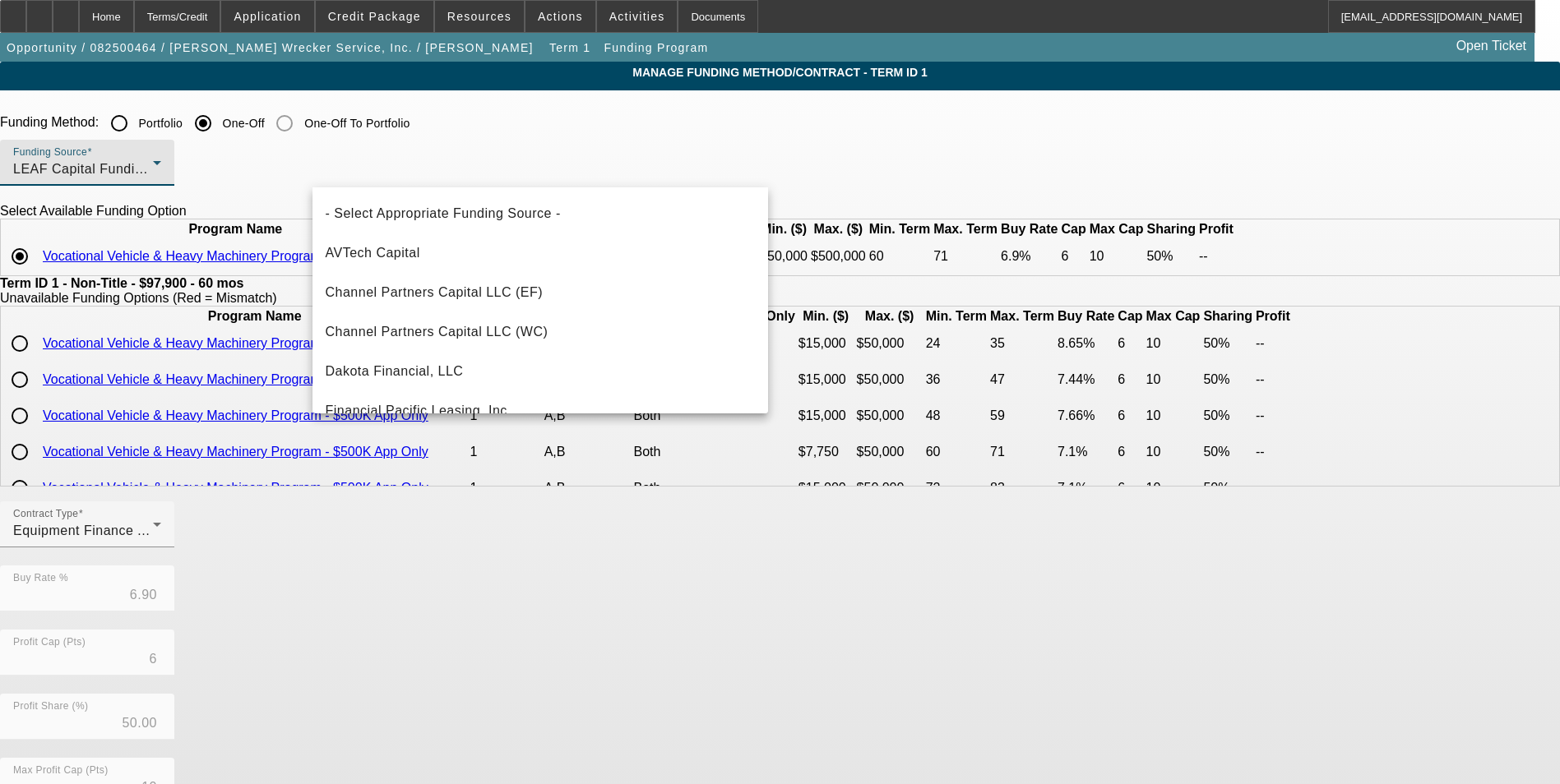
scroll to position [214, 0]
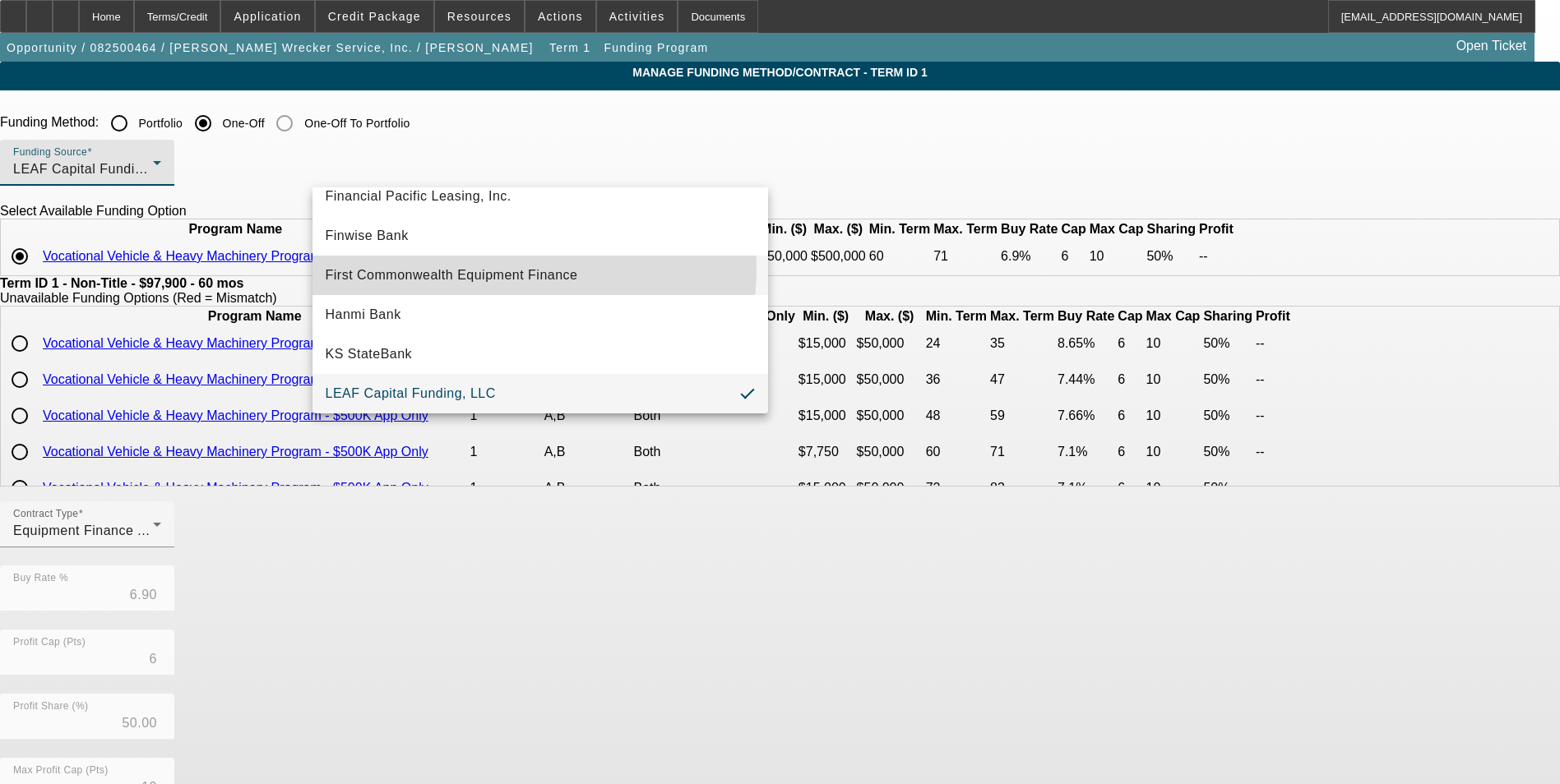
click at [518, 270] on span "First Commonwealth Equipment Finance" at bounding box center [451, 276] width 253 height 20
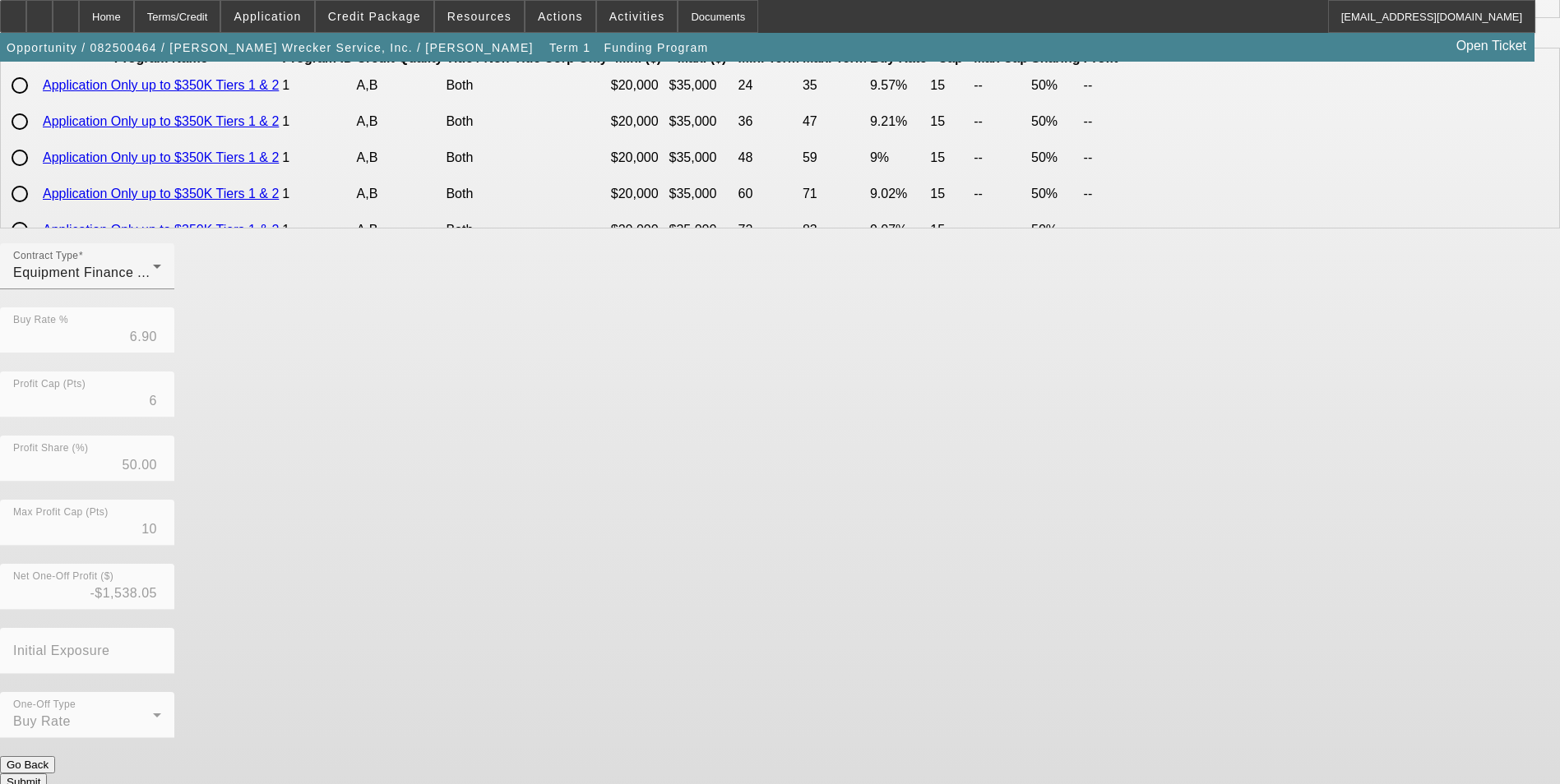
scroll to position [340, 0]
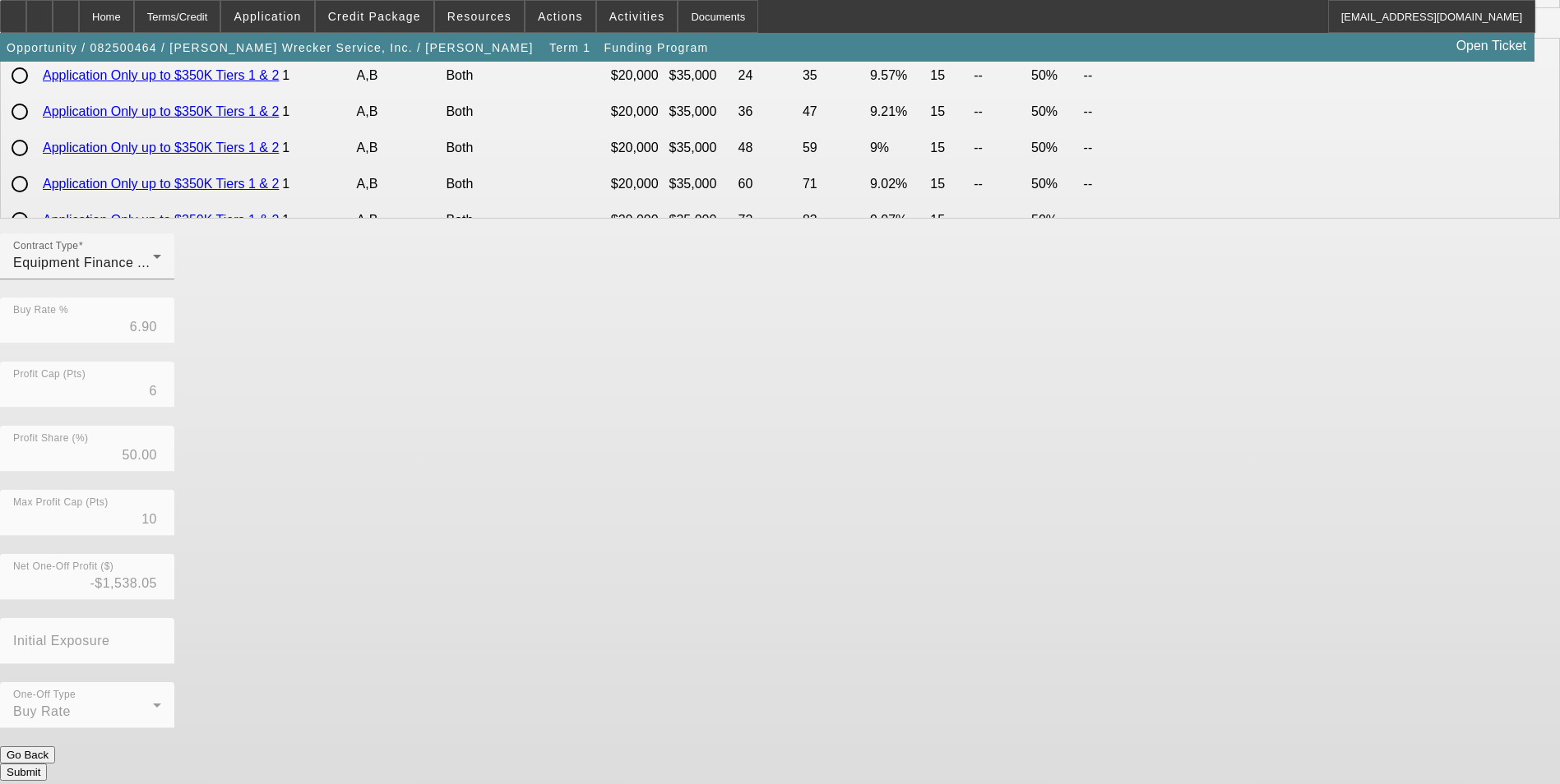
click at [47, 763] on button "Submit" at bounding box center [23, 771] width 47 height 17
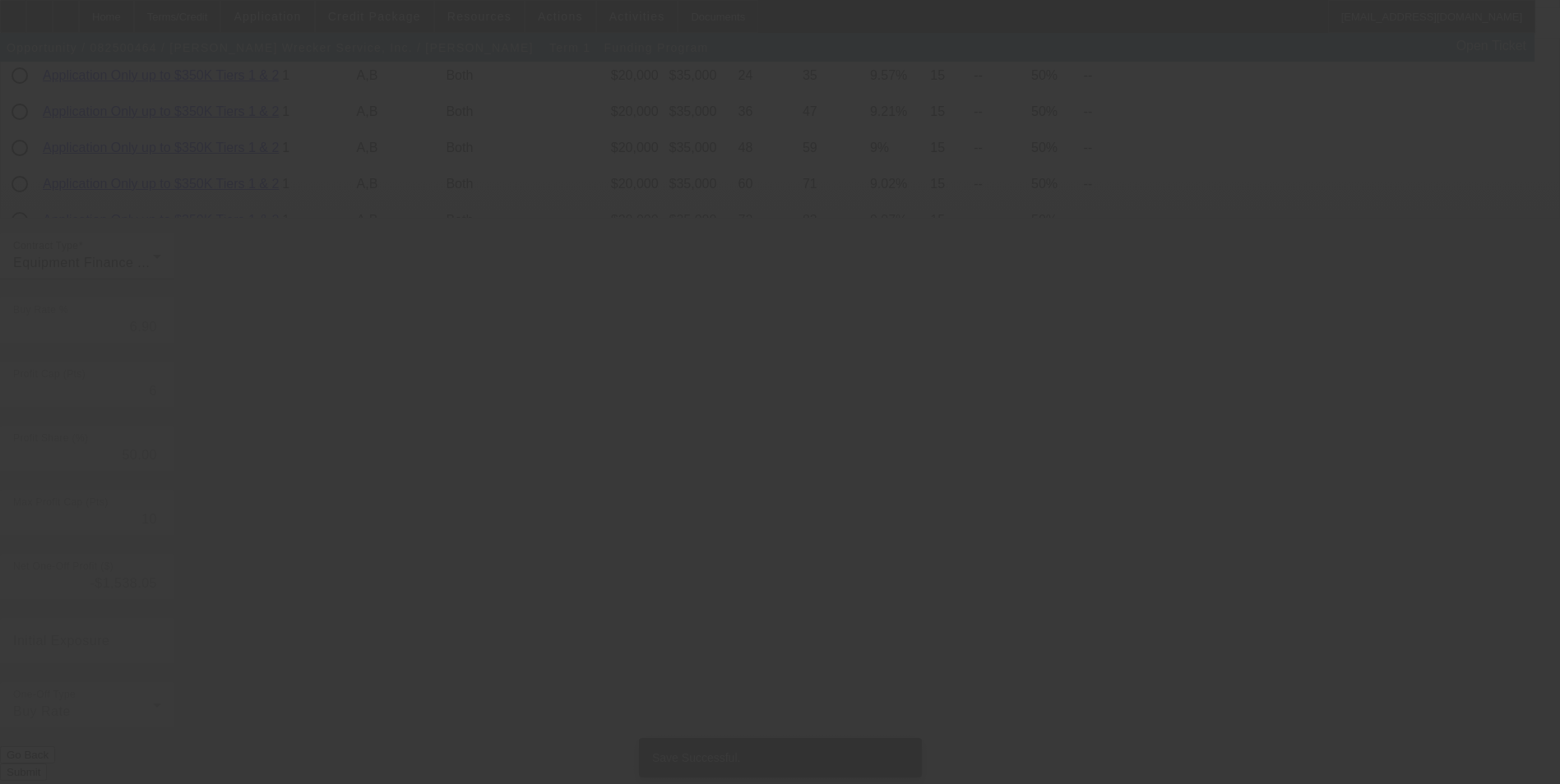
scroll to position [0, 0]
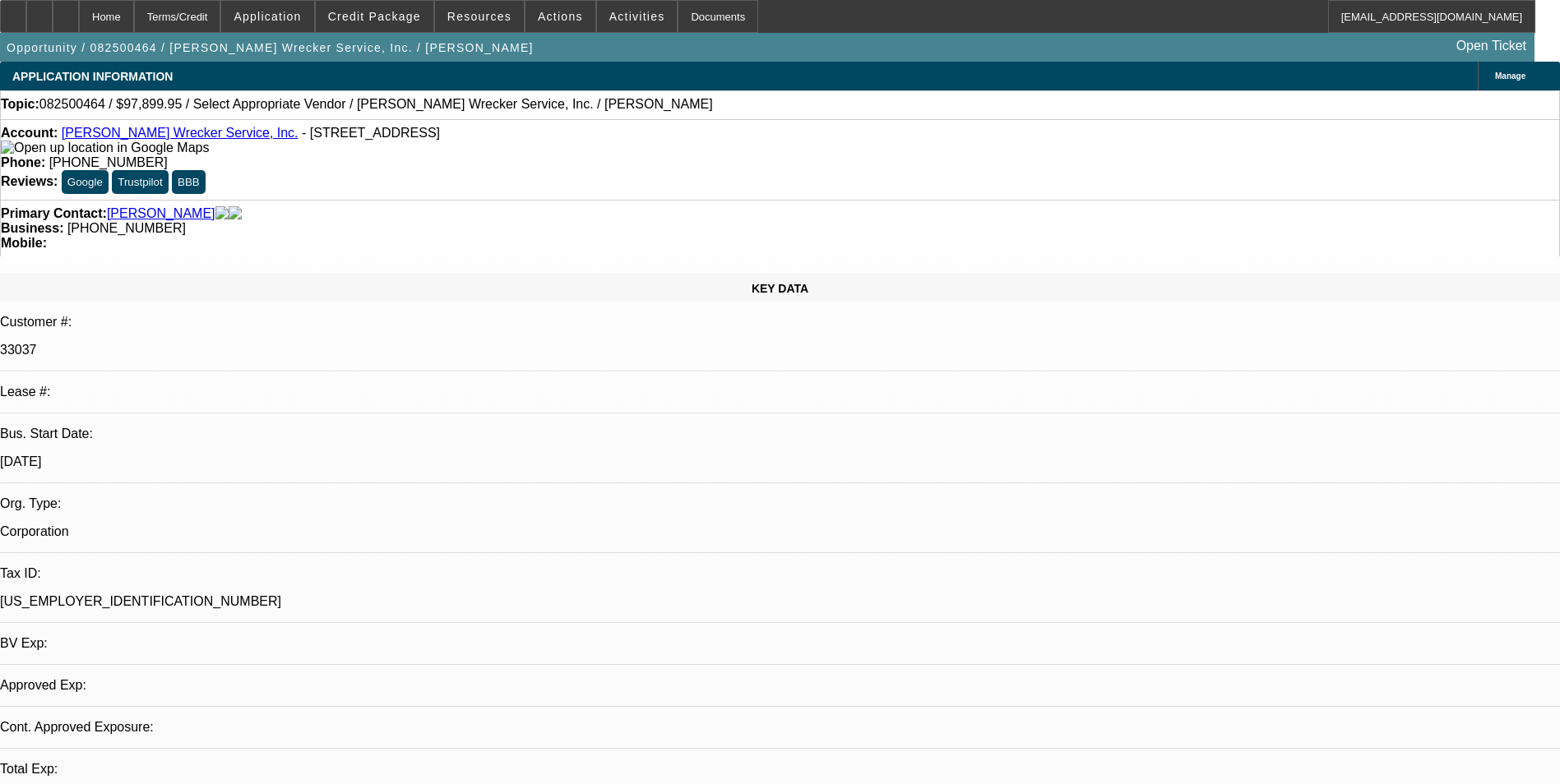
select select "0"
select select "2"
select select "0"
select select "6"
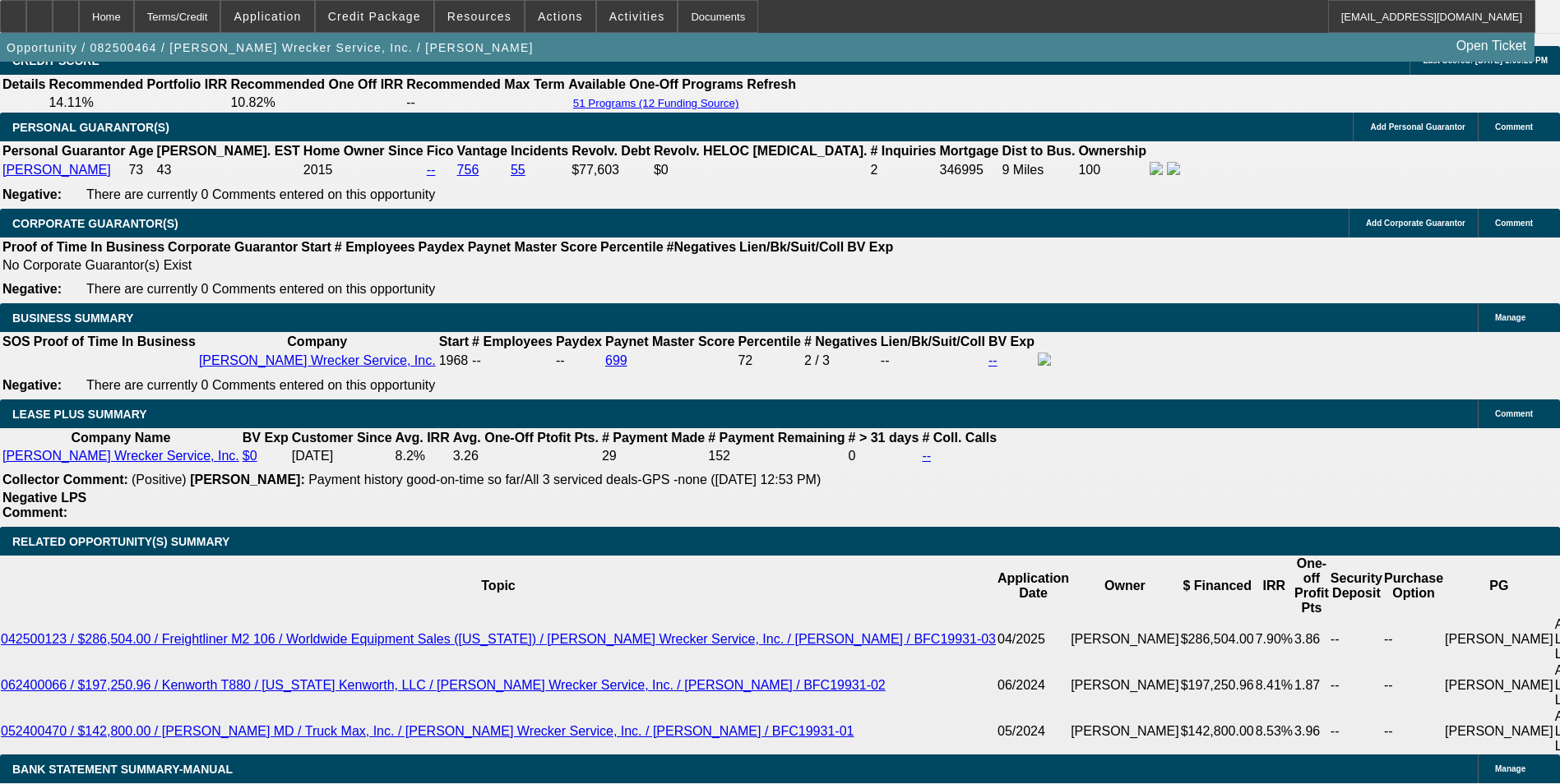
scroll to position [2717, 0]
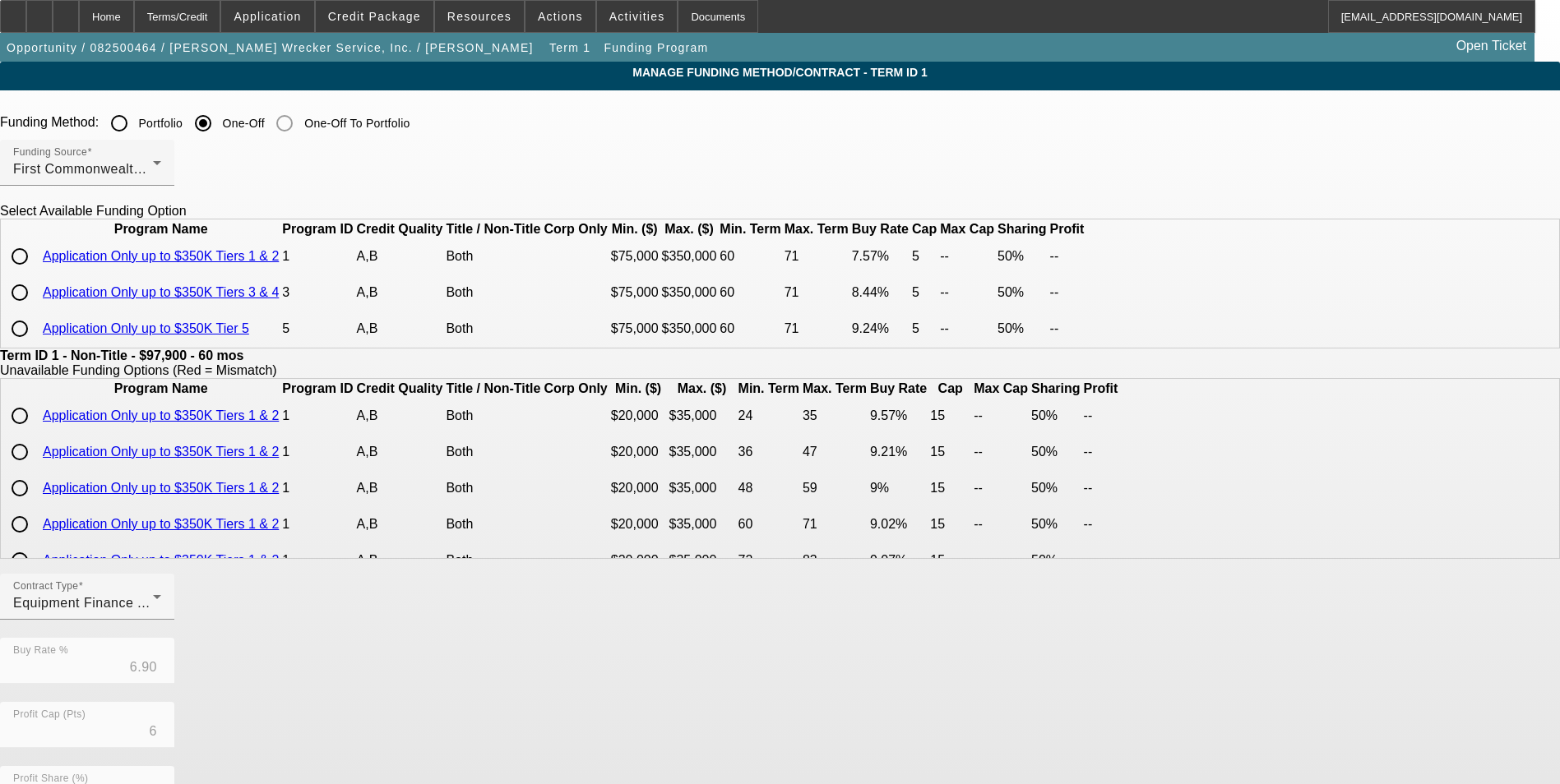
click at [36, 273] on input "radio" at bounding box center [19, 256] width 33 height 33
radio input "true"
type input "7.57"
type input "5"
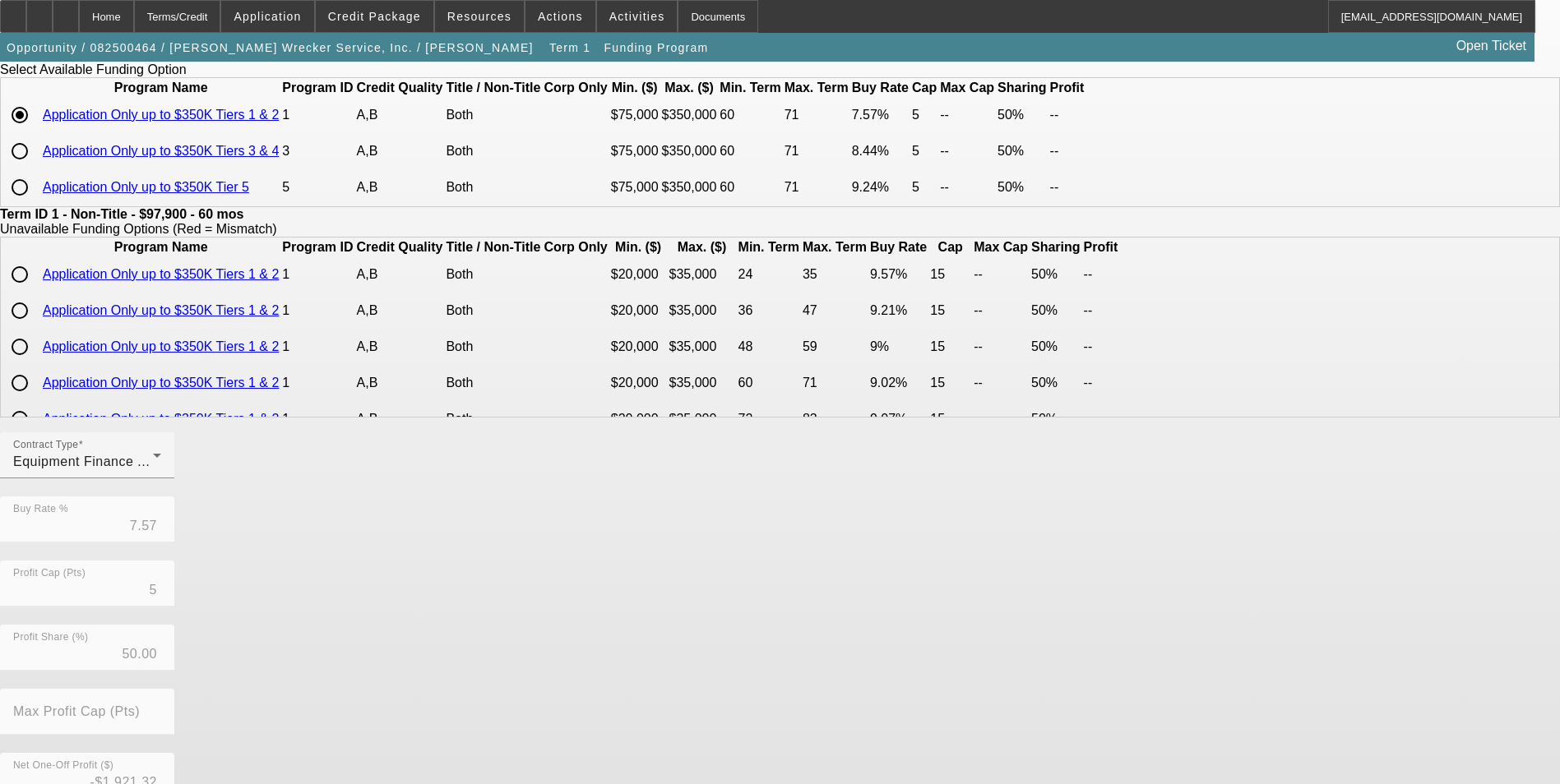
scroll to position [340, 0]
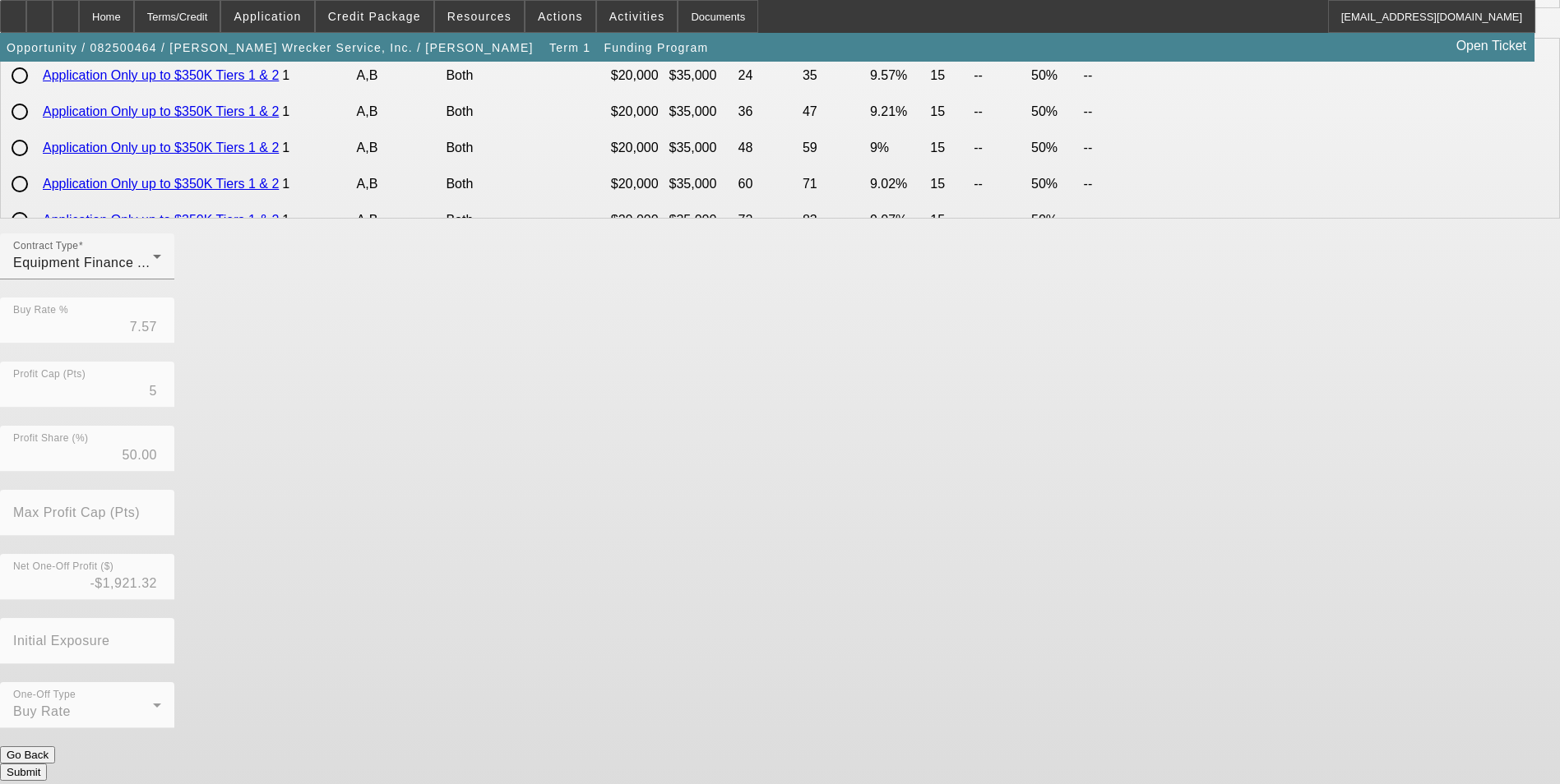
click at [47, 763] on button "Submit" at bounding box center [23, 771] width 47 height 17
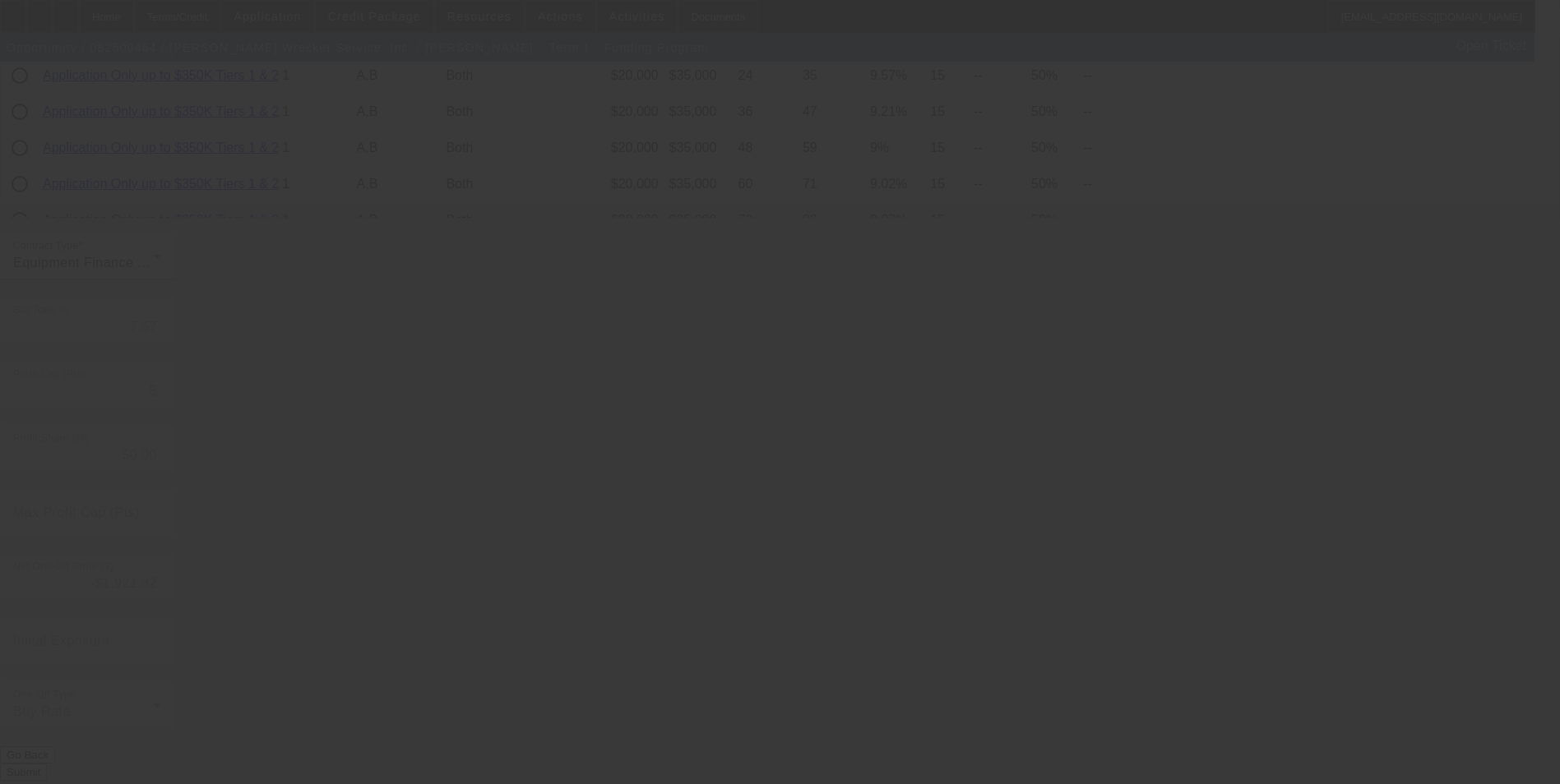
type input "6.90"
type input "6"
type input "10"
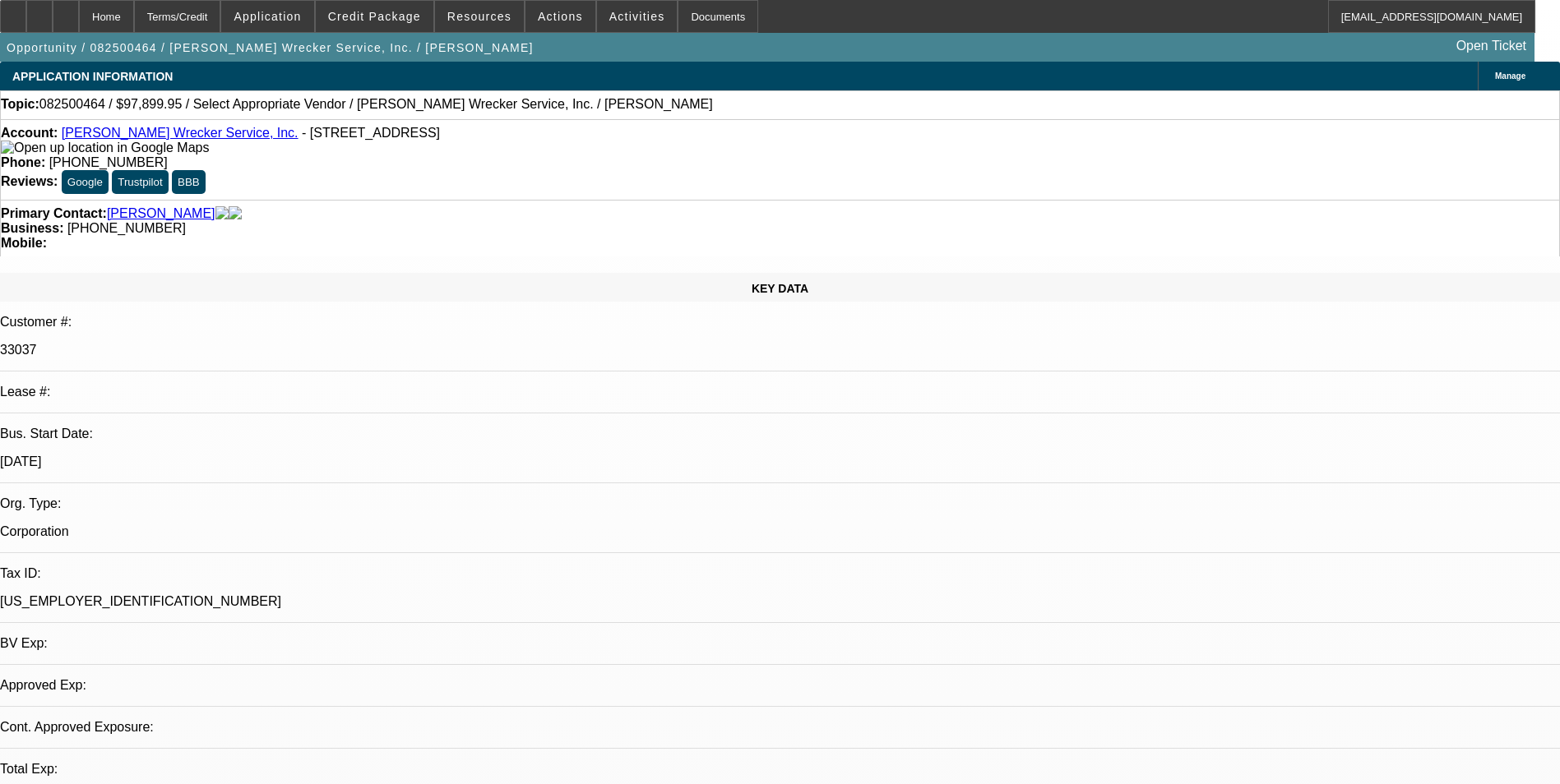
select select "0"
select select "2"
select select "0"
select select "6"
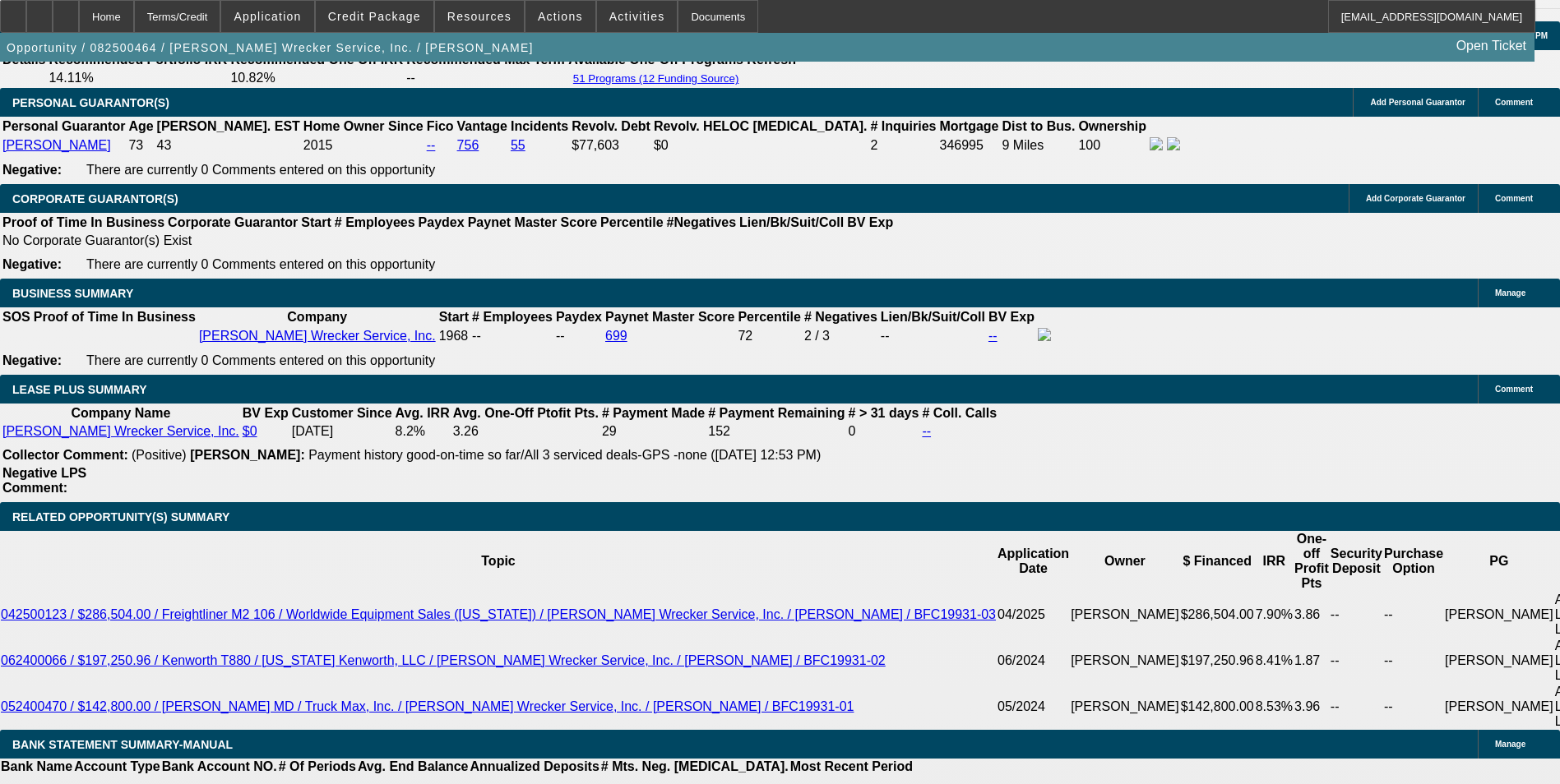
scroll to position [2458, 0]
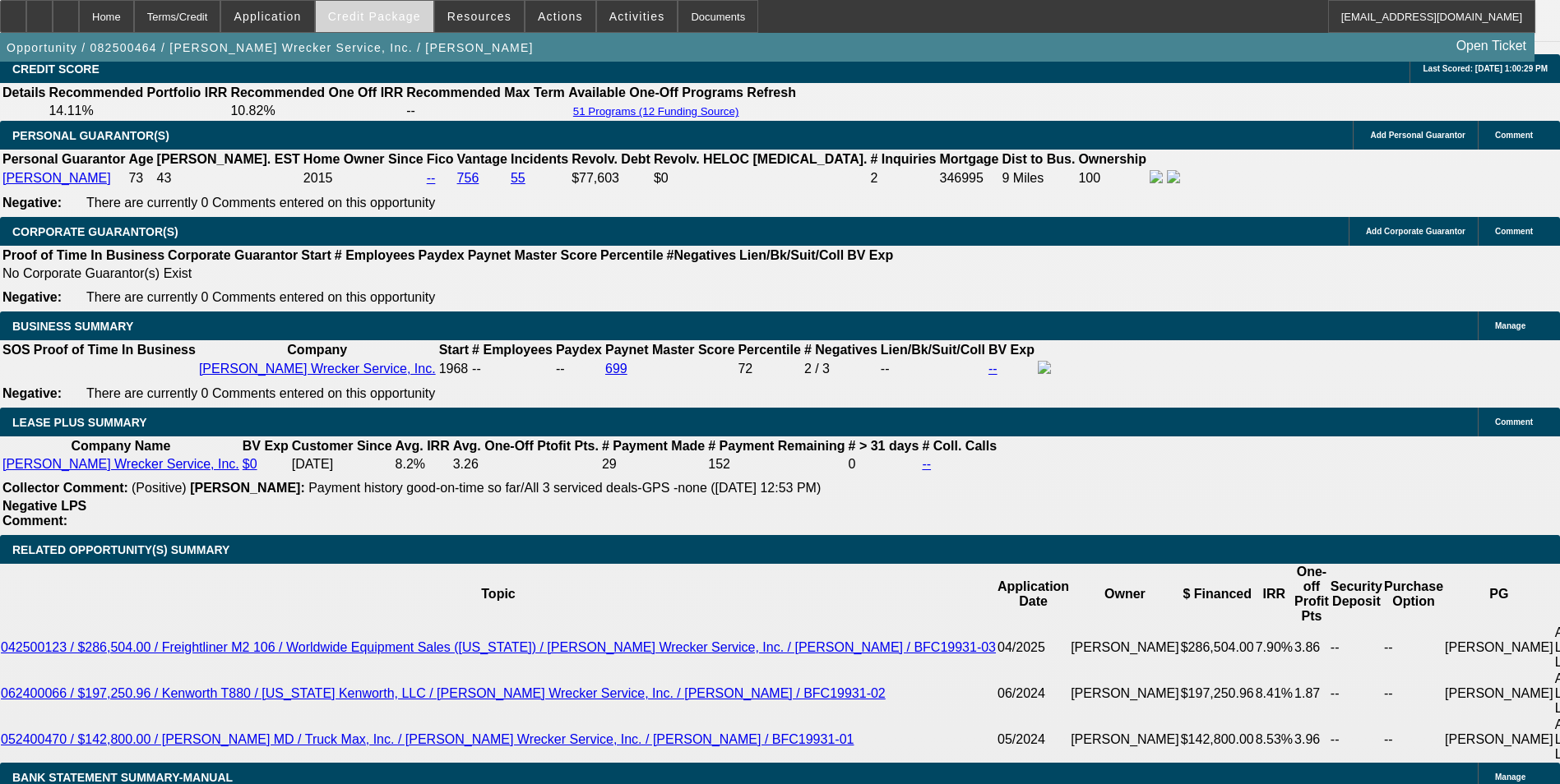
click at [383, 9] on span at bounding box center [374, 17] width 118 height 40
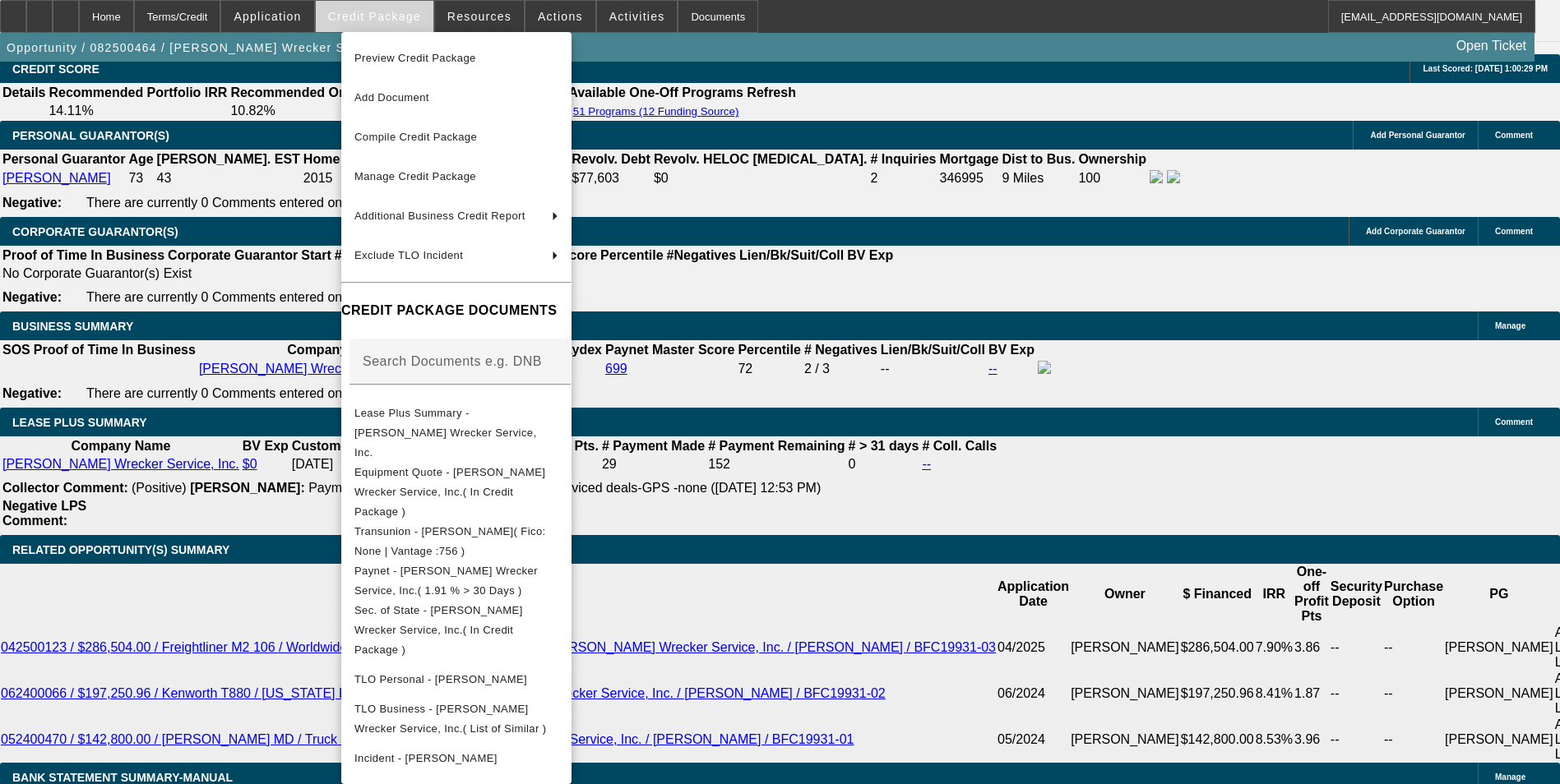
click at [383, 9] on div at bounding box center [780, 392] width 1560 height 784
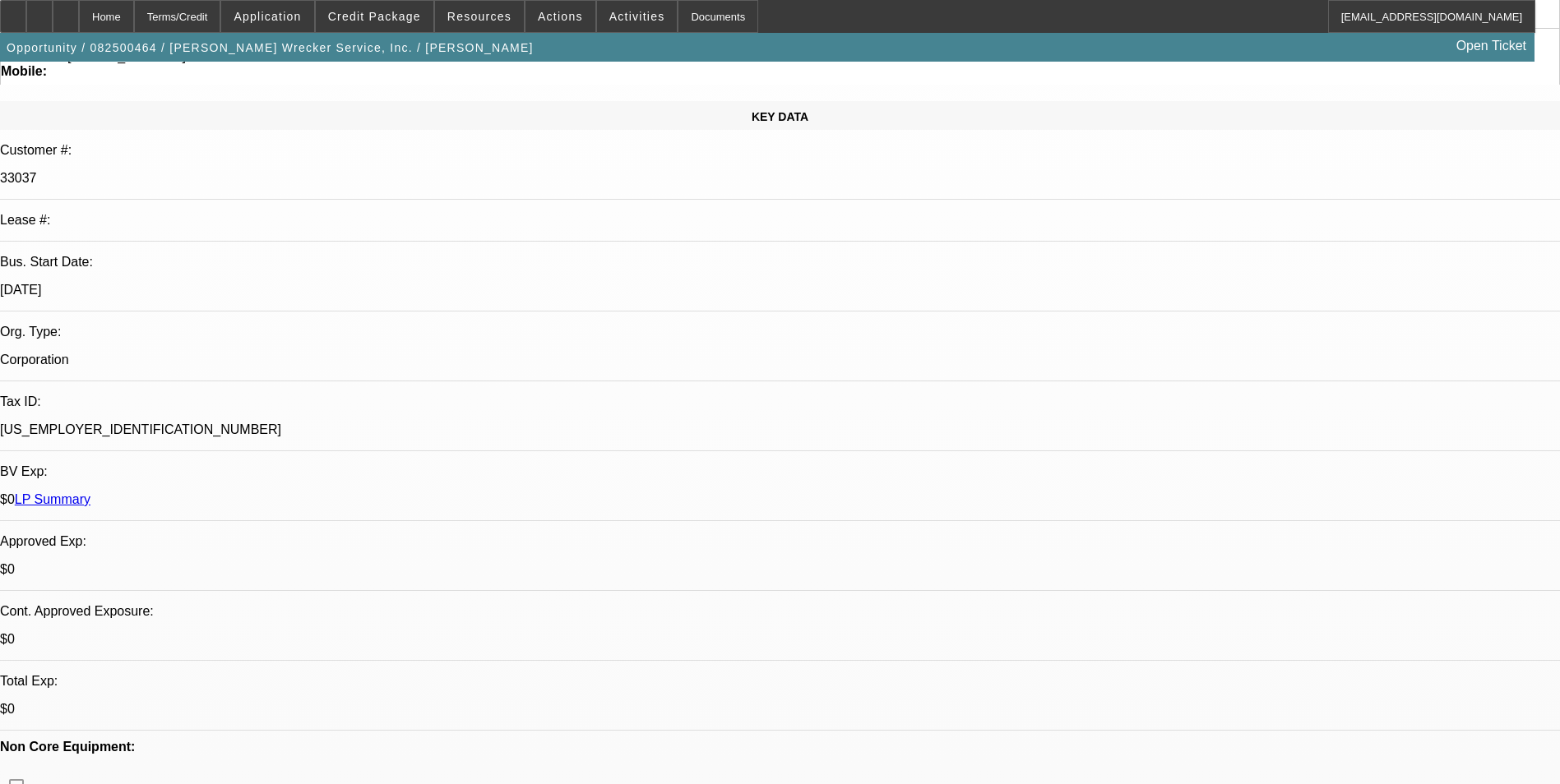
scroll to position [222, 0]
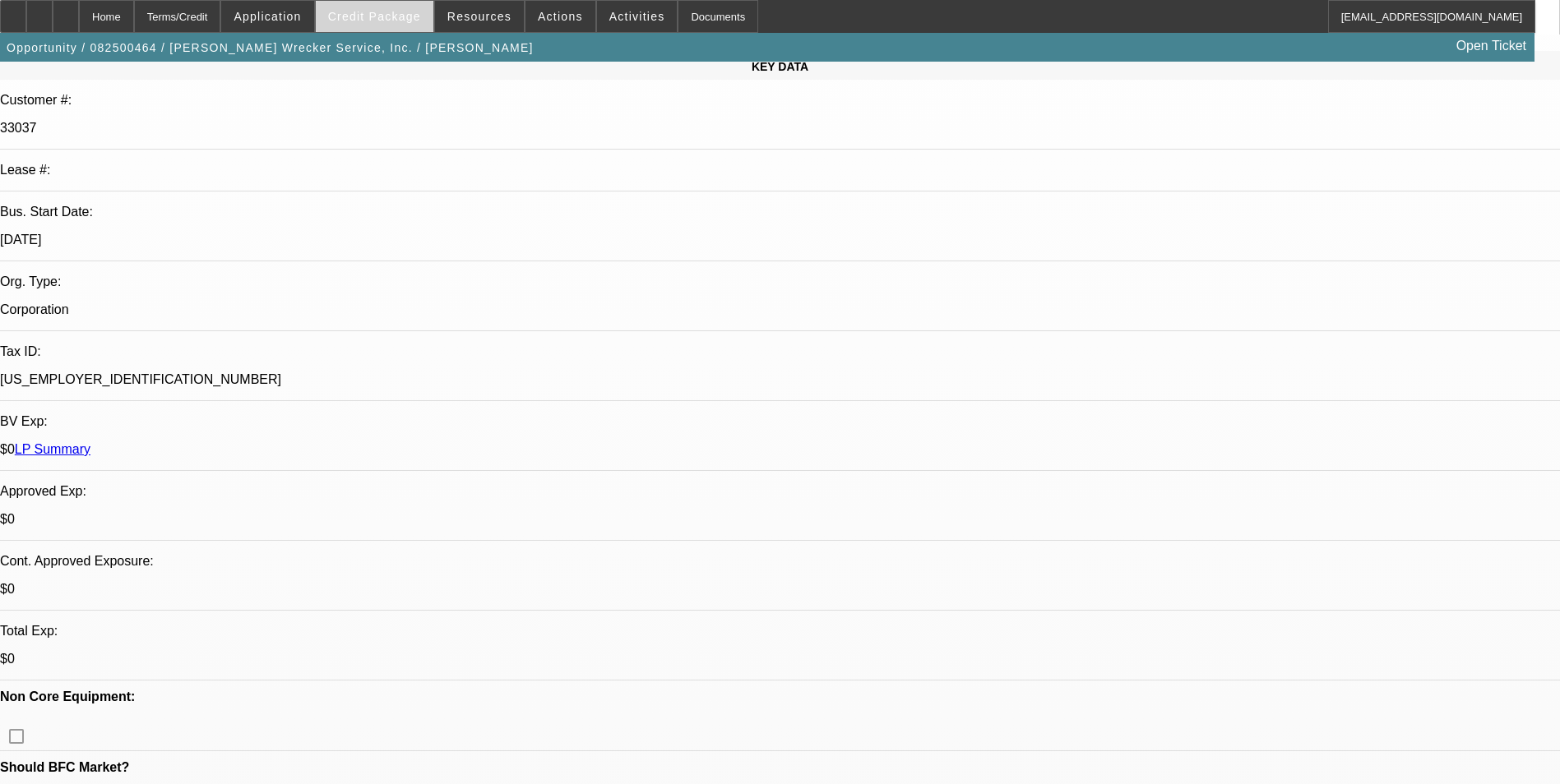
click at [414, 32] on span at bounding box center [374, 17] width 118 height 40
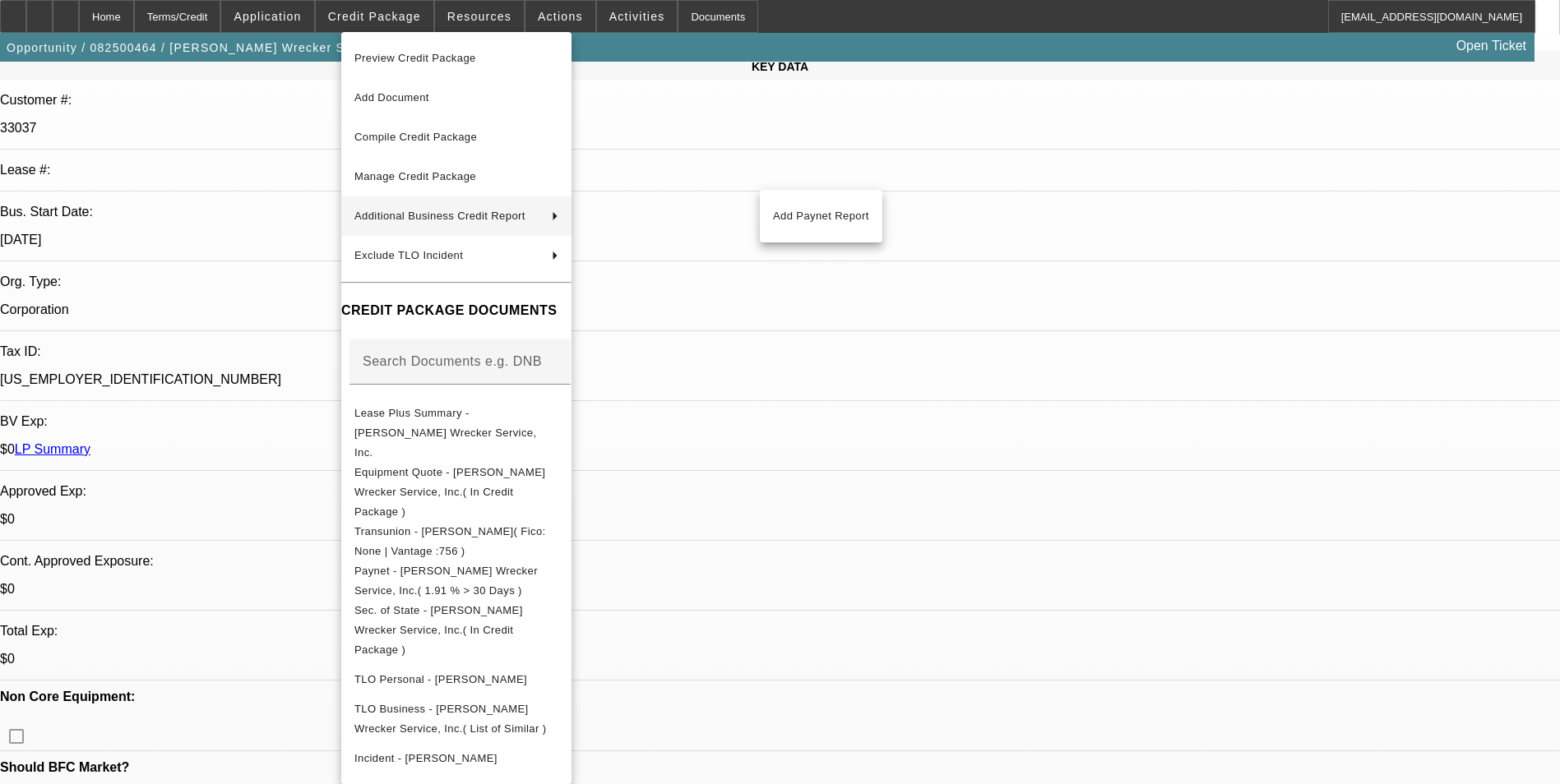
click at [812, 236] on div "Add Paynet Report" at bounding box center [821, 216] width 123 height 53
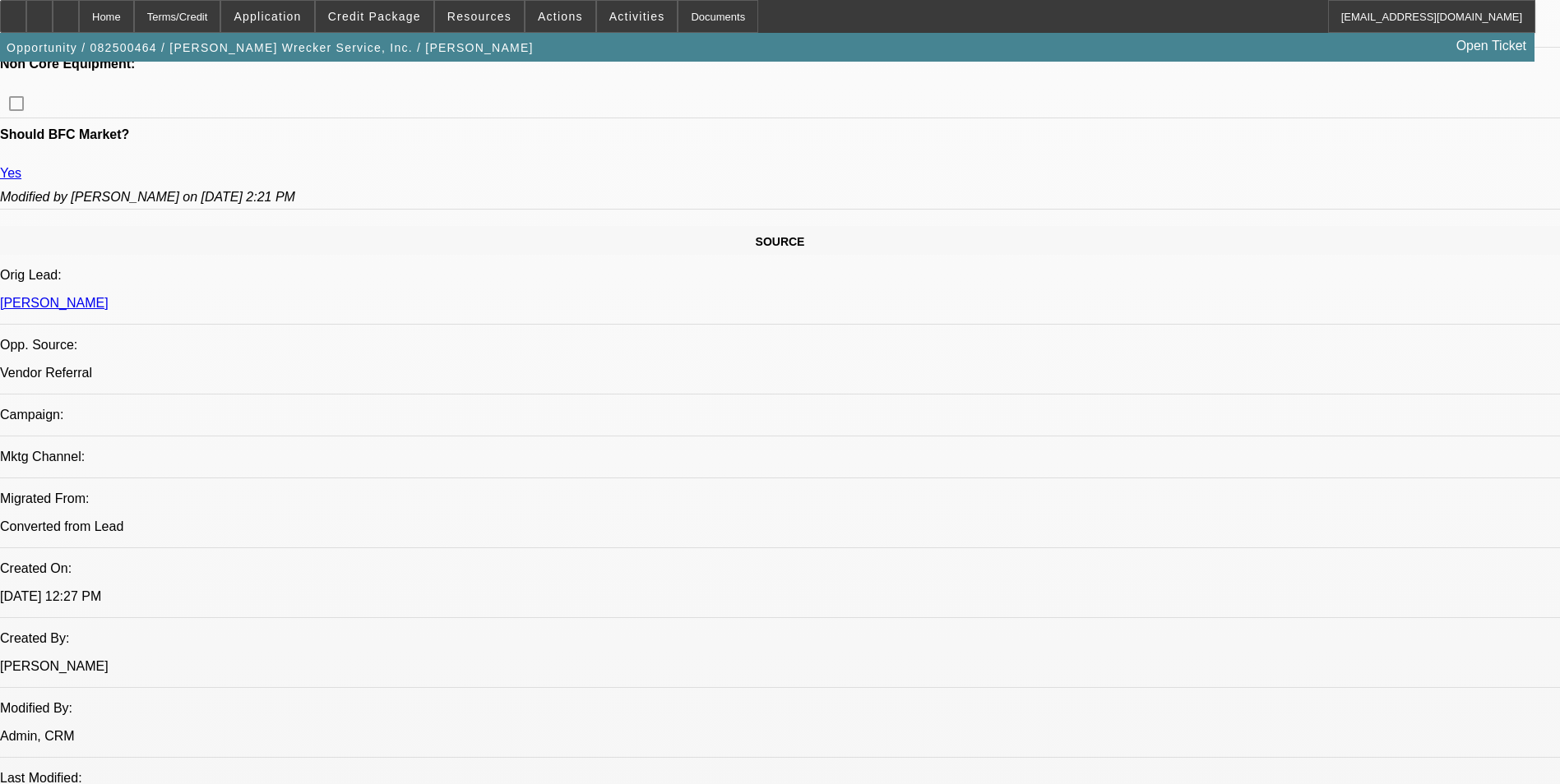
scroll to position [961, 0]
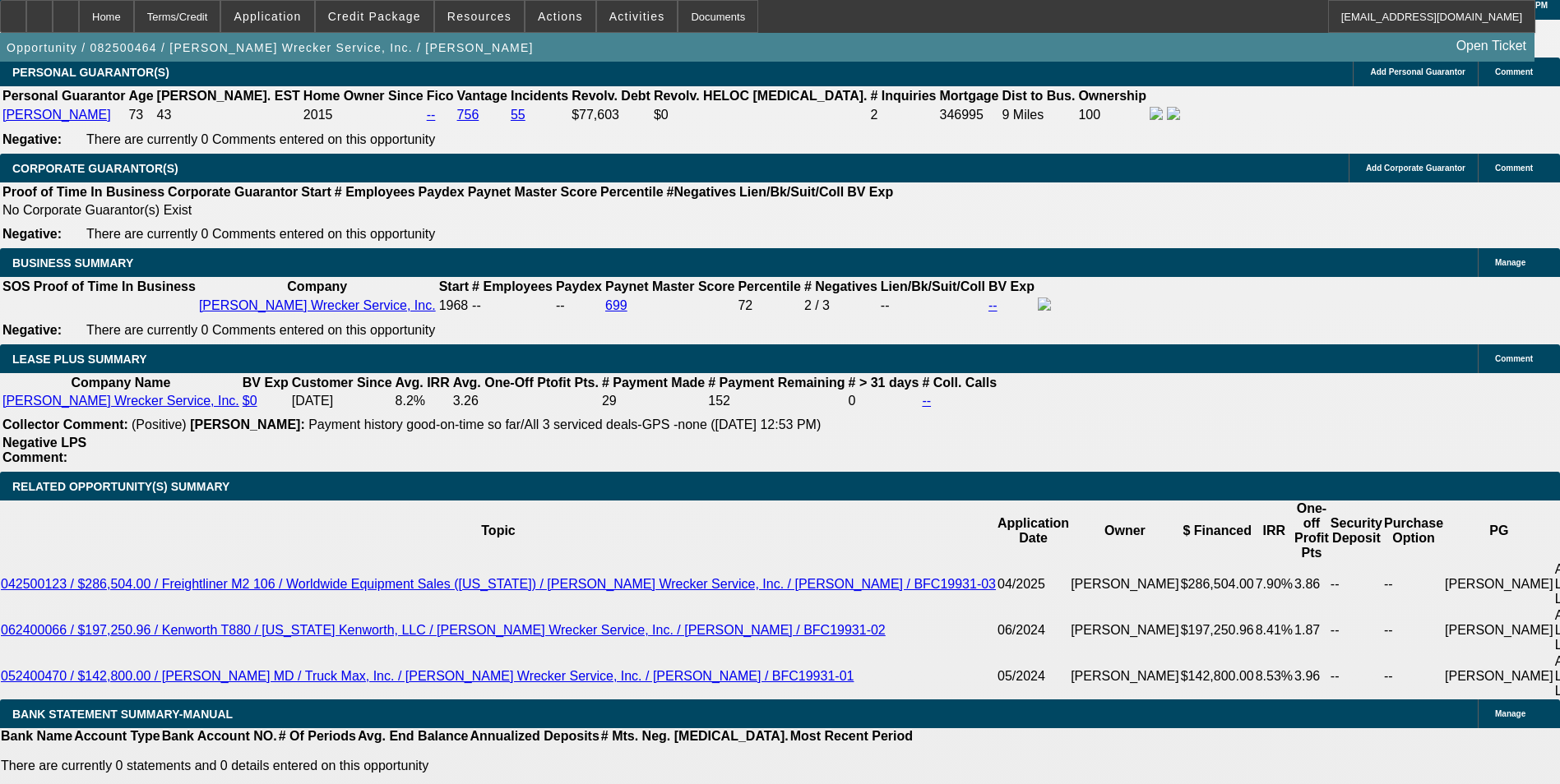
scroll to position [2522, 0]
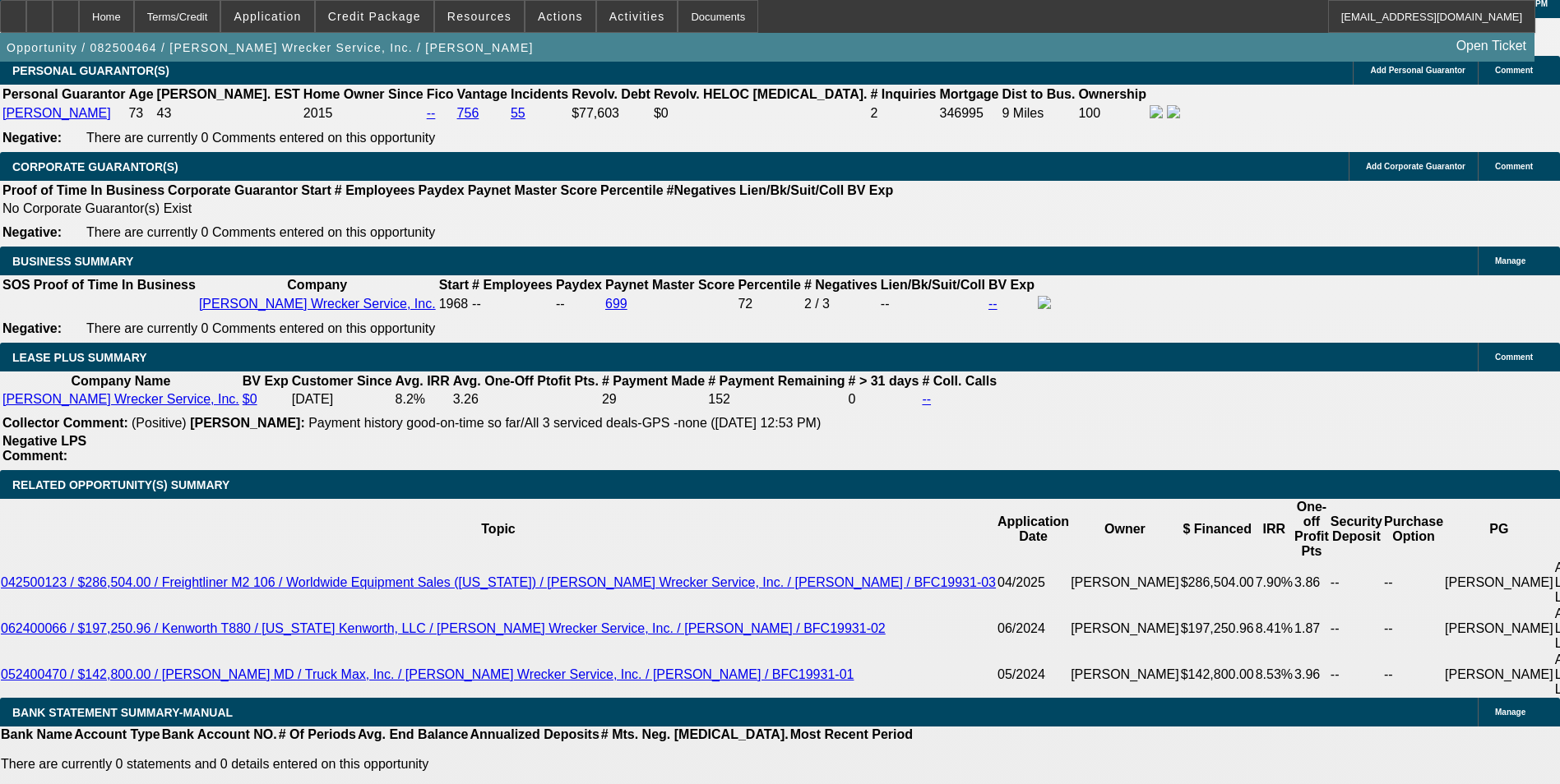
type input "0"
drag, startPoint x: 262, startPoint y: 465, endPoint x: 392, endPoint y: 472, distance: 130.2
type input "UNKNOWN"
type input "$9,789.00"
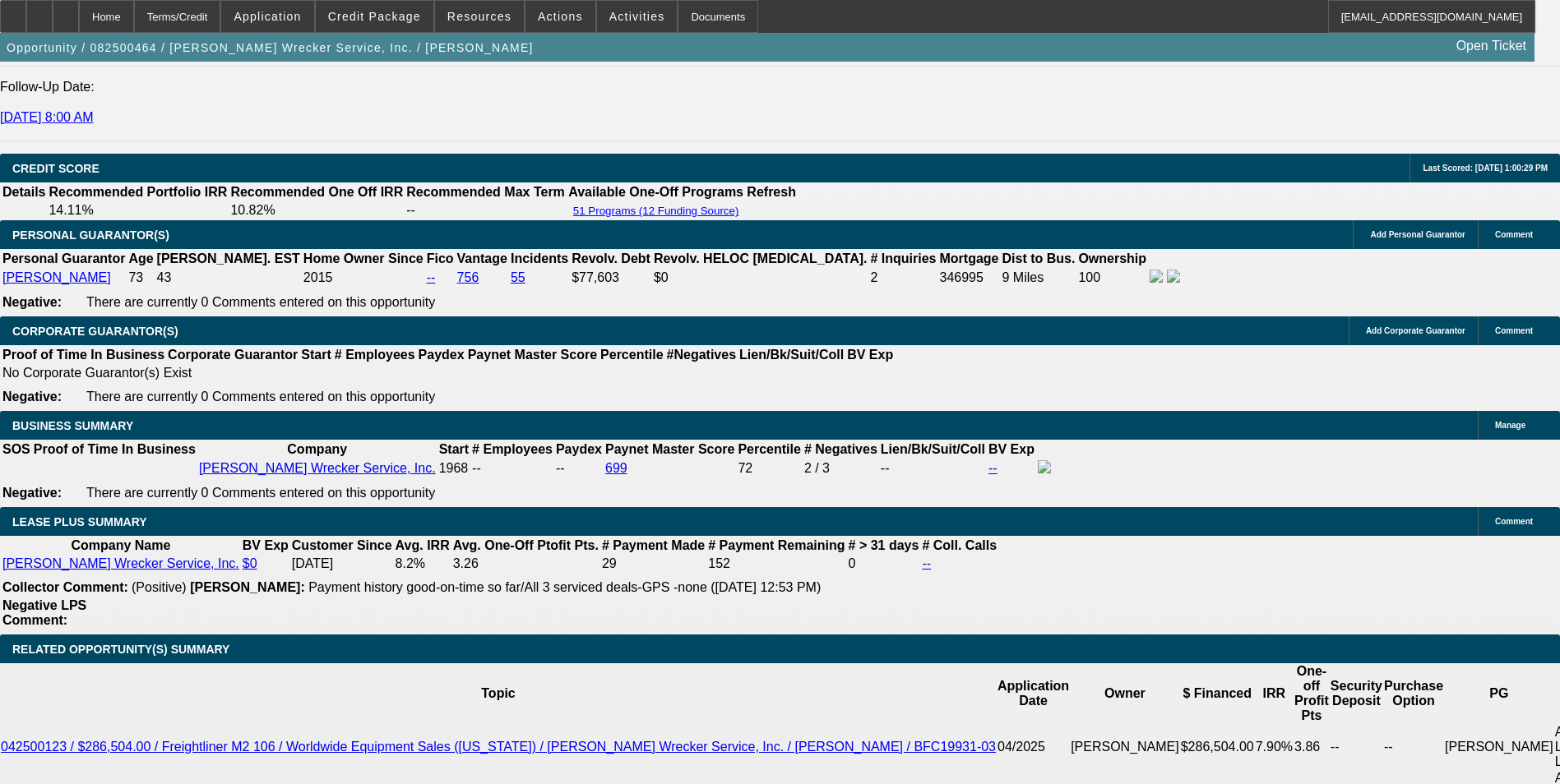
scroll to position [2194, 0]
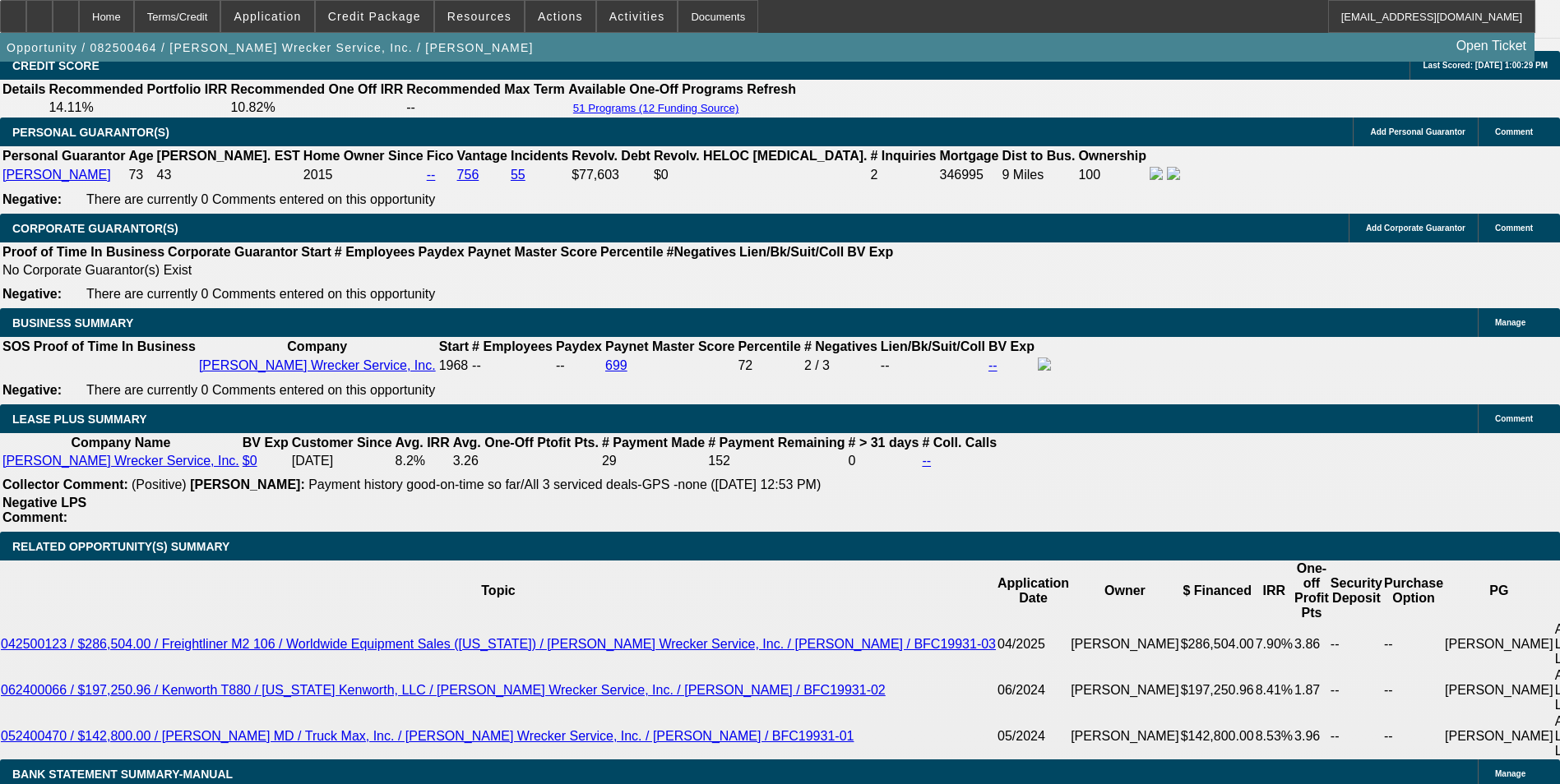
scroll to position [2522, 0]
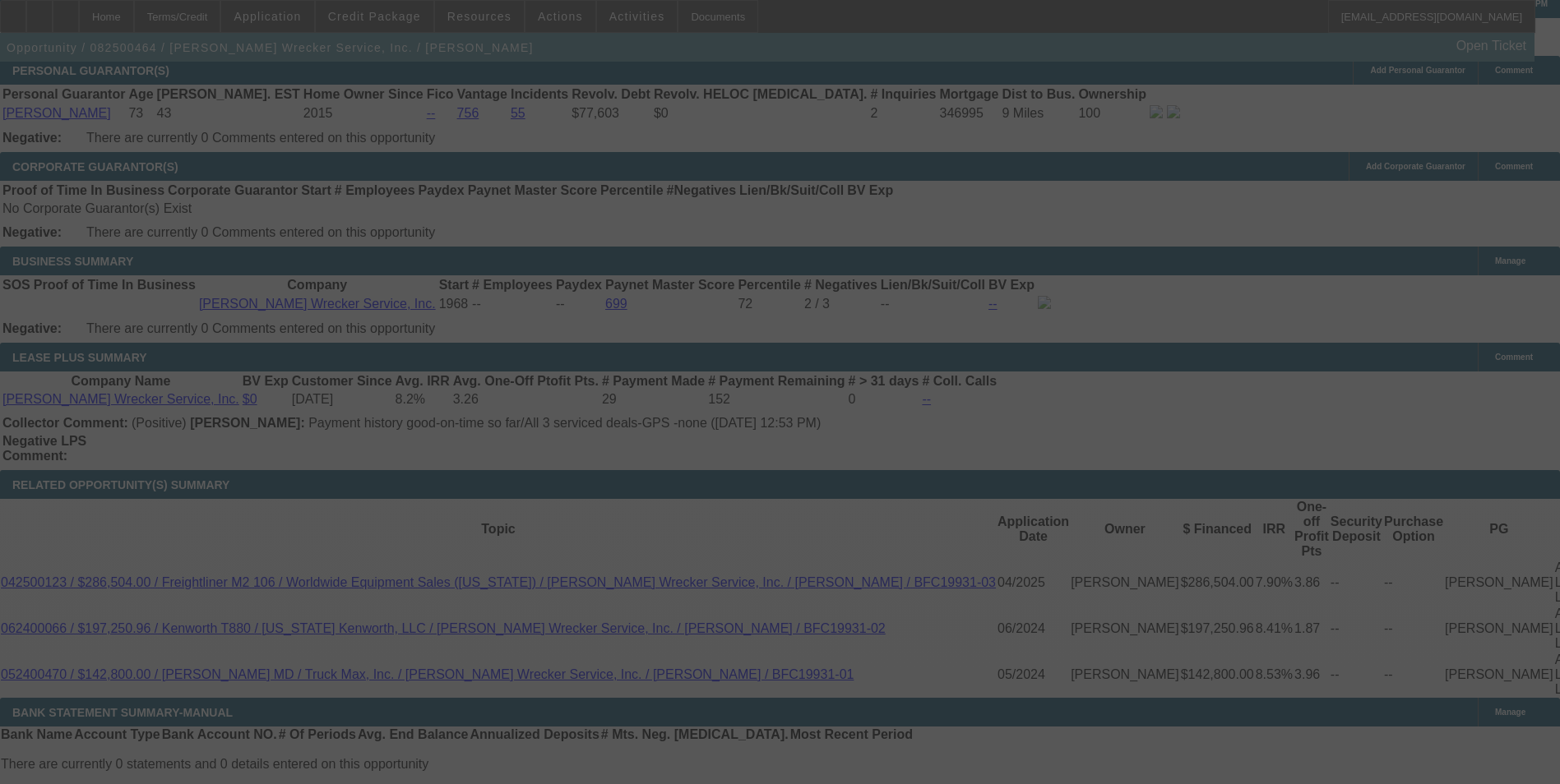
select select "0"
select select "2"
select select "0"
select select "6"
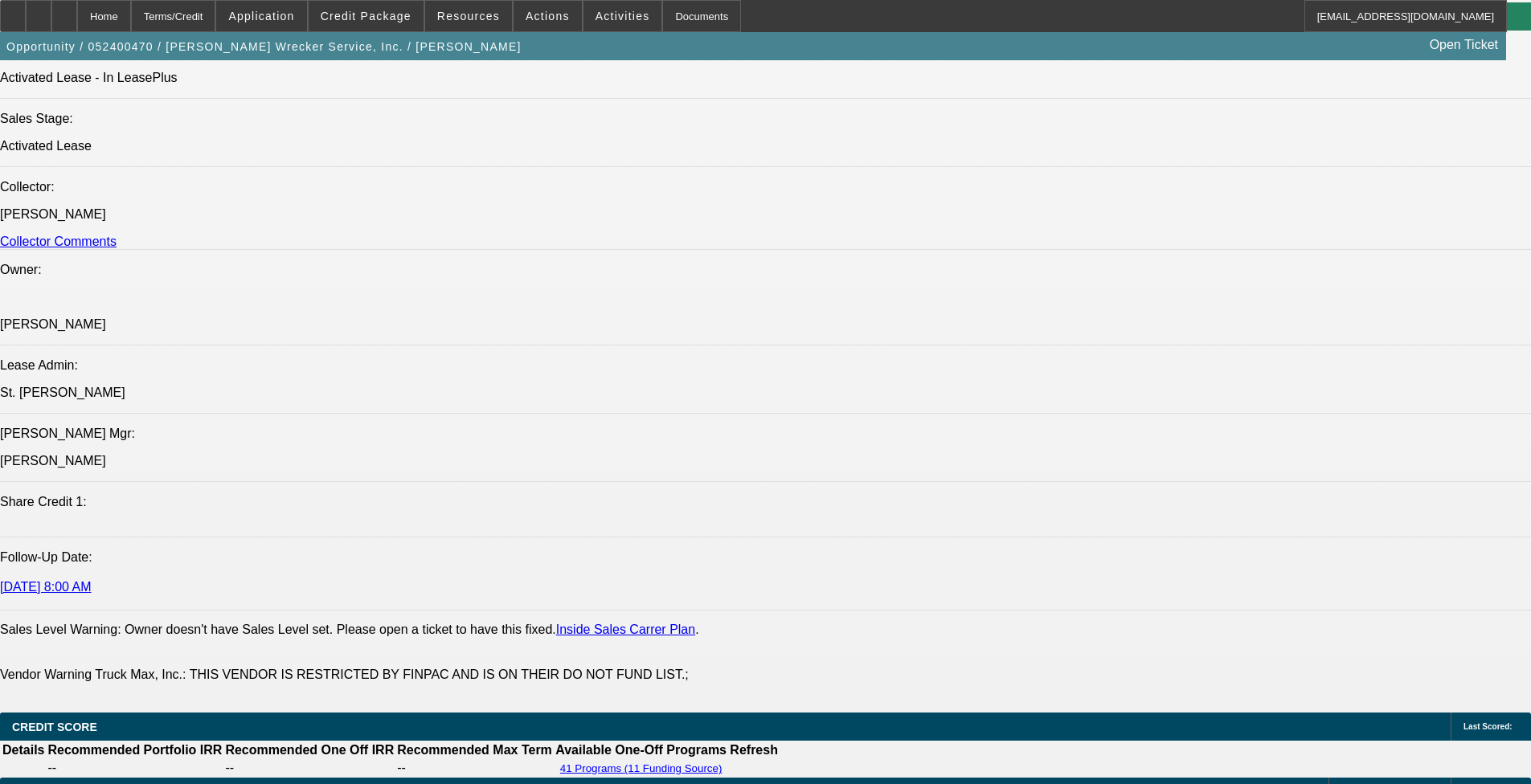
select select "0"
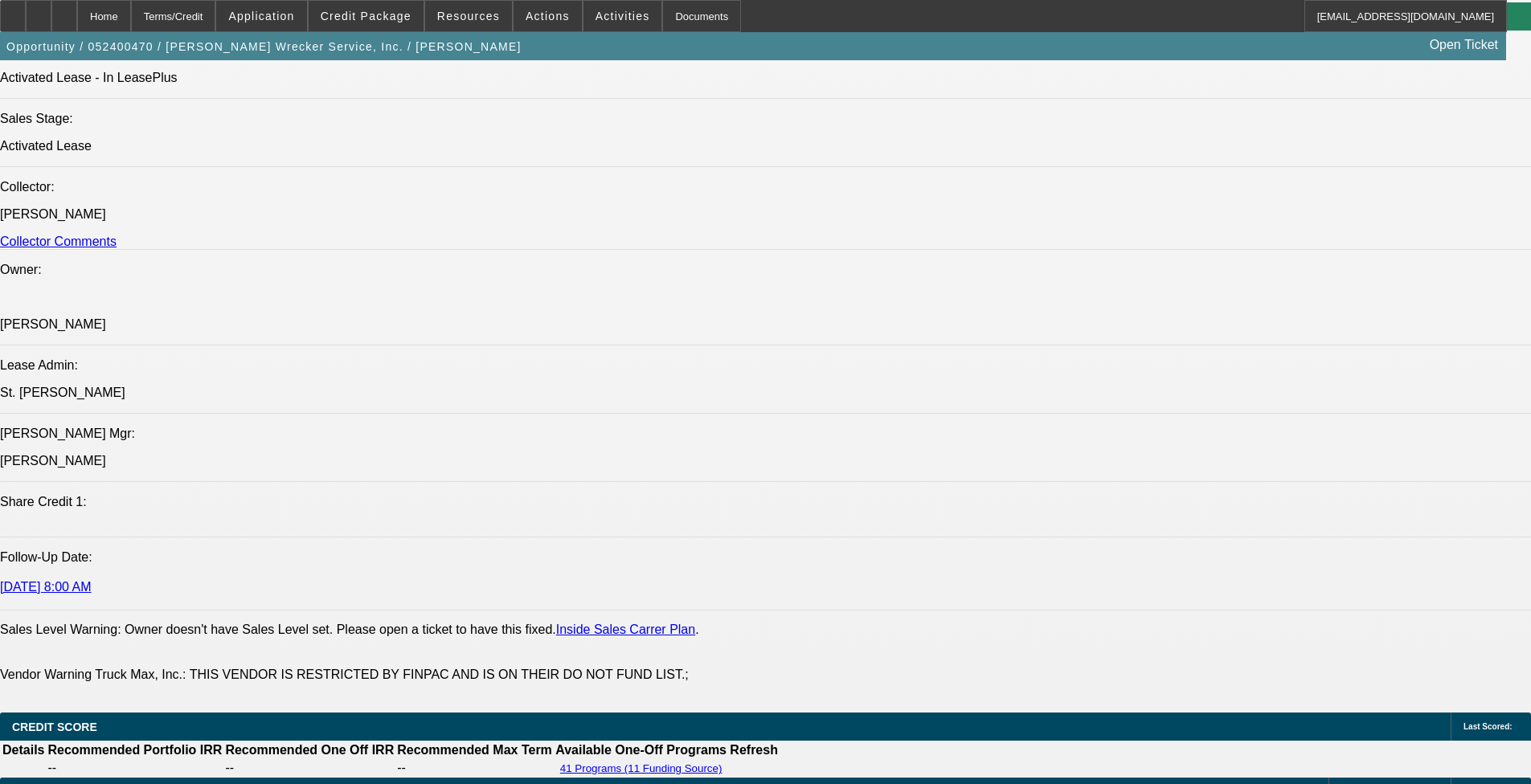
select select "0"
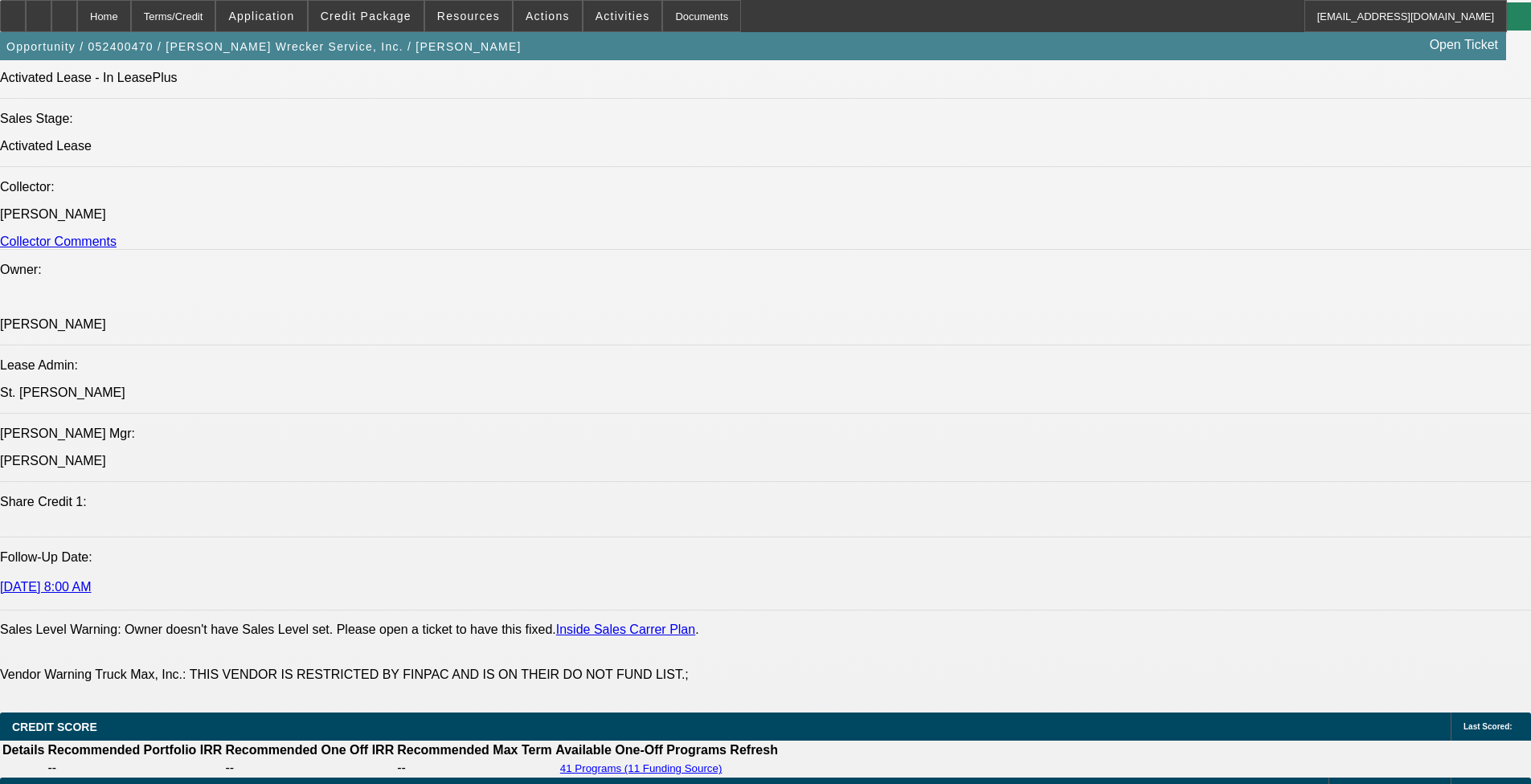
select select "0"
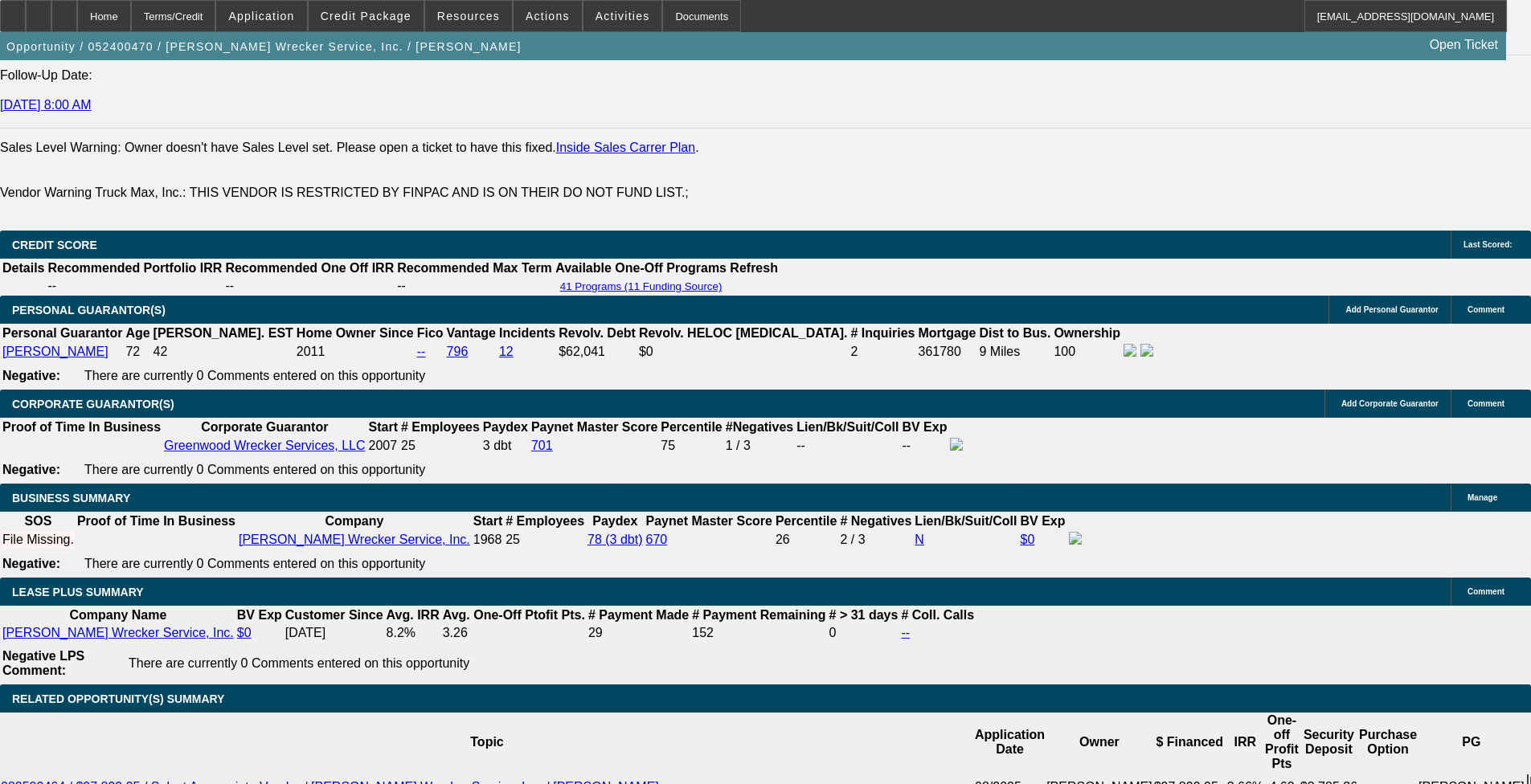
select select "1"
select select "2"
select select "6"
select select "1"
select select "2"
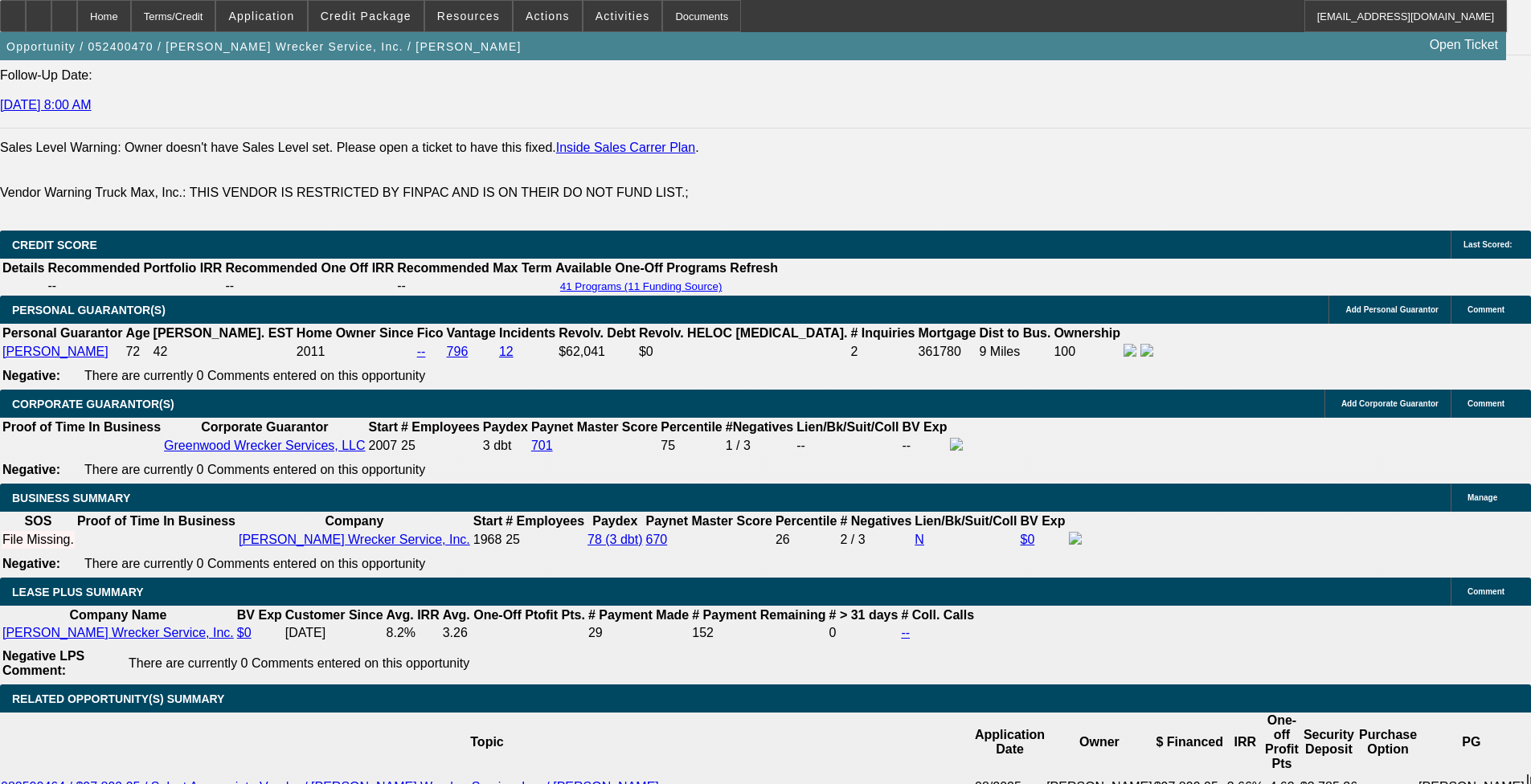
select select "6"
select select "1"
select select "2"
select select "6"
select select "1"
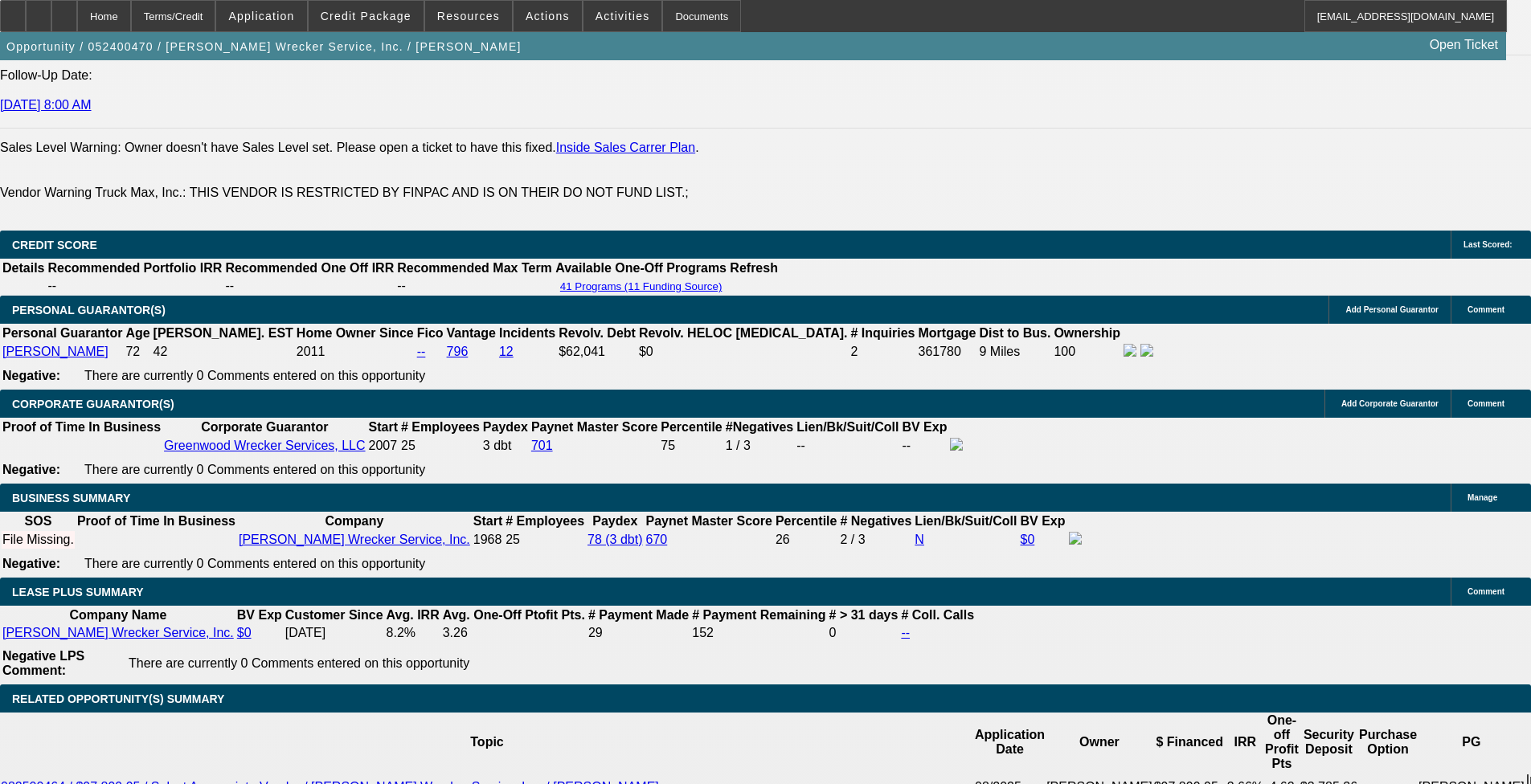
select select "2"
select select "6"
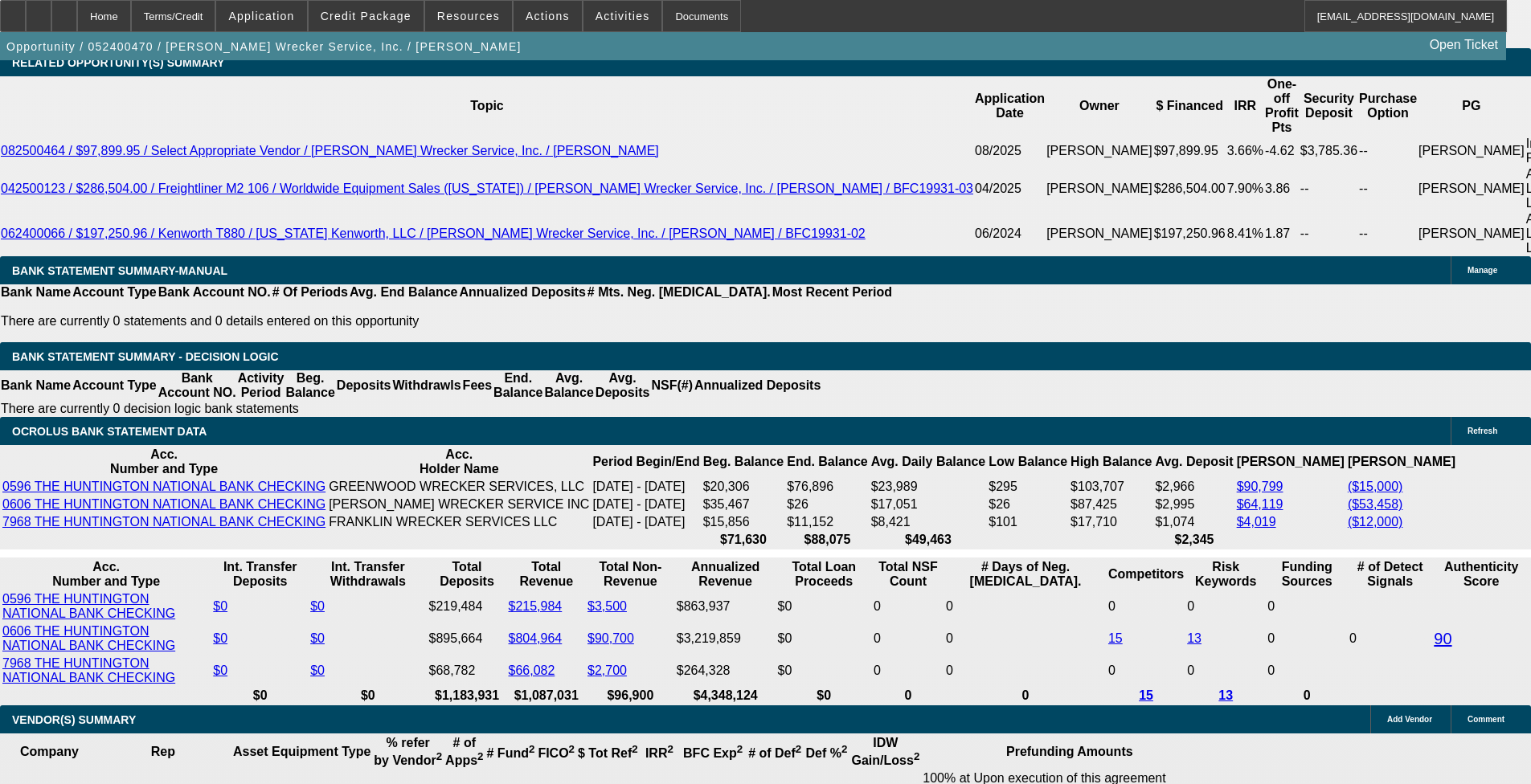
scroll to position [2973, 0]
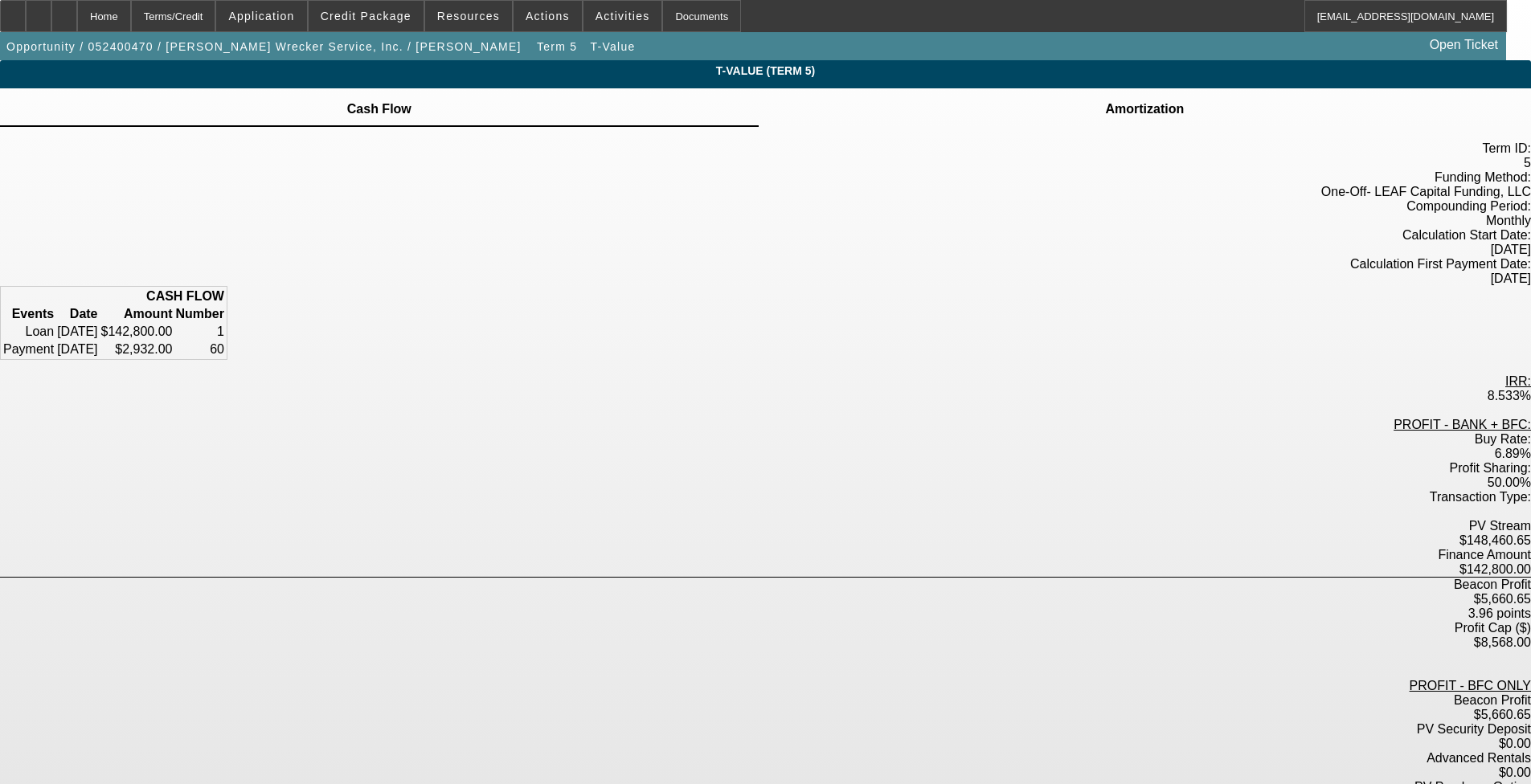
click at [642, 113] on td "Amortization" at bounding box center [1144, 109] width 80 height 15
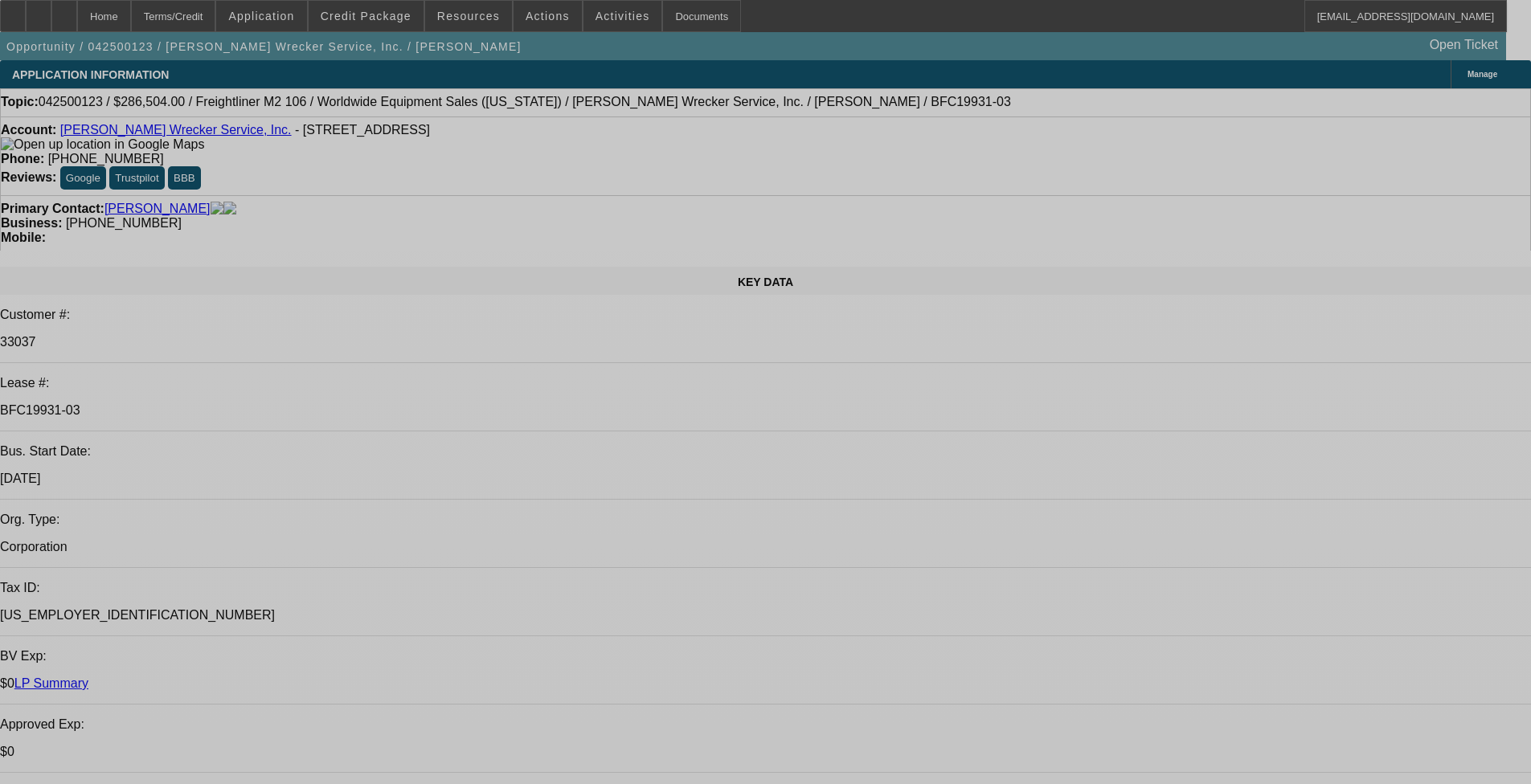
select select "0"
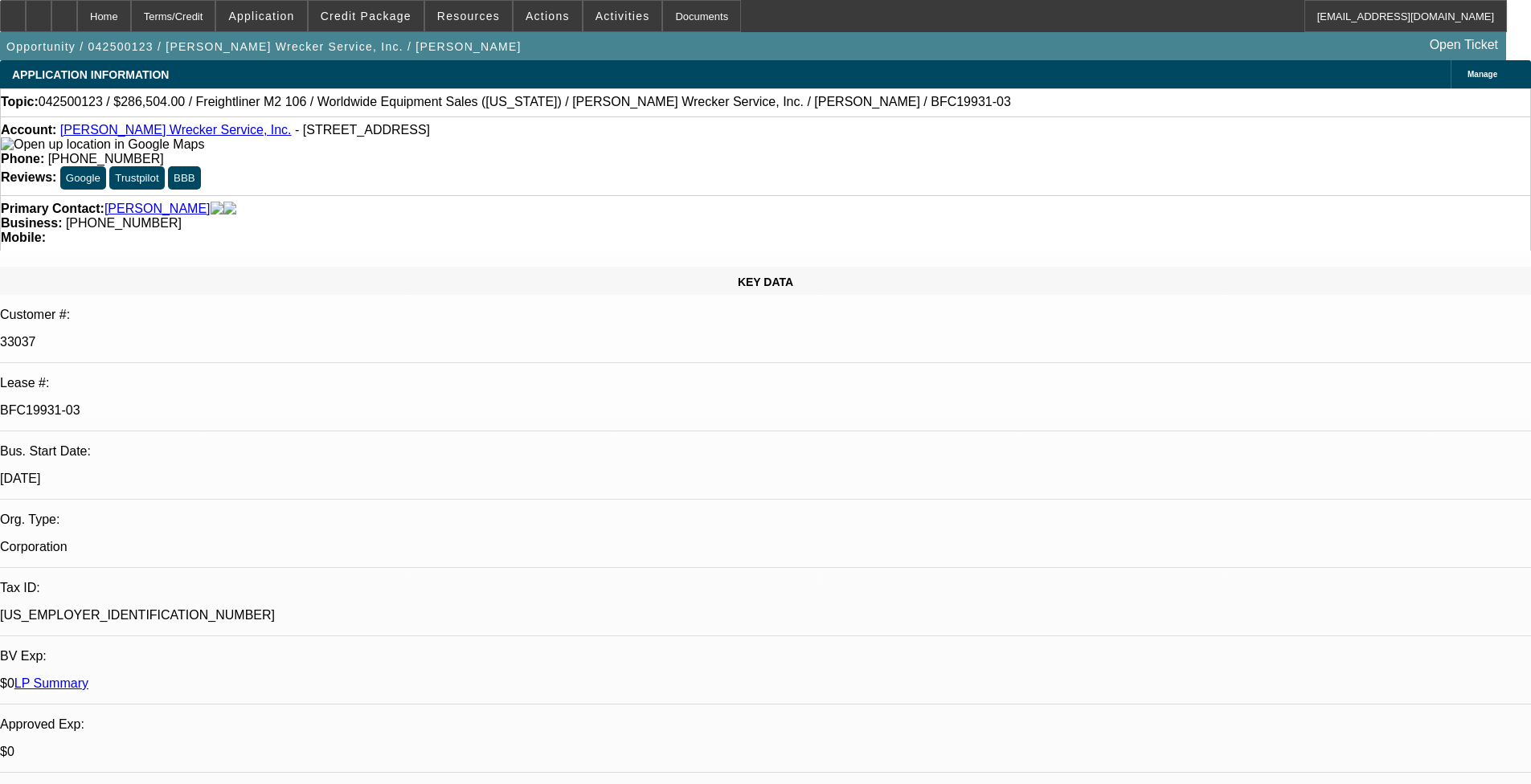
select select "0"
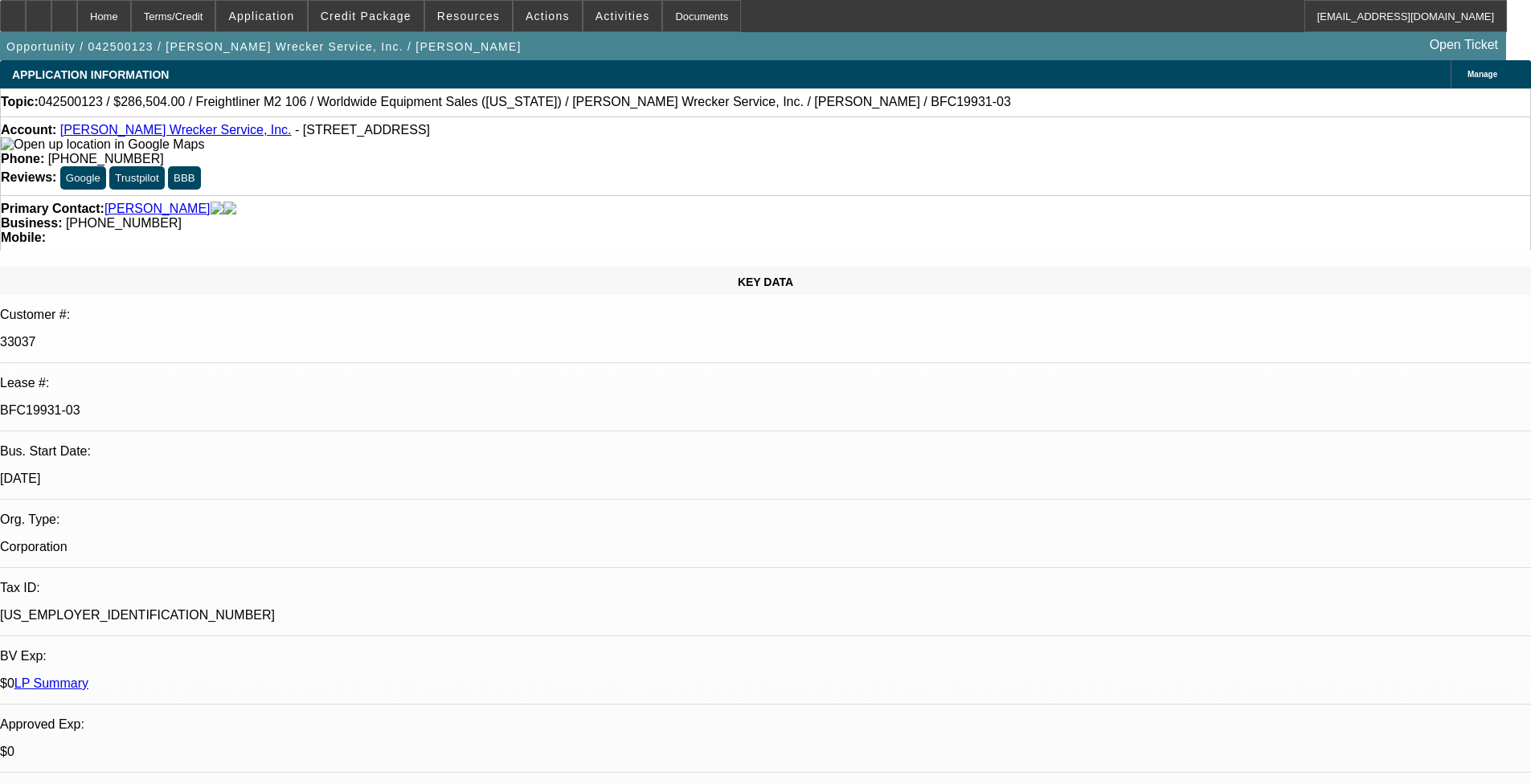
select select "0"
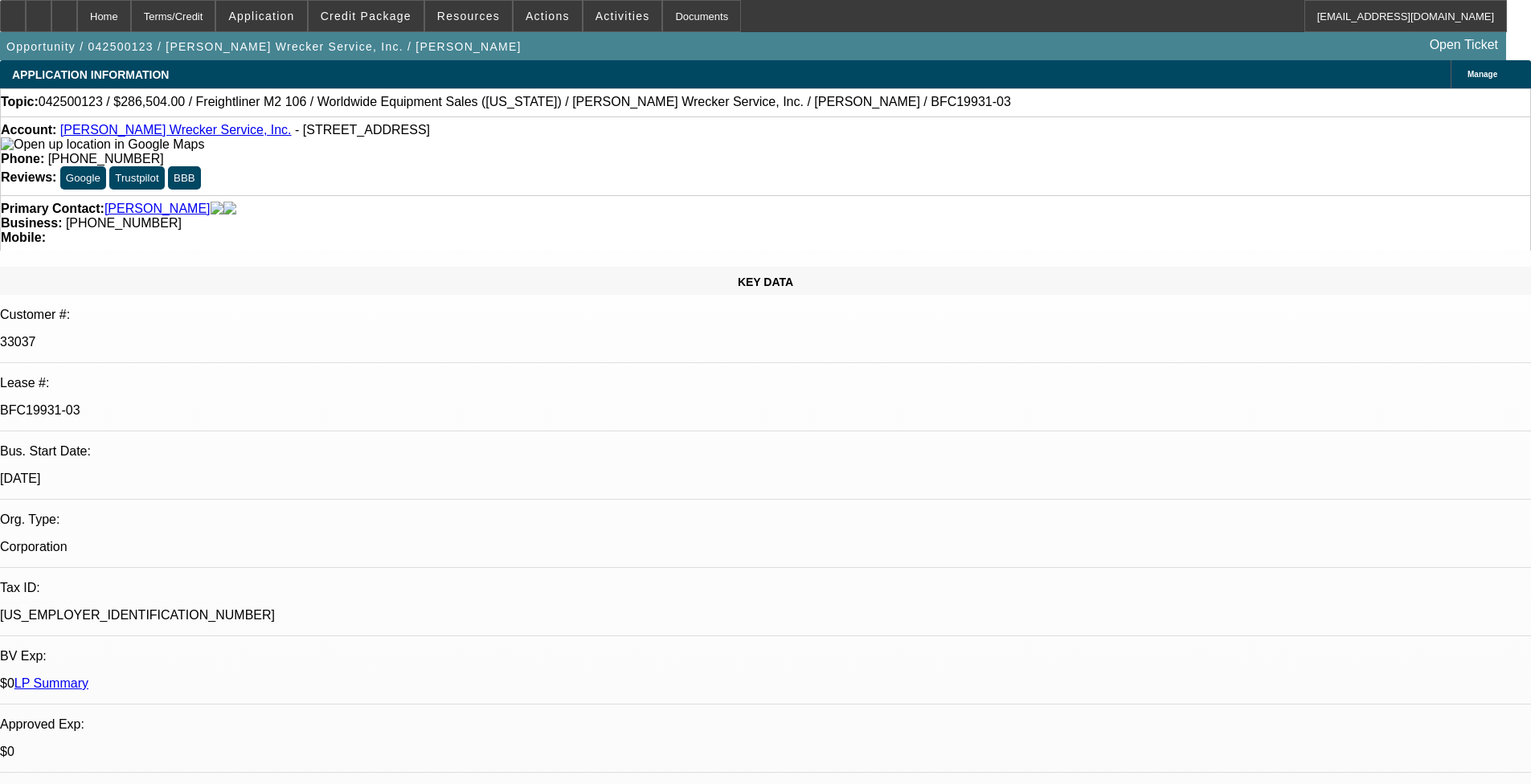
select select "1"
select select "2"
select select "6"
select select "1"
select select "2"
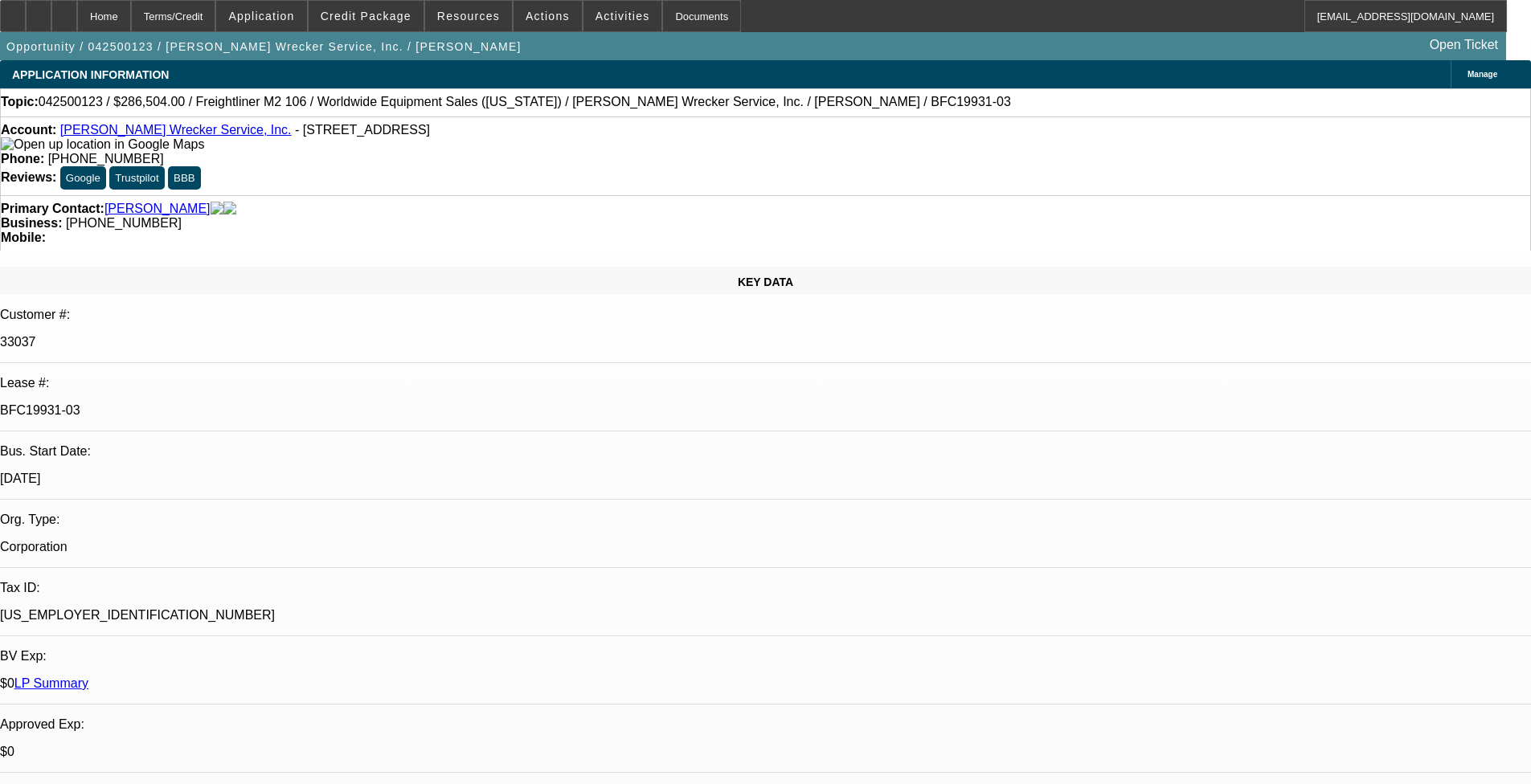
select select "6"
select select "1"
select select "6"
select select "1"
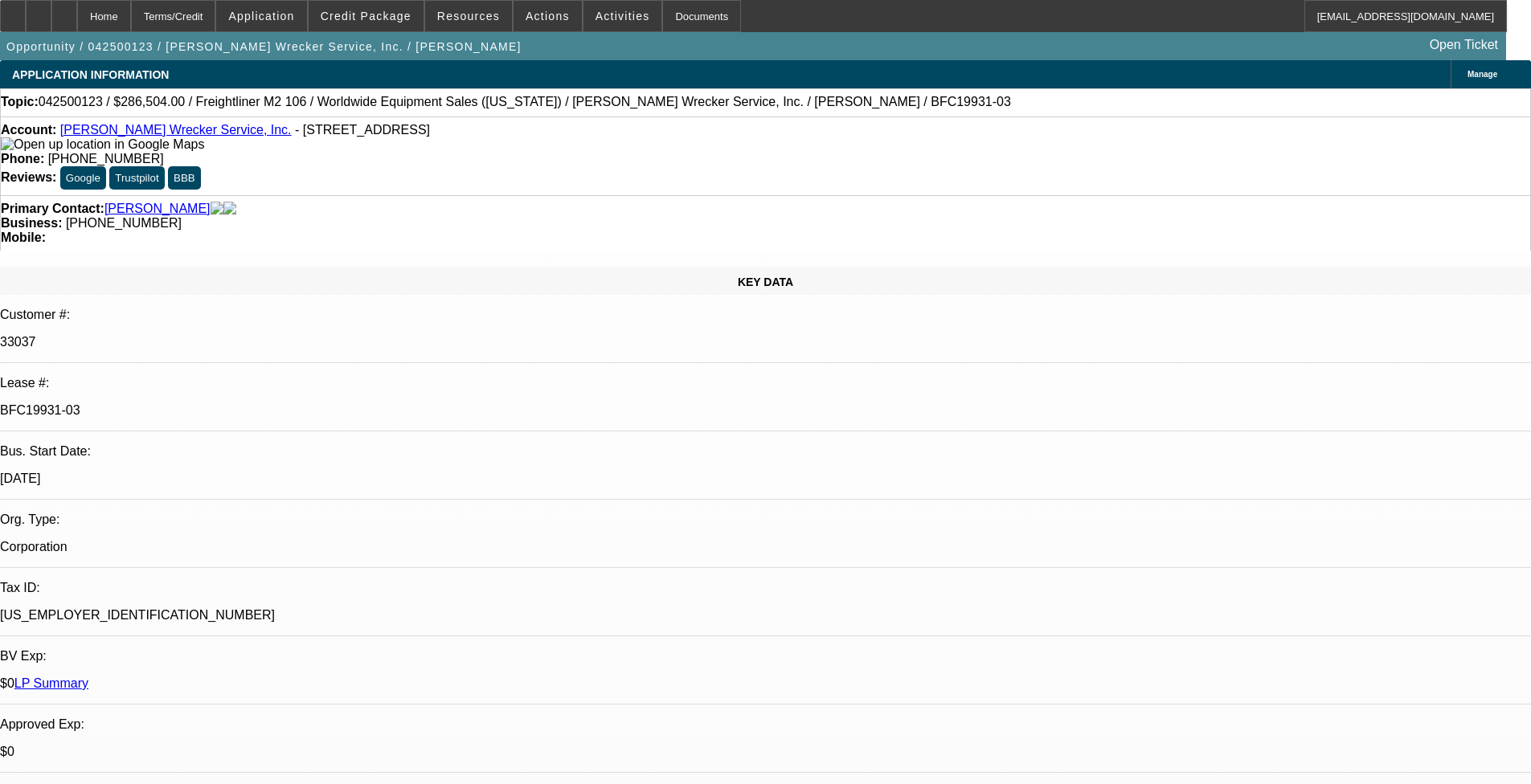
select select "2"
select select "6"
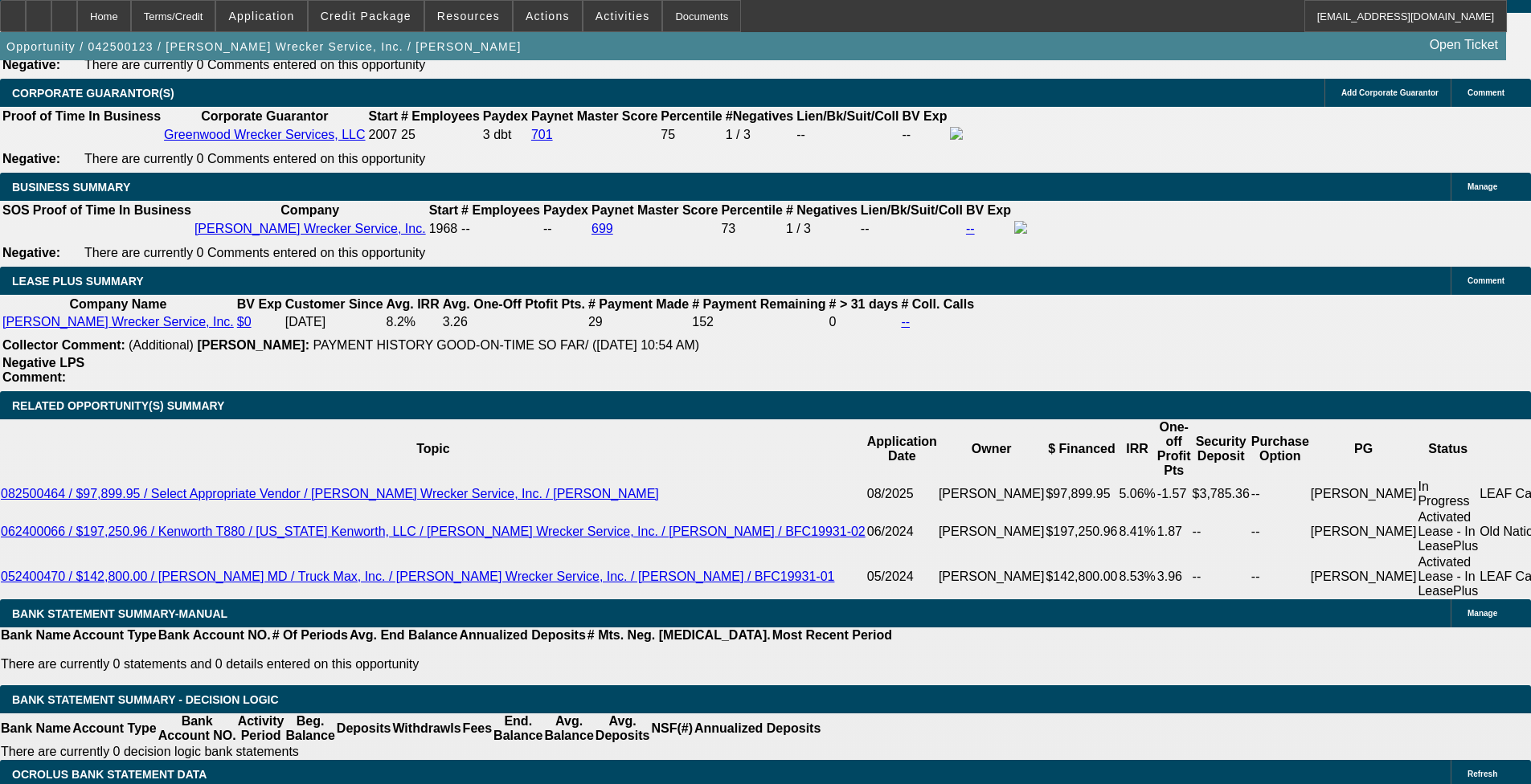
scroll to position [2619, 0]
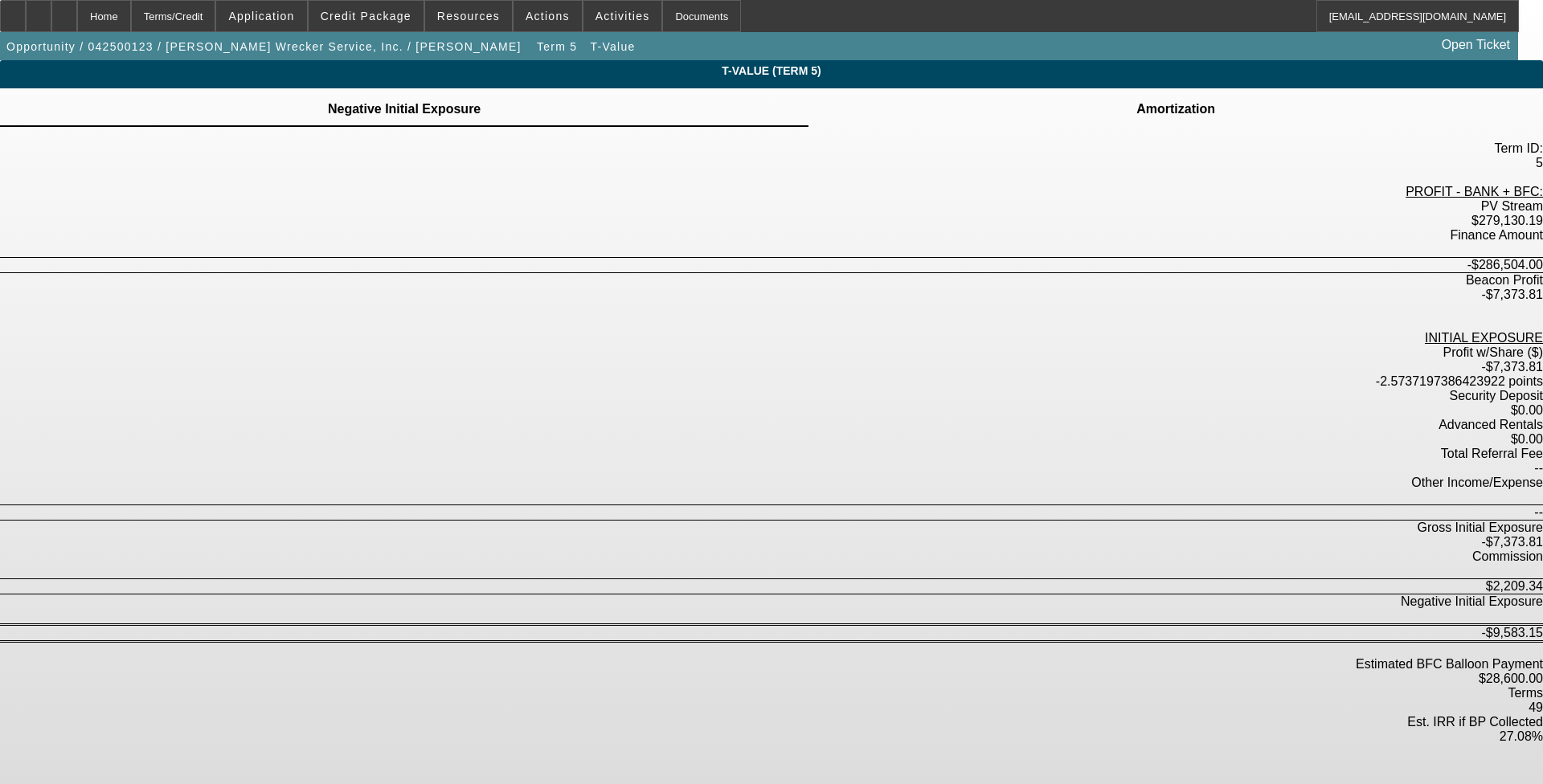
click at [642, 100] on icon at bounding box center [1176, 100] width 0 height 0
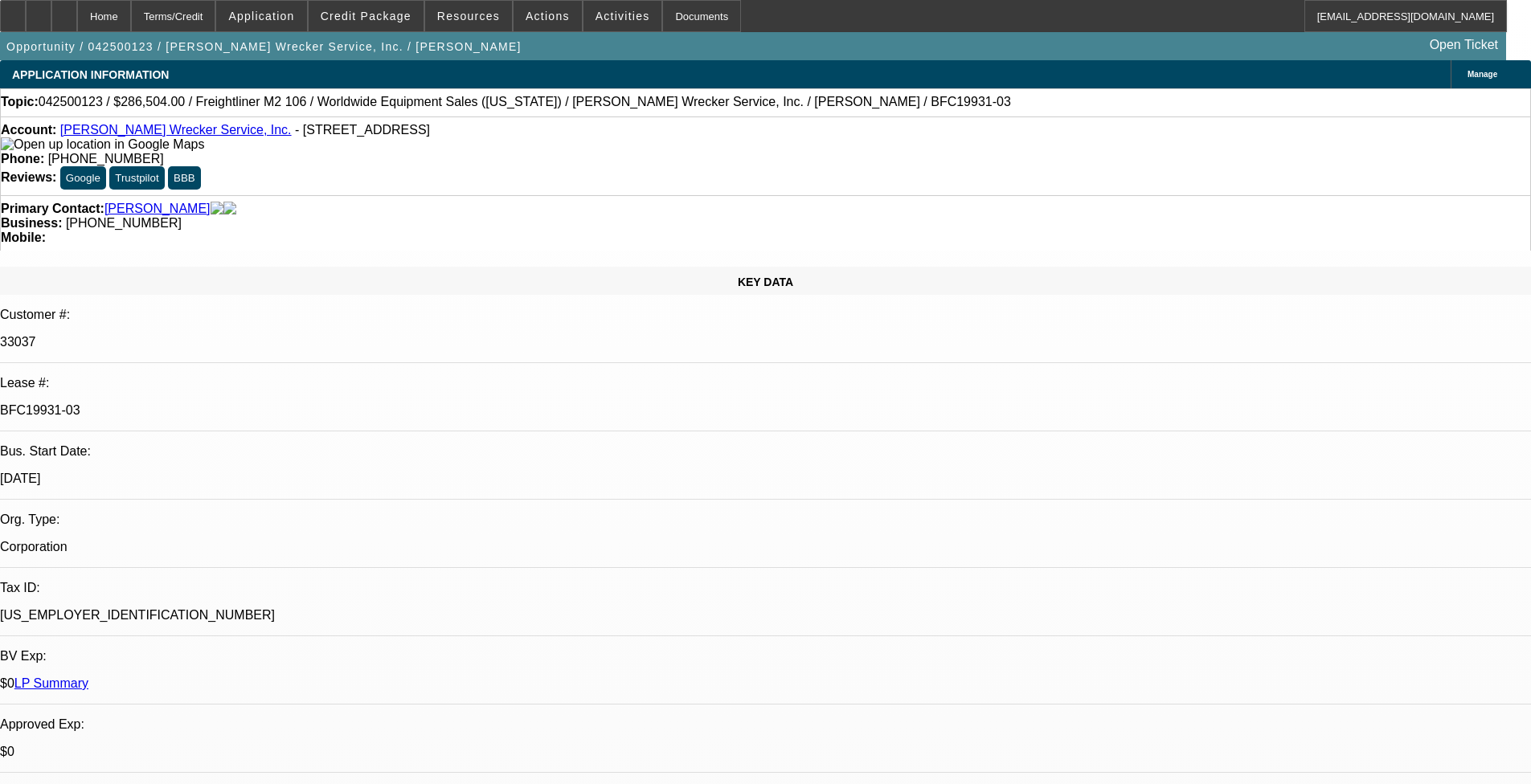
select select "0"
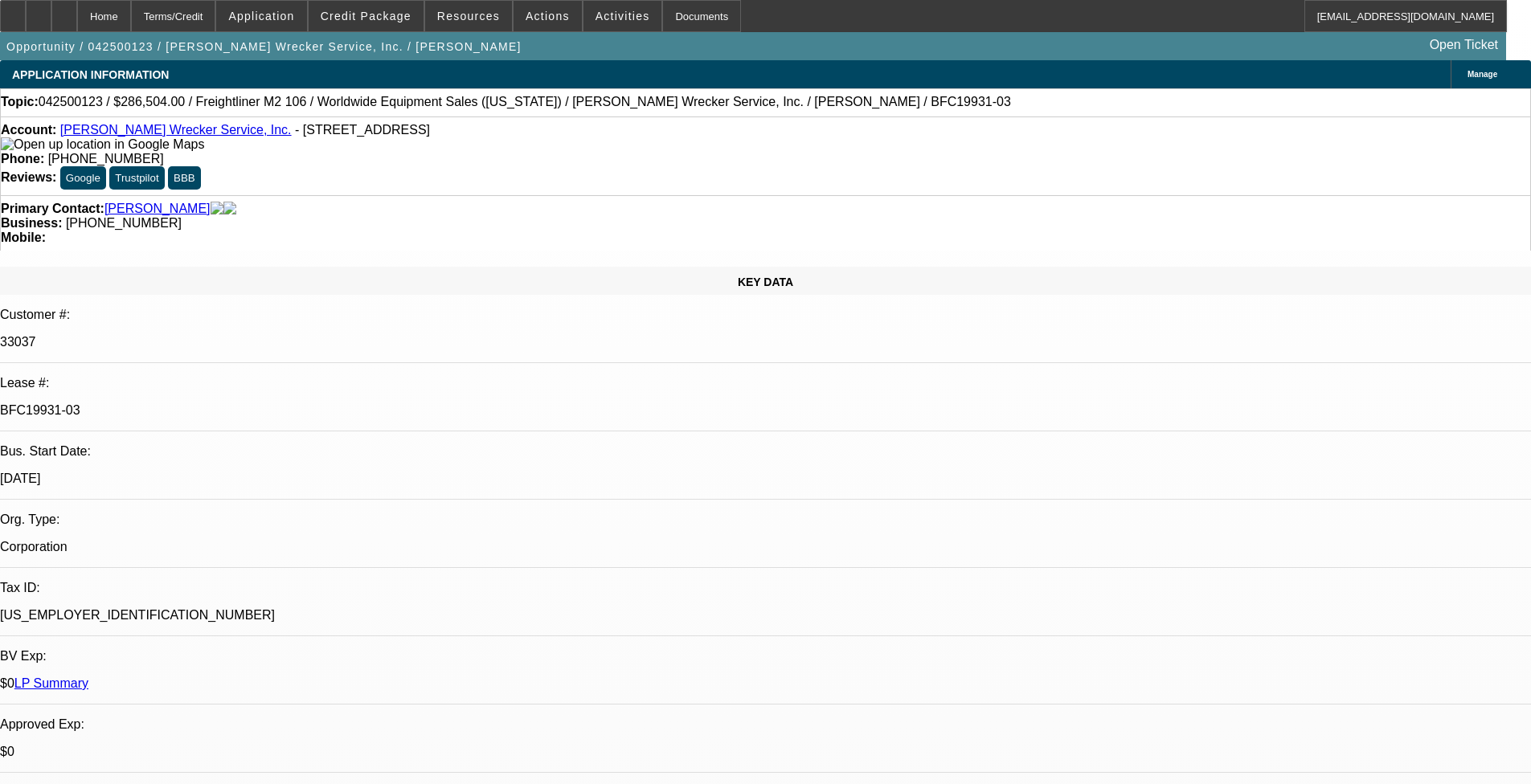
select select "0"
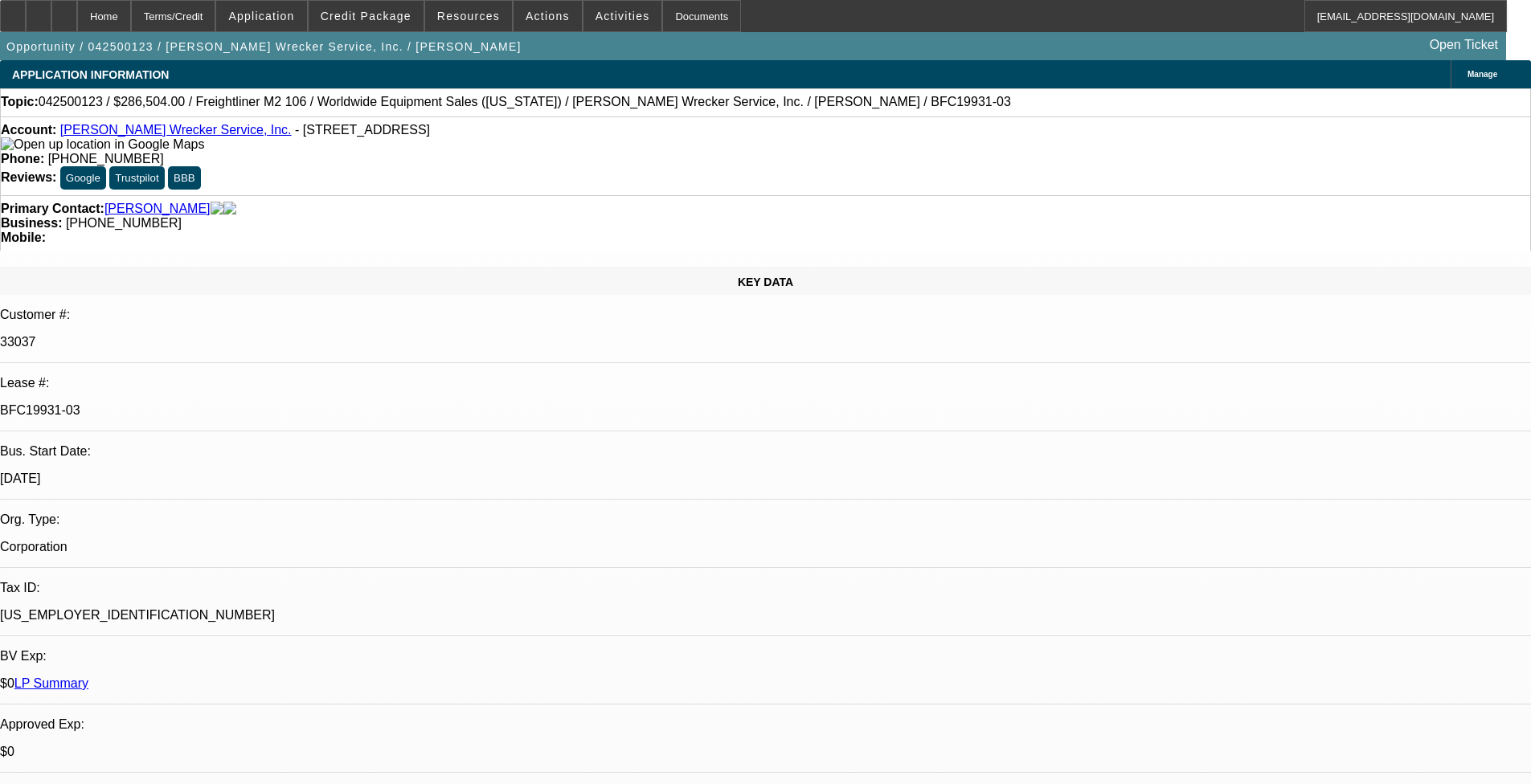
select select "0"
select select "1"
select select "2"
select select "6"
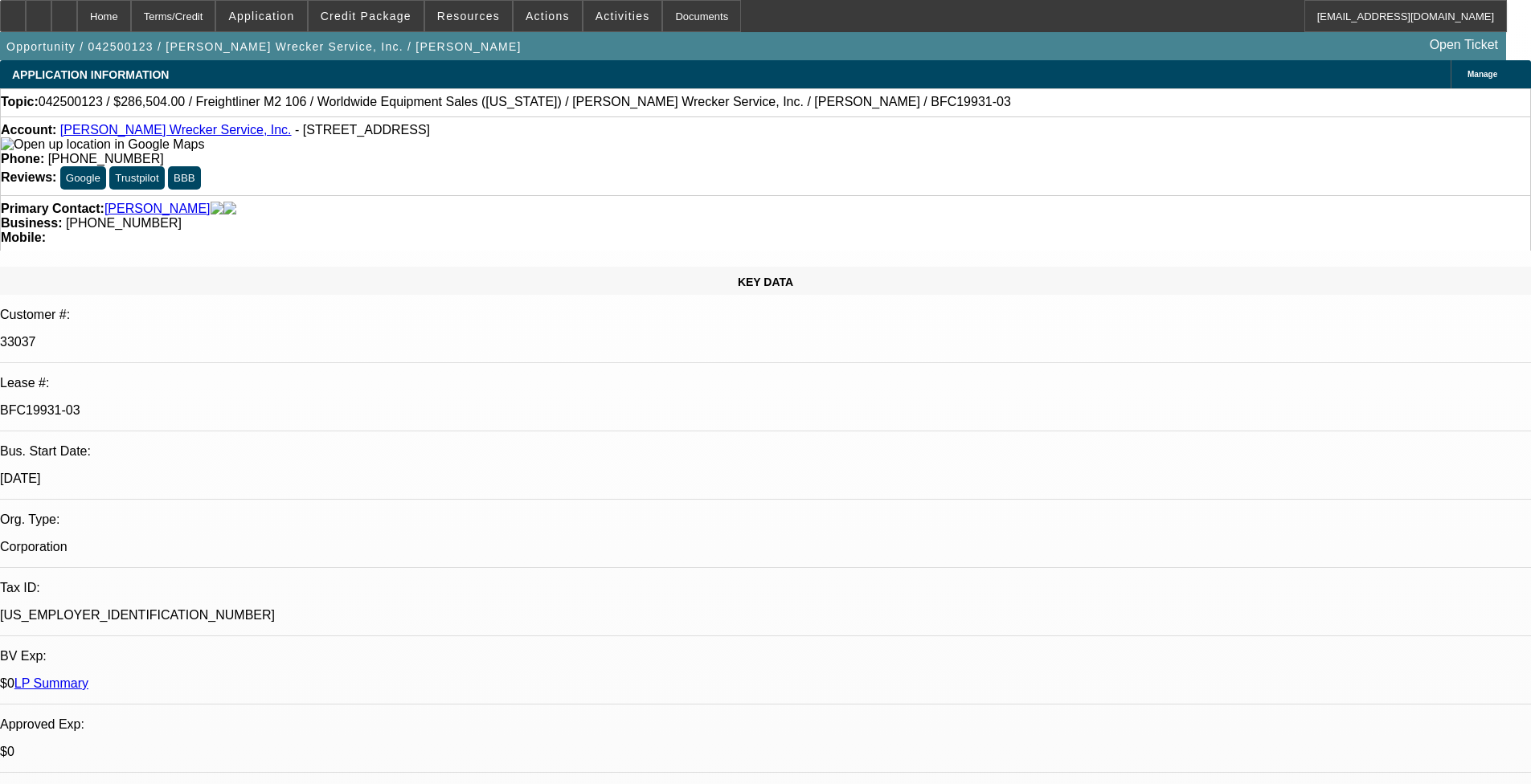
select select "1"
select select "2"
select select "6"
select select "1"
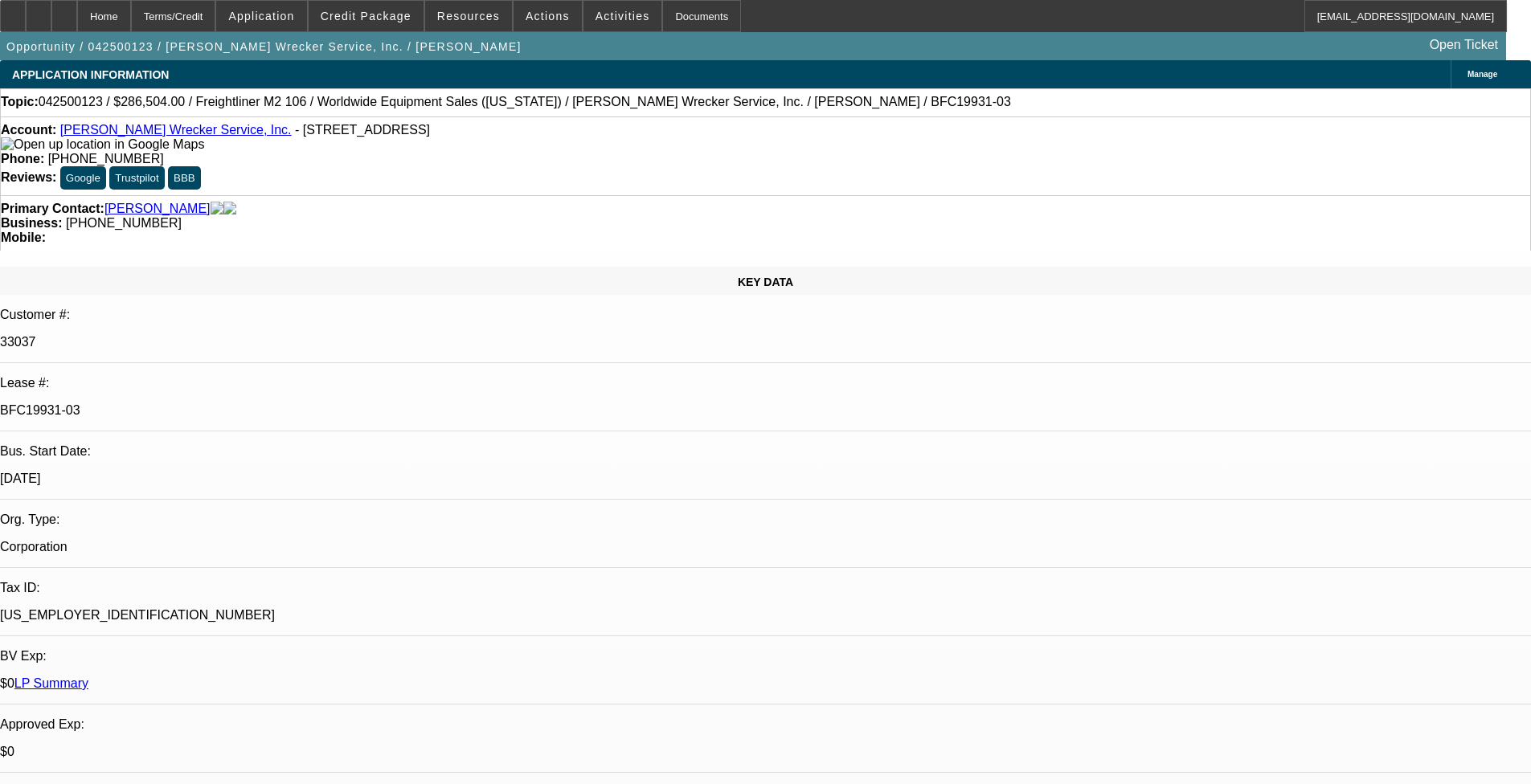
select select "6"
select select "1"
select select "2"
select select "6"
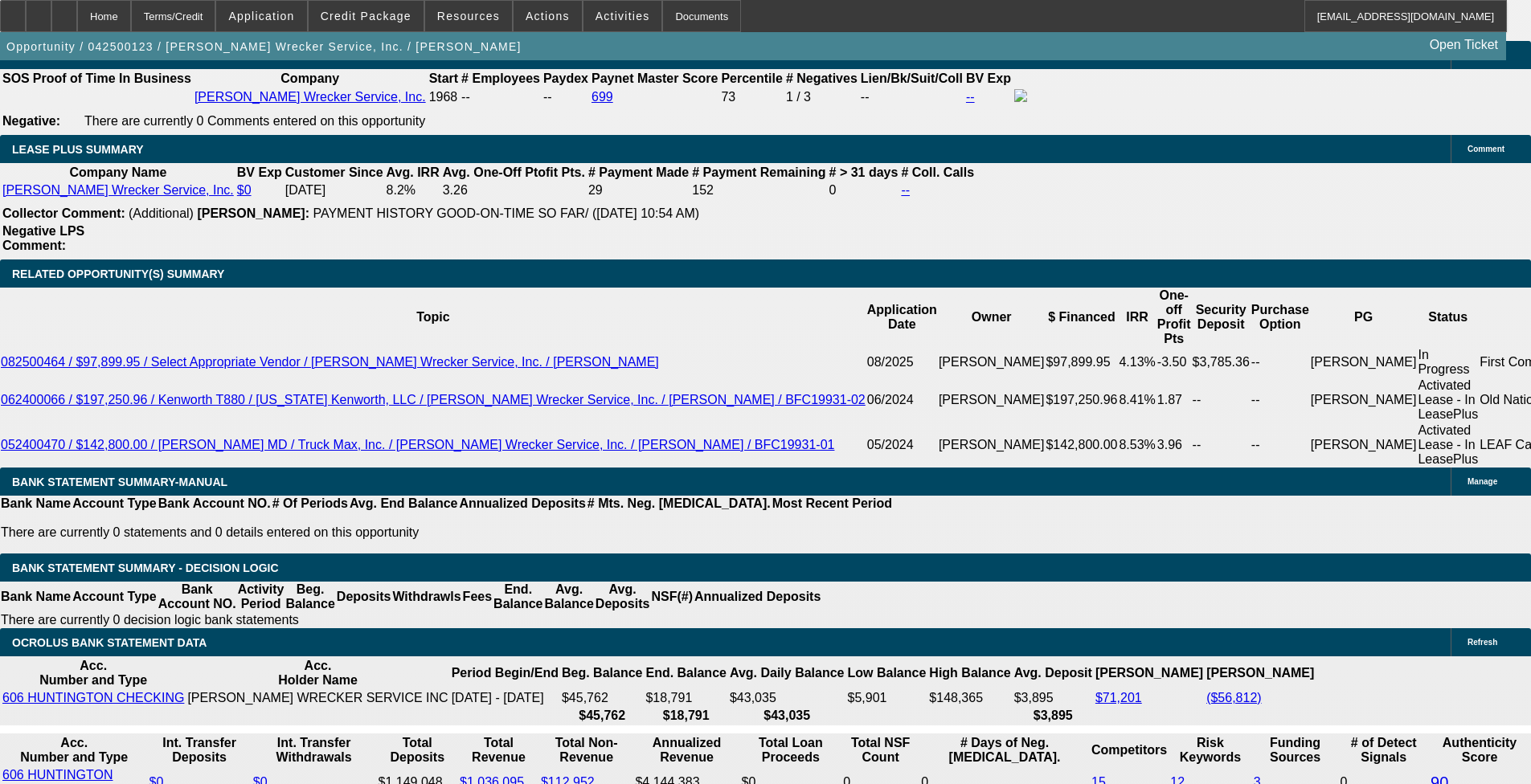
scroll to position [2706, 0]
